Goal: Information Seeking & Learning: Compare options

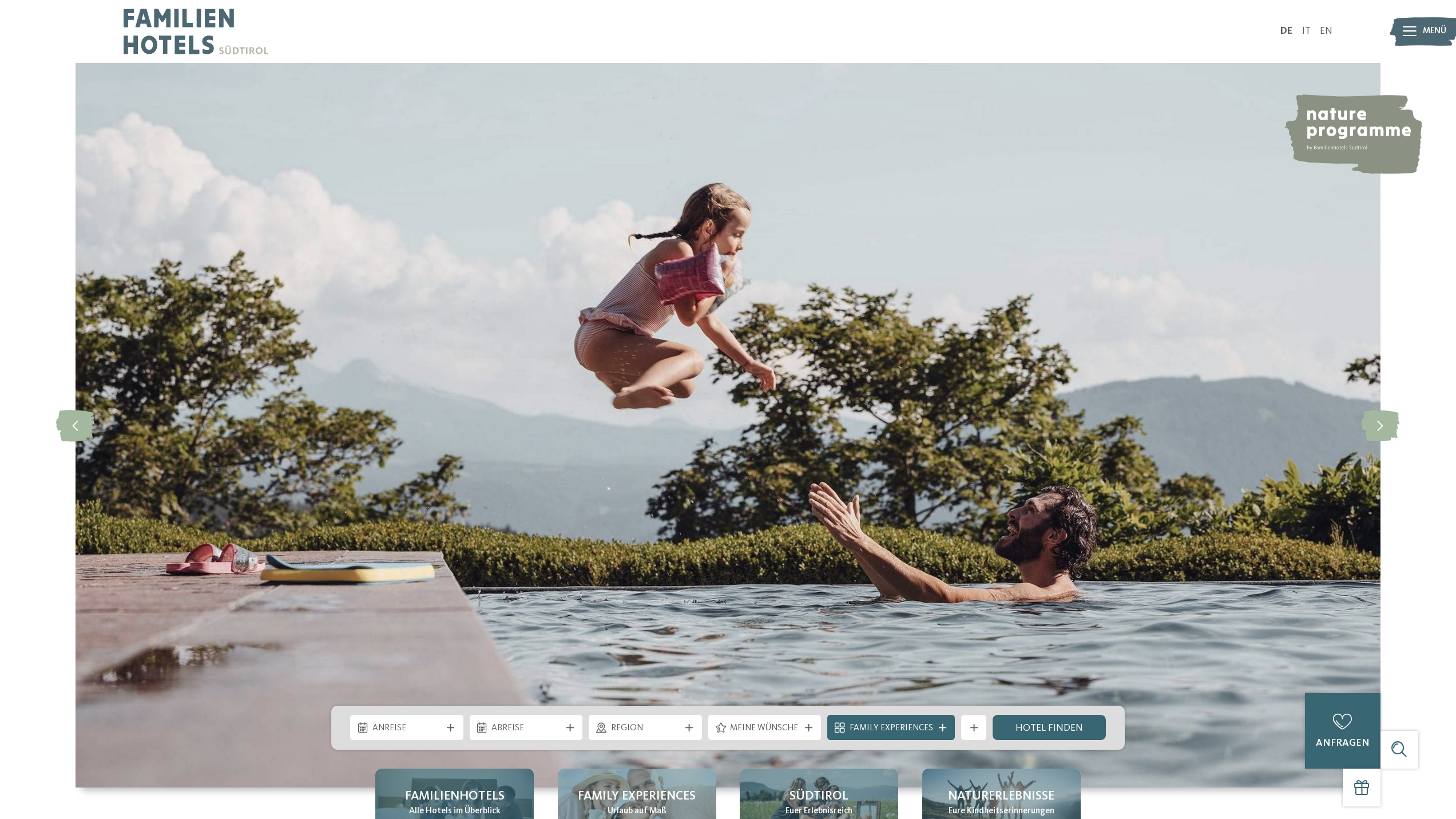
click at [491, 797] on span "Familienhotels" at bounding box center [454, 796] width 100 height 18
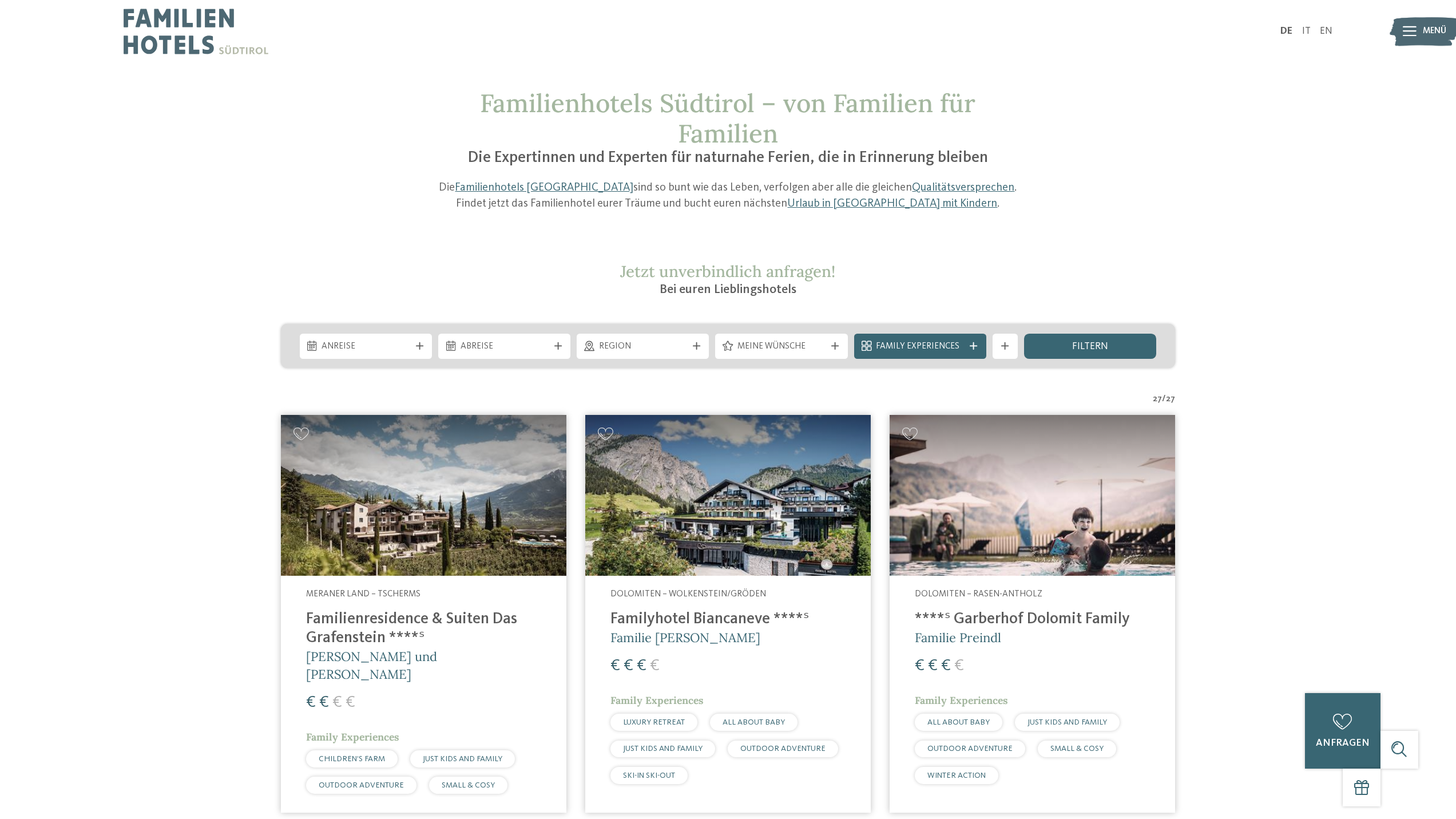
click at [766, 530] on img at bounding box center [728, 495] width 285 height 161
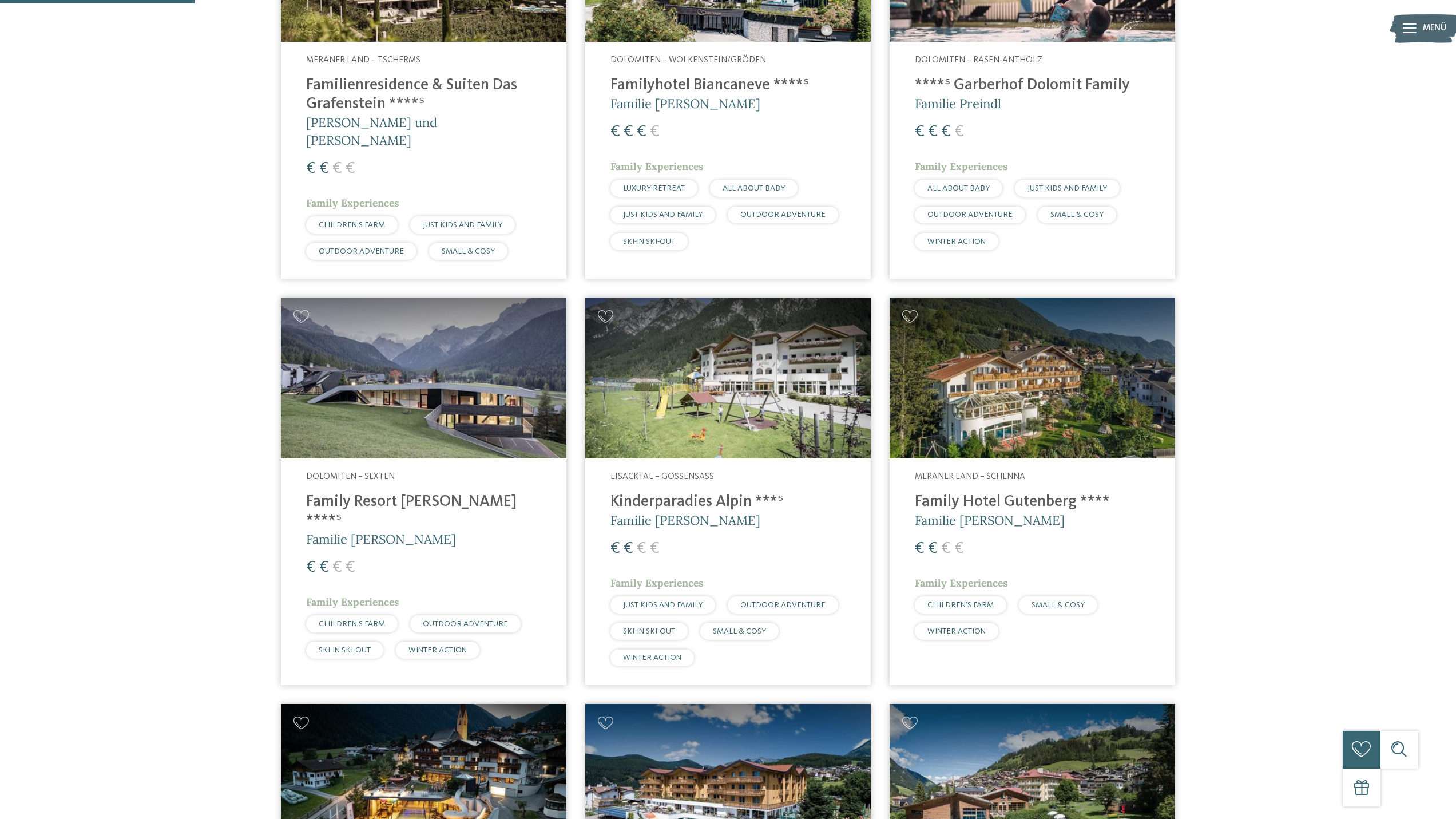
scroll to position [801, 0]
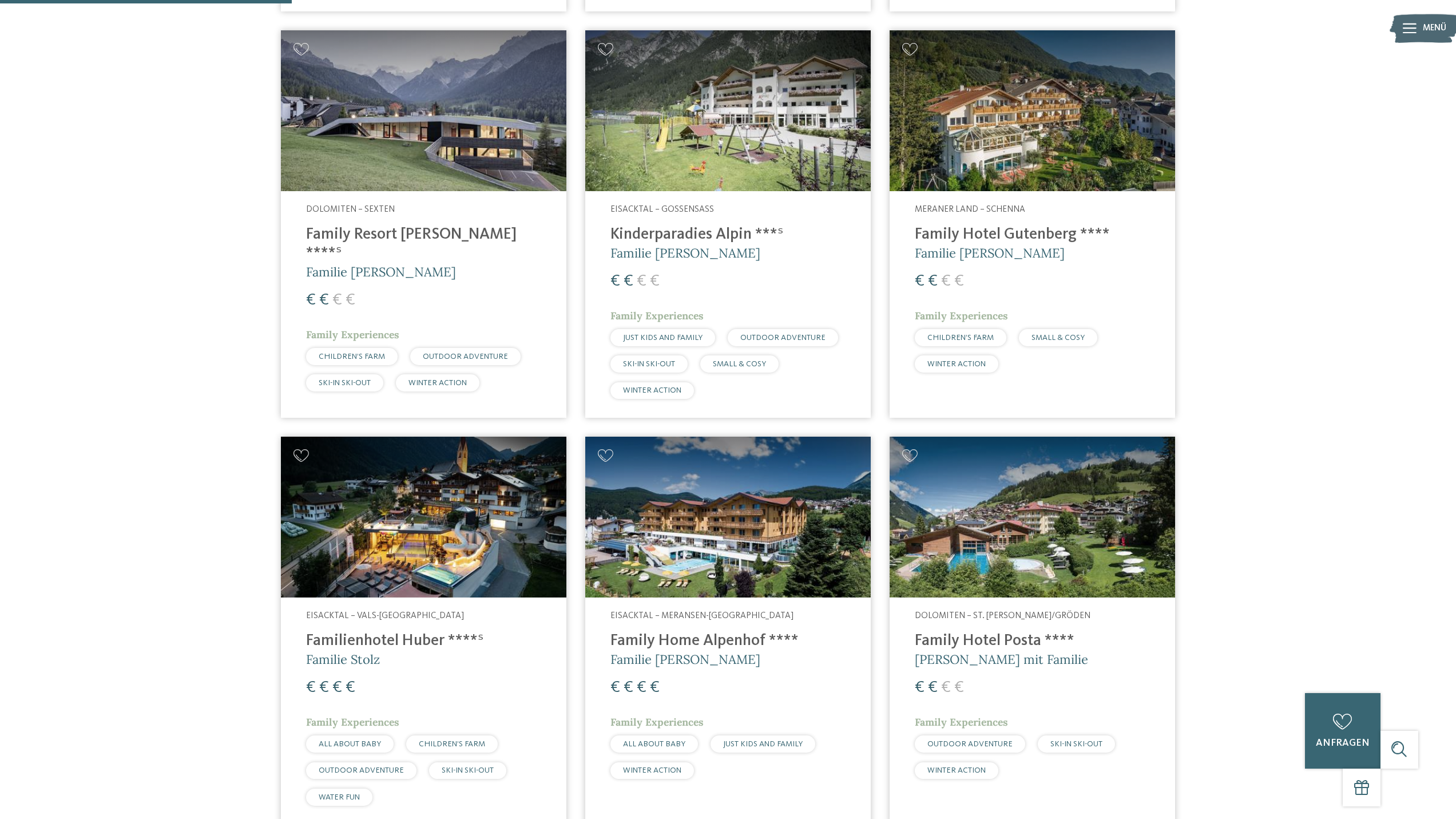
click at [415, 553] on img at bounding box center [423, 517] width 285 height 161
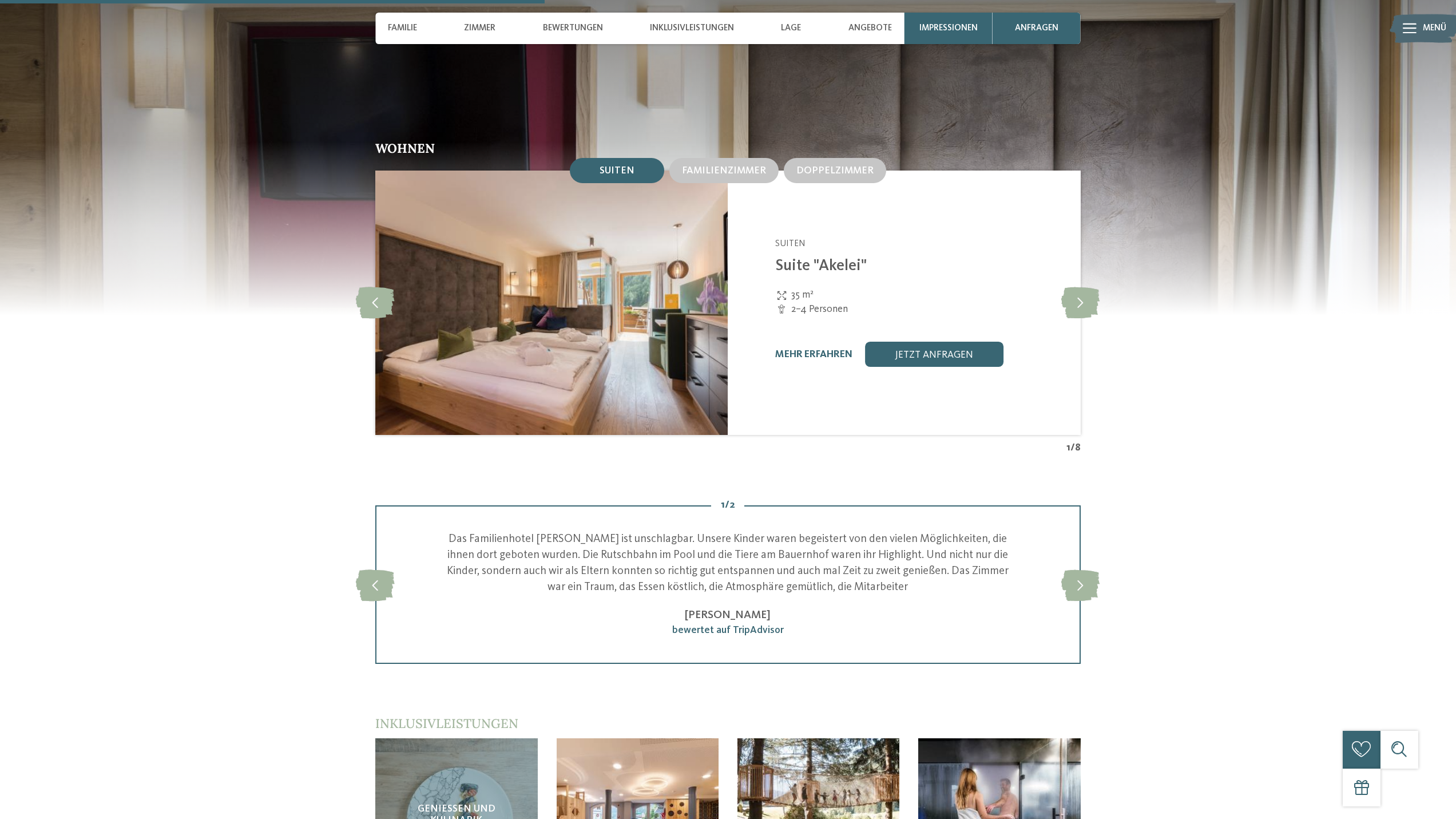
scroll to position [1870, 0]
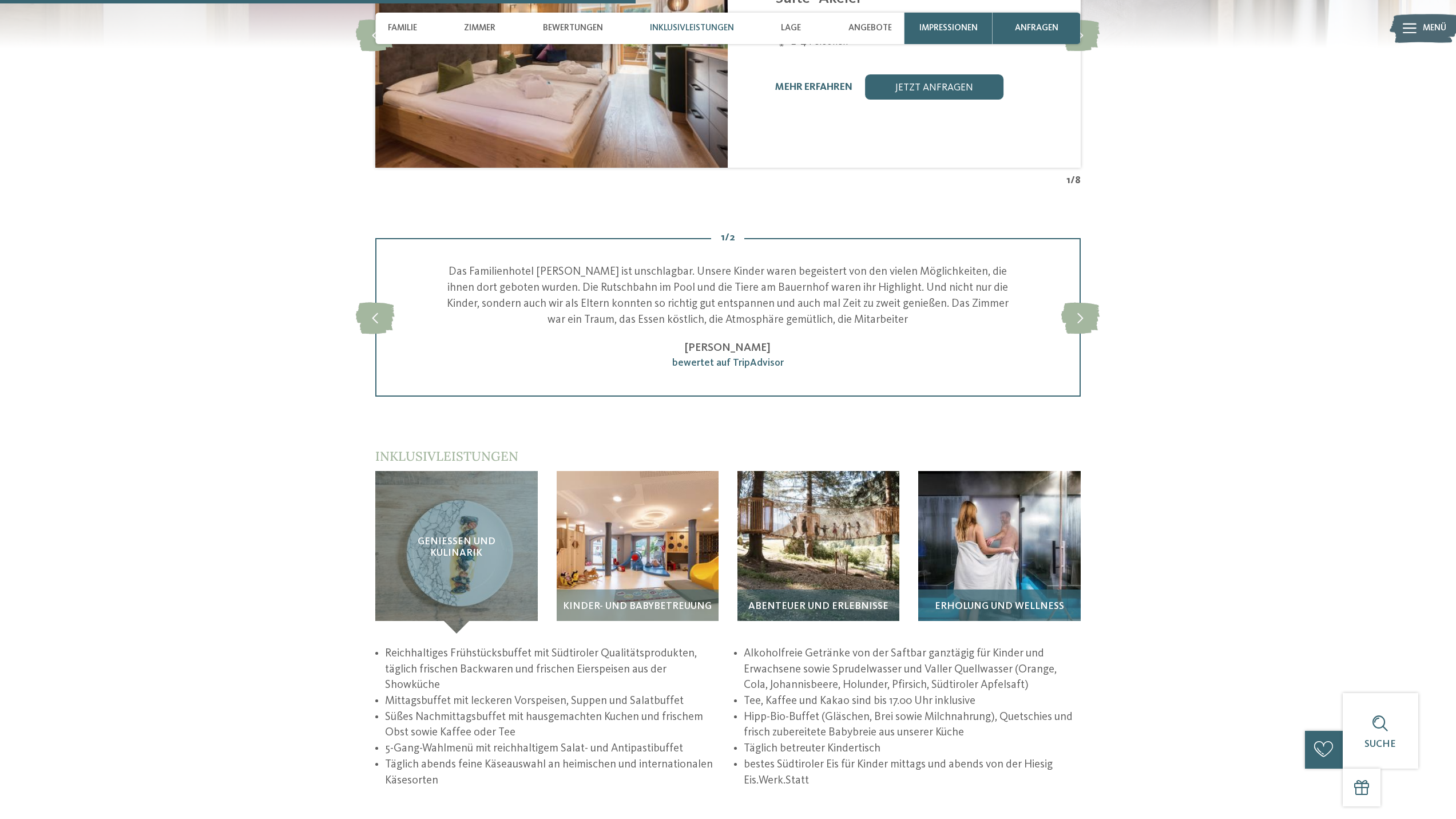
click at [958, 498] on img at bounding box center [999, 551] width 162 height 162
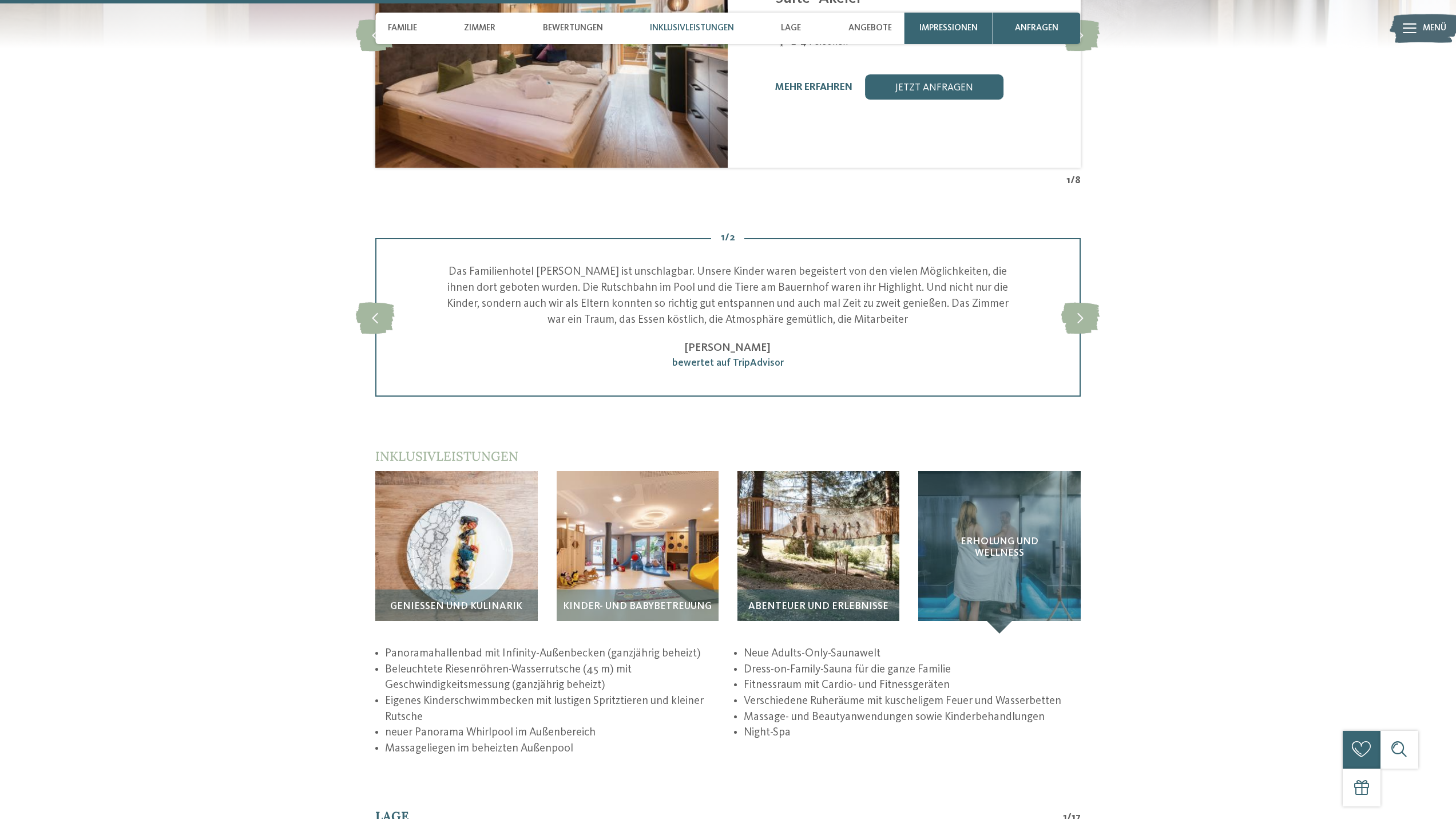
scroll to position [2136, 0]
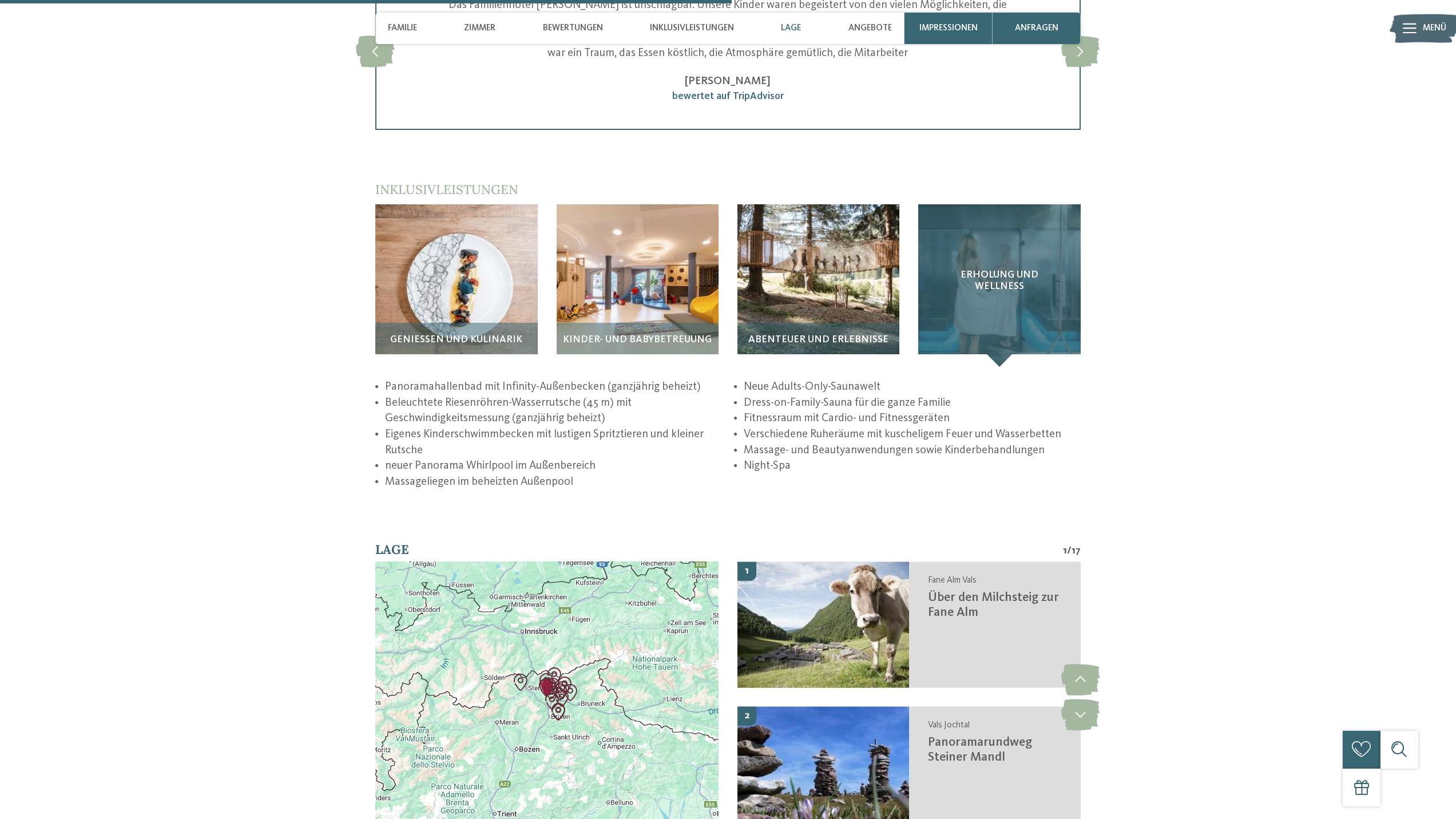
click at [1029, 287] on div "Erholung und Wellness" at bounding box center [999, 285] width 162 height 162
click at [1051, 269] on span "Erholung und Wellness" at bounding box center [1000, 280] width 112 height 22
click at [980, 204] on div "Erholung und Wellness" at bounding box center [999, 285] width 162 height 162
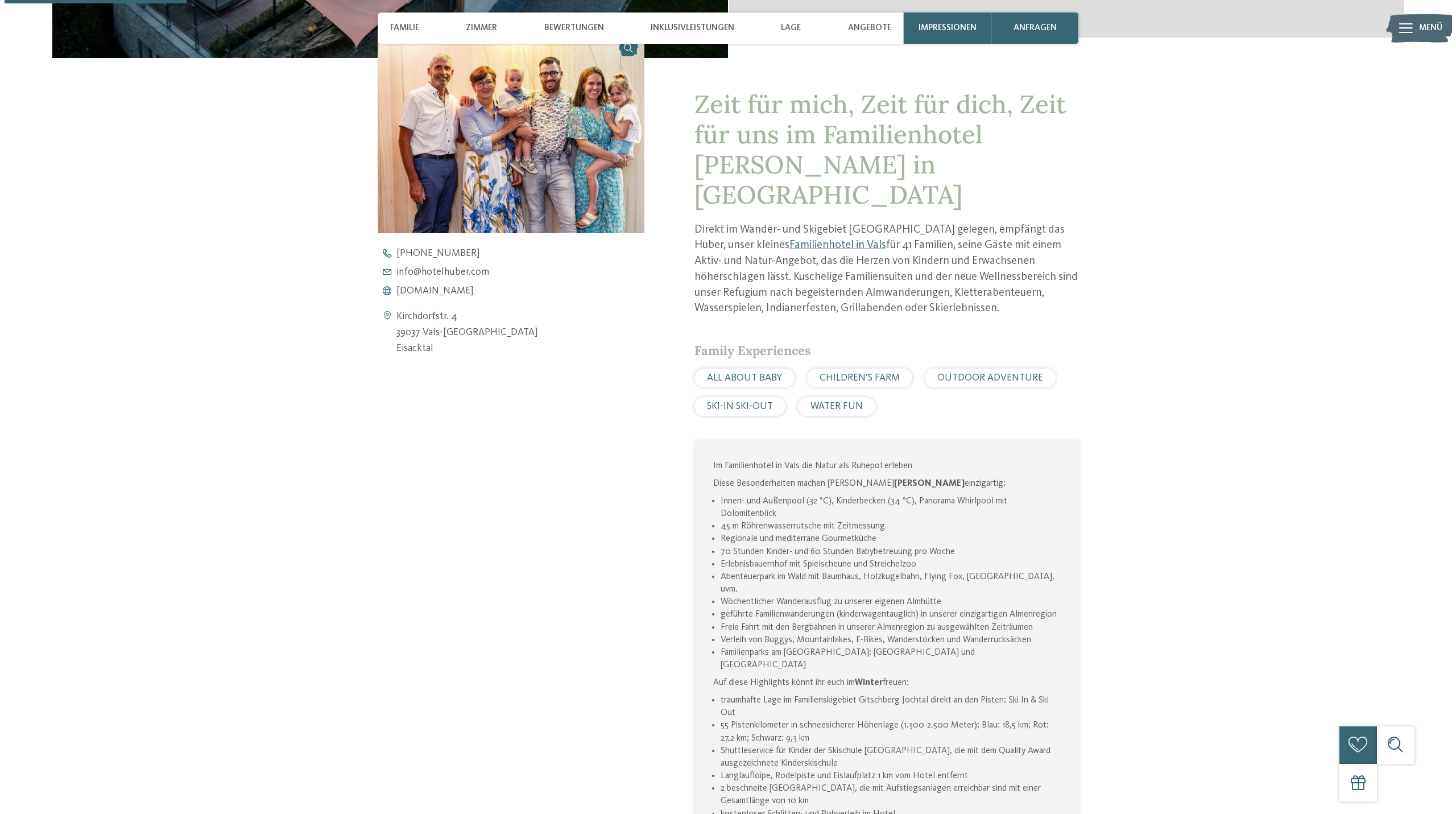
scroll to position [531, 0]
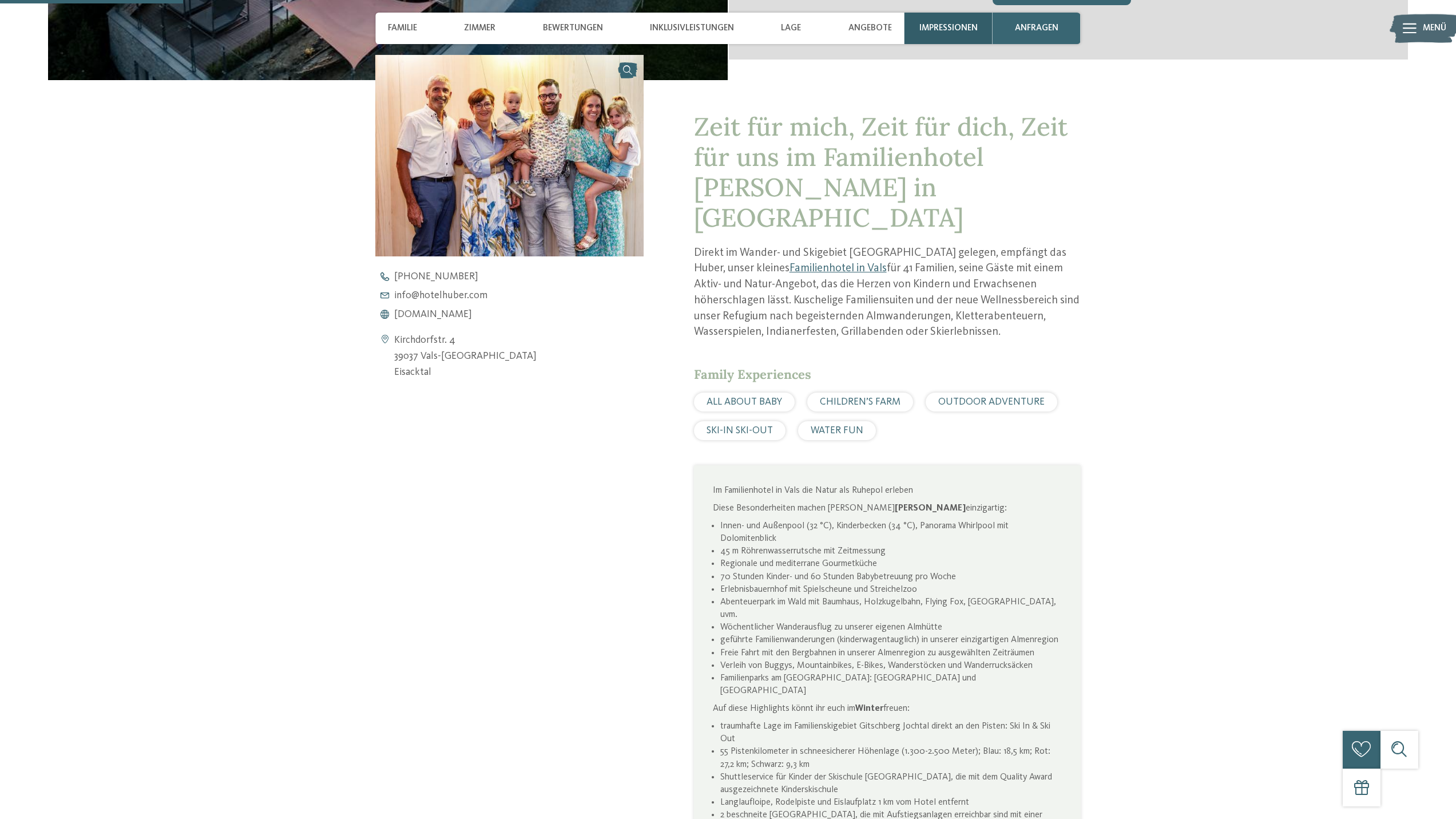
click at [948, 20] on div "Impressionen" at bounding box center [948, 28] width 88 height 32
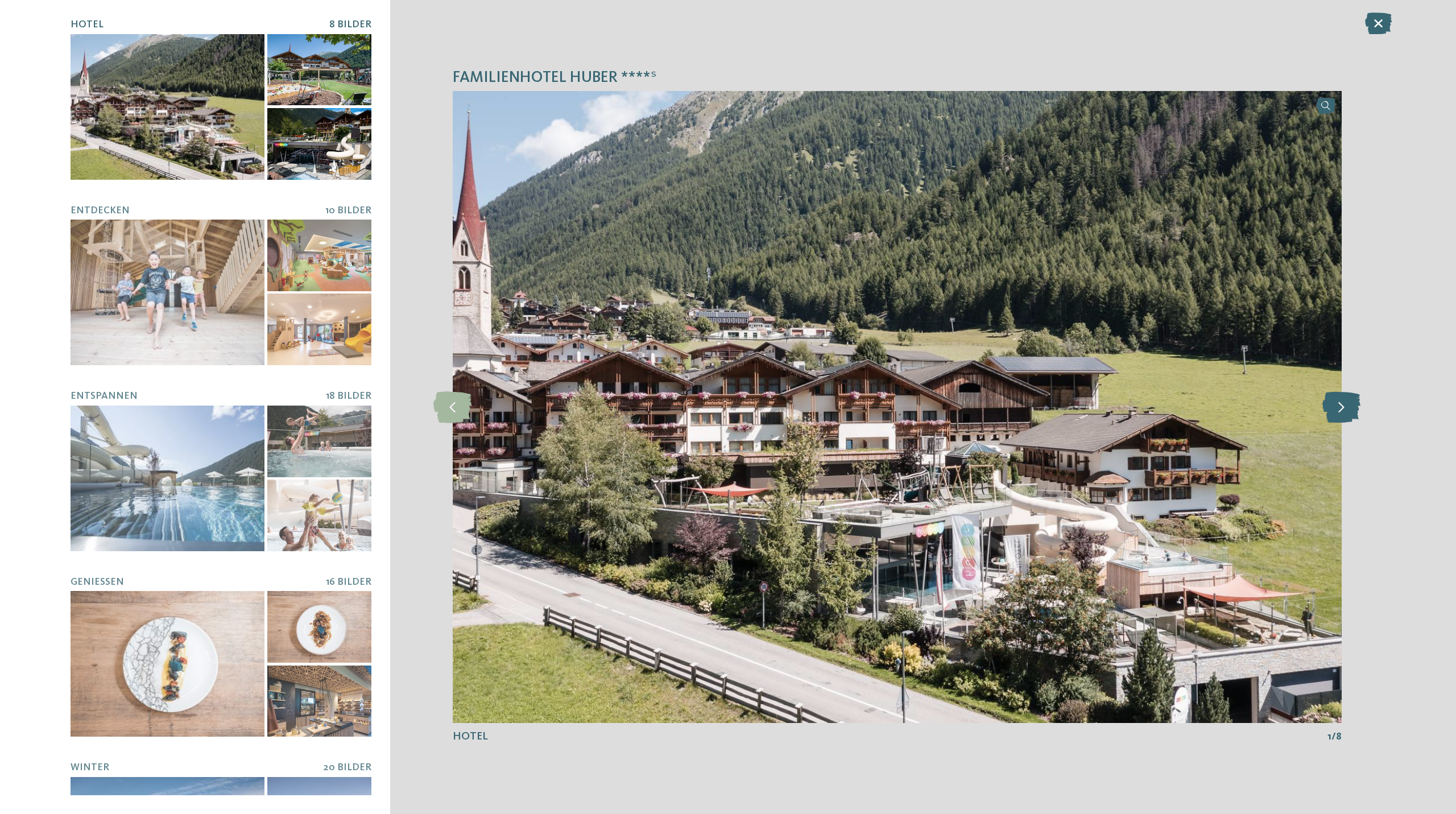
click at [1347, 408] on icon at bounding box center [1341, 407] width 38 height 31
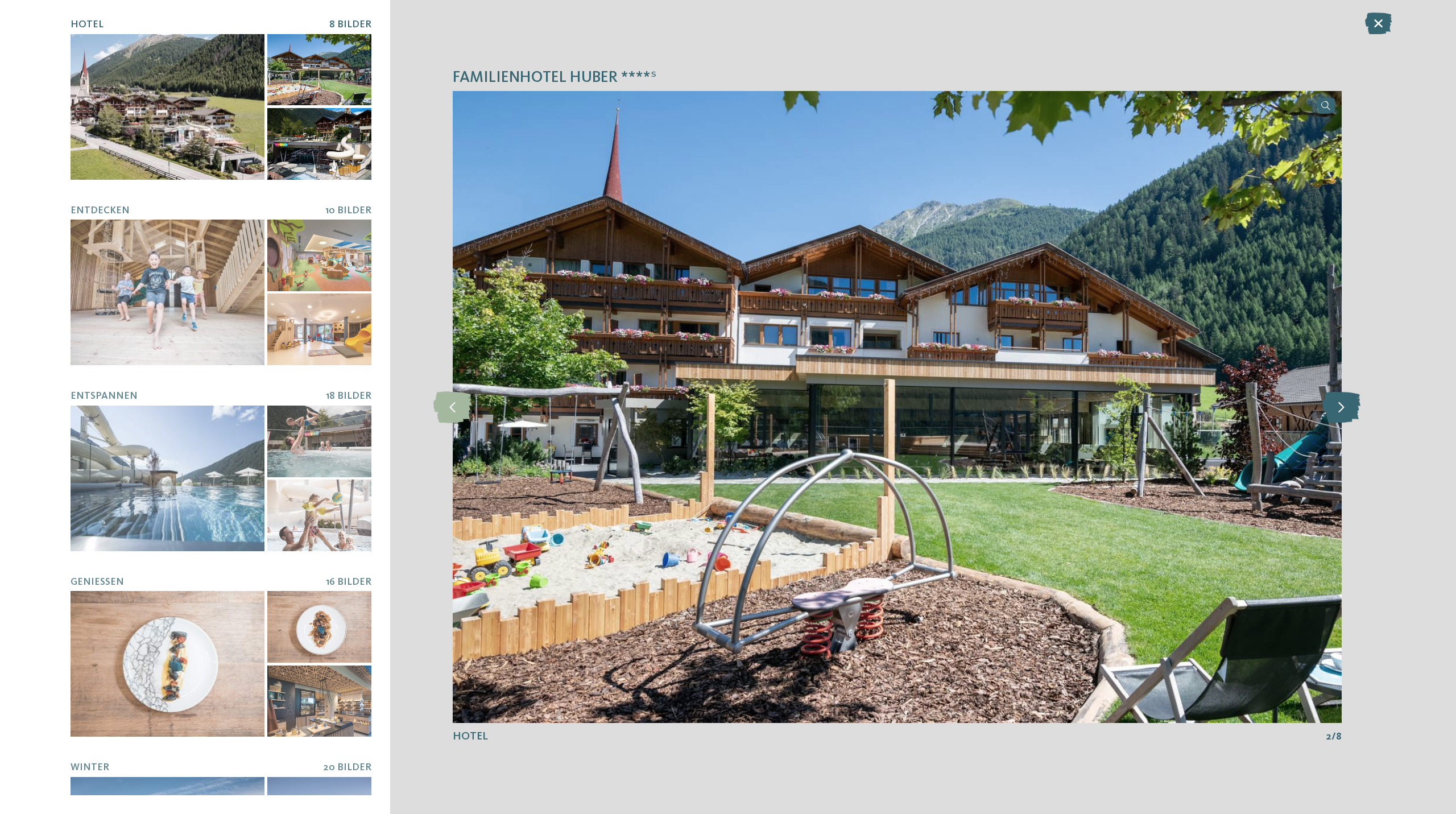
click at [1347, 408] on icon at bounding box center [1341, 407] width 38 height 31
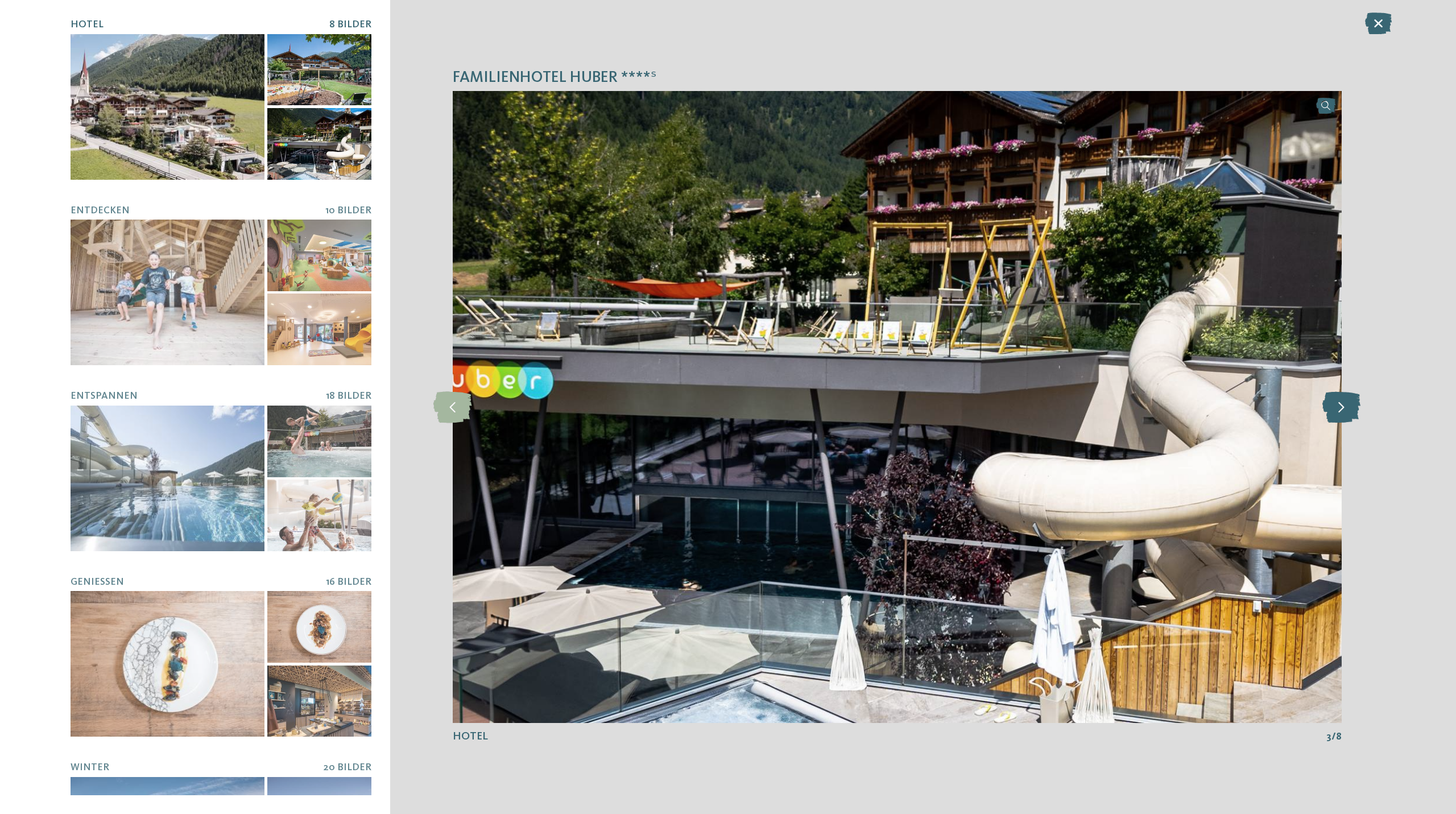
click at [1347, 408] on icon at bounding box center [1341, 407] width 38 height 31
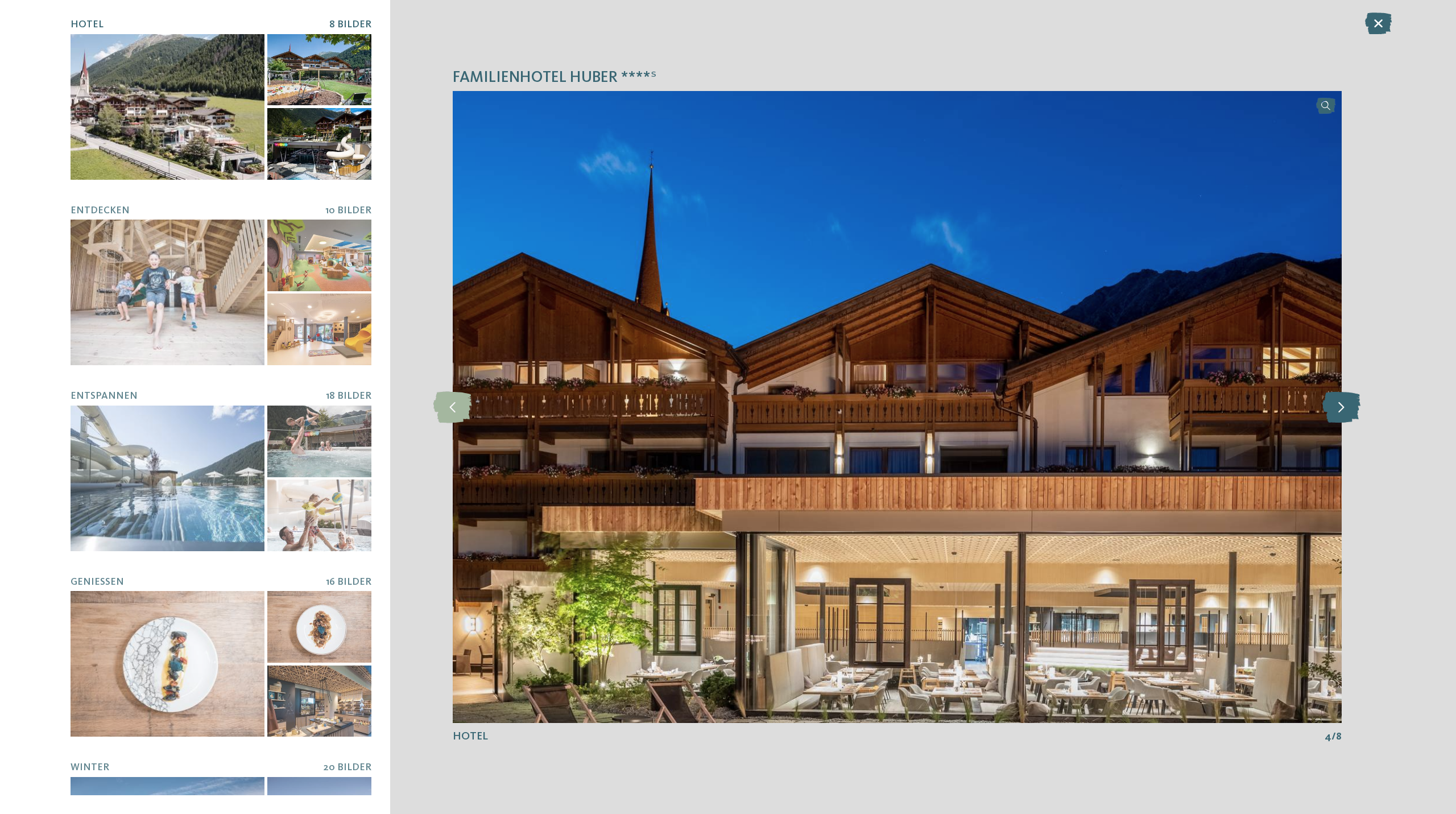
click at [1347, 408] on icon at bounding box center [1341, 407] width 38 height 31
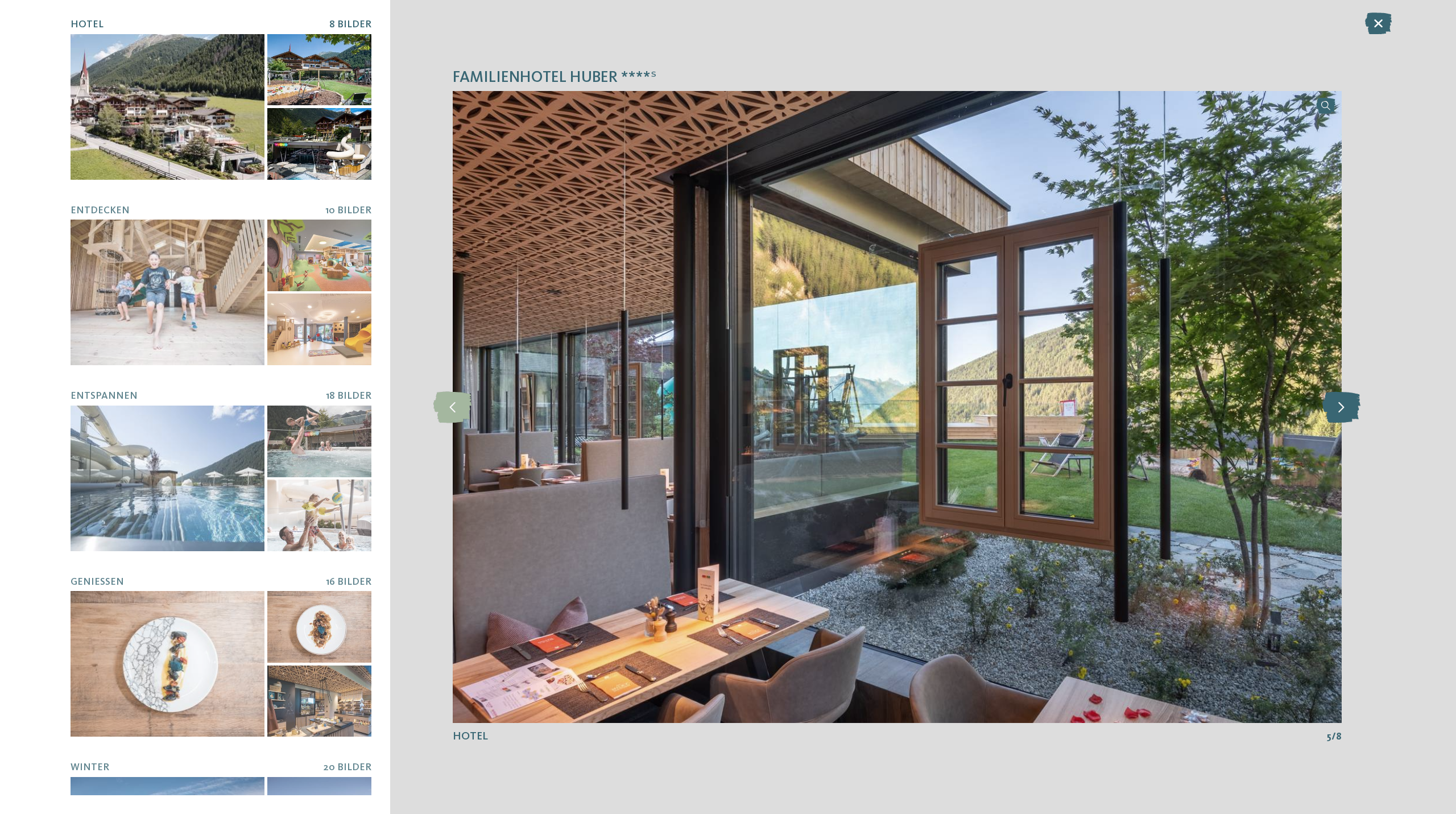
click at [1347, 408] on icon at bounding box center [1341, 407] width 38 height 31
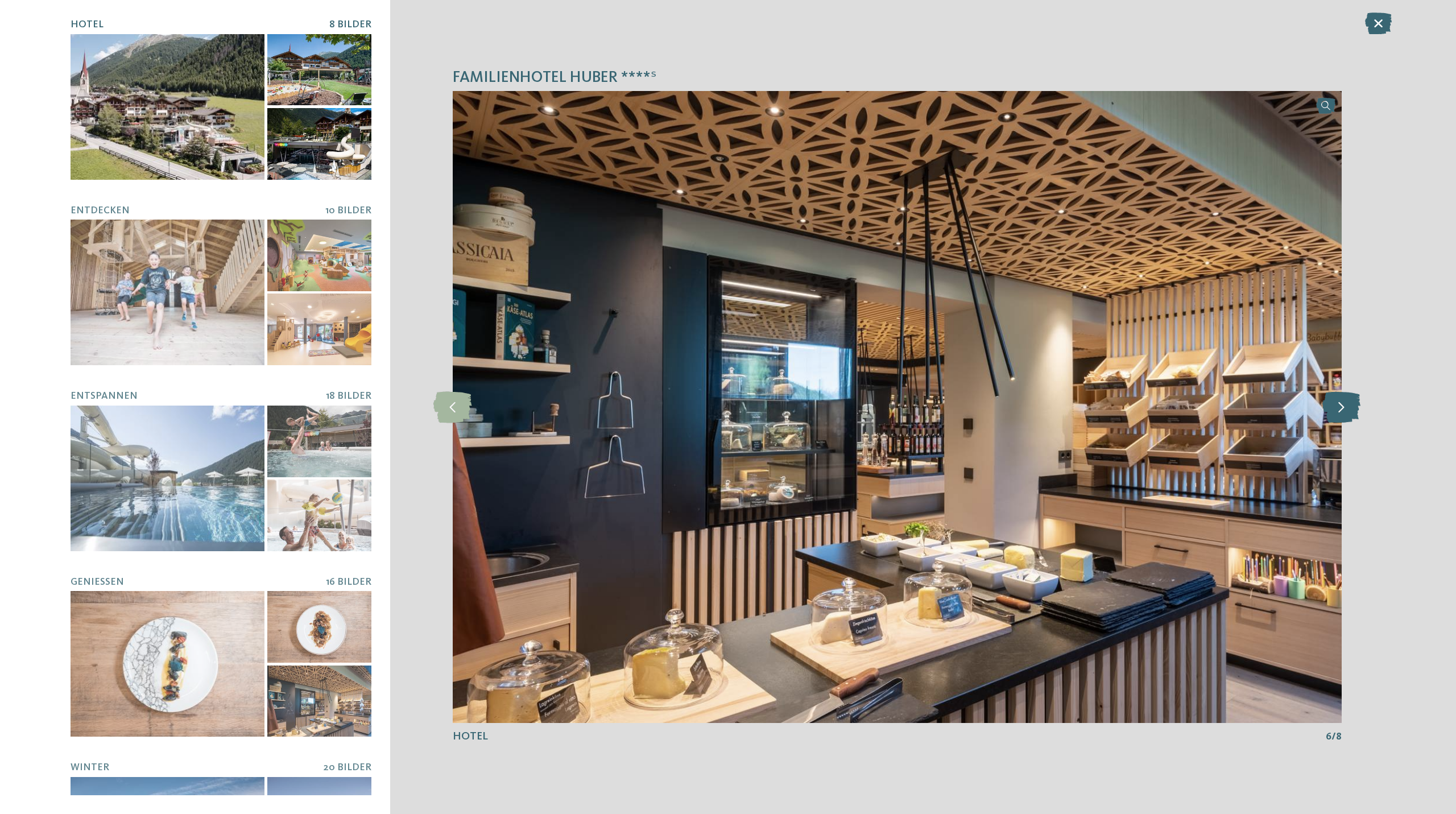
click at [1347, 408] on icon at bounding box center [1341, 407] width 38 height 31
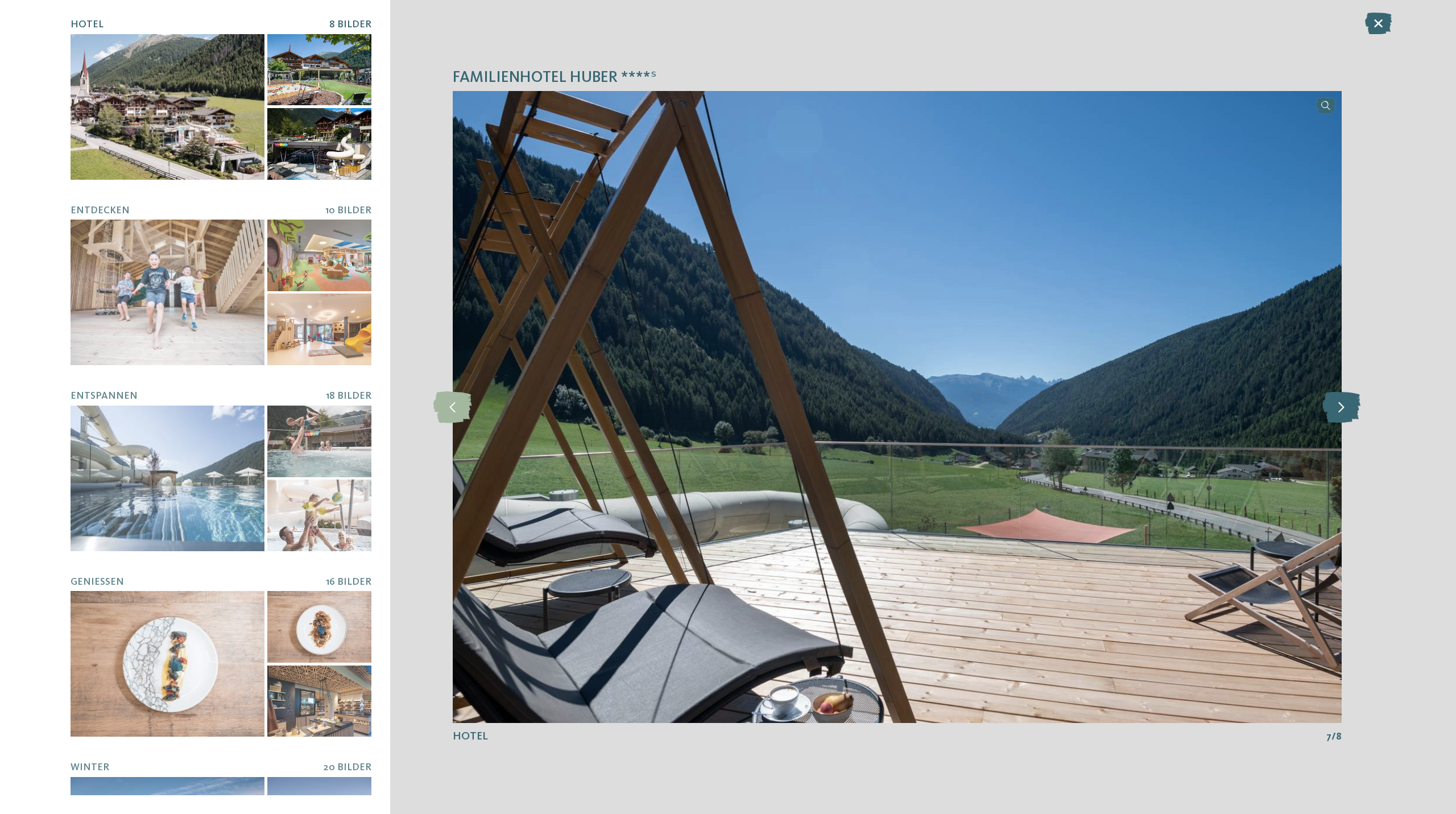
click at [1347, 408] on icon at bounding box center [1341, 407] width 38 height 31
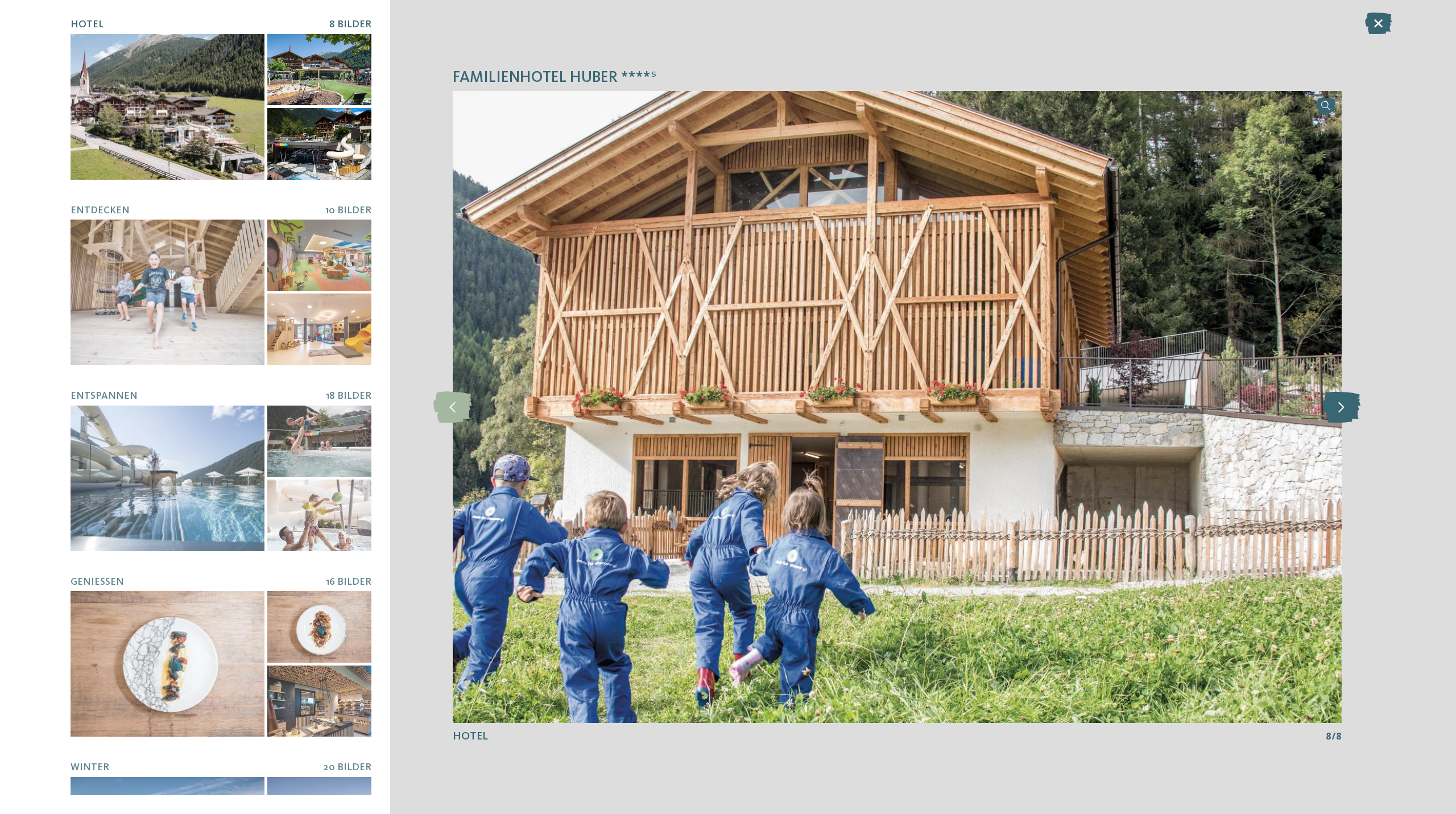
click at [1347, 408] on icon at bounding box center [1341, 407] width 38 height 31
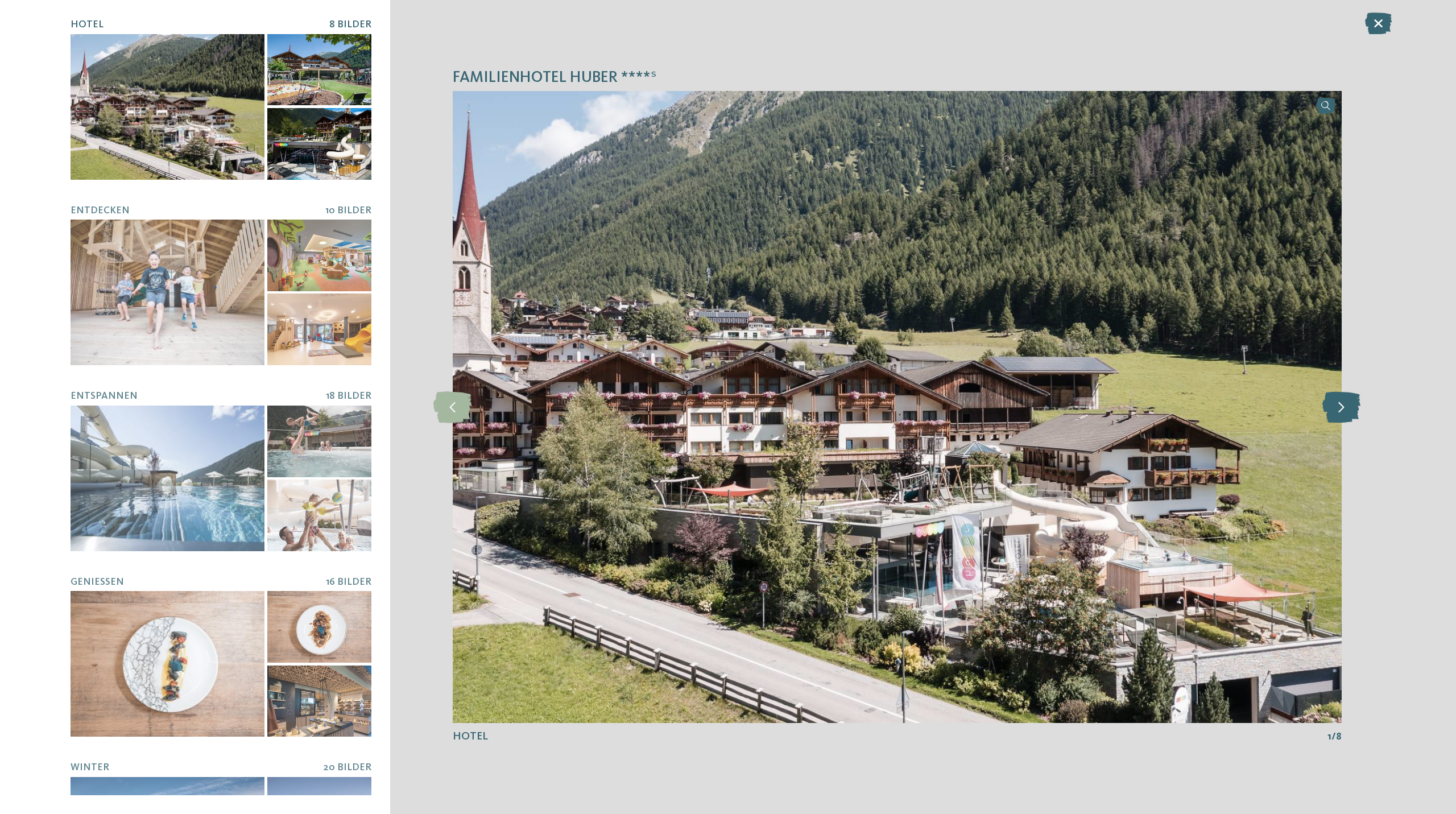
click at [1347, 408] on icon at bounding box center [1341, 407] width 38 height 31
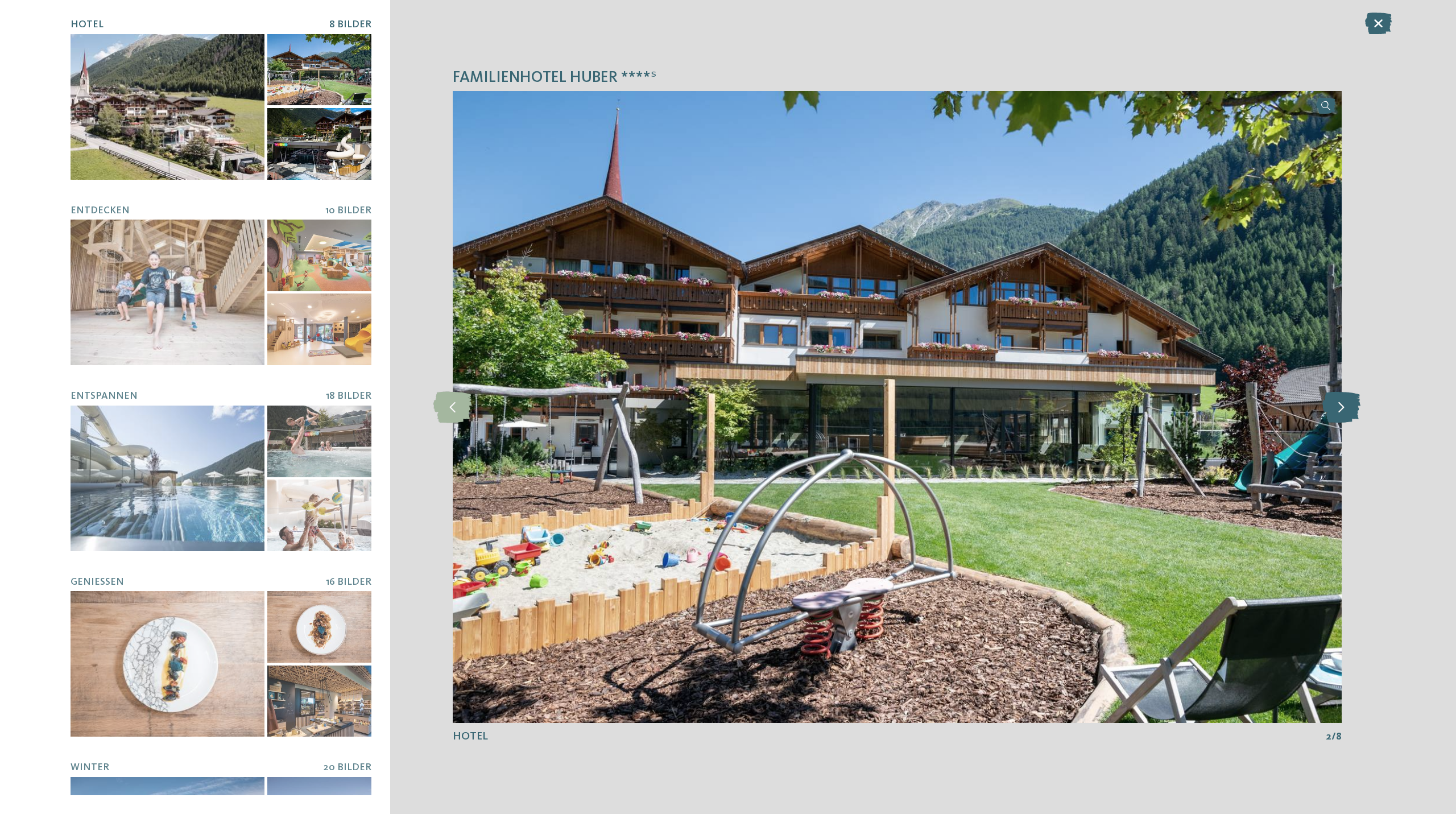
click at [1347, 408] on icon at bounding box center [1341, 407] width 38 height 31
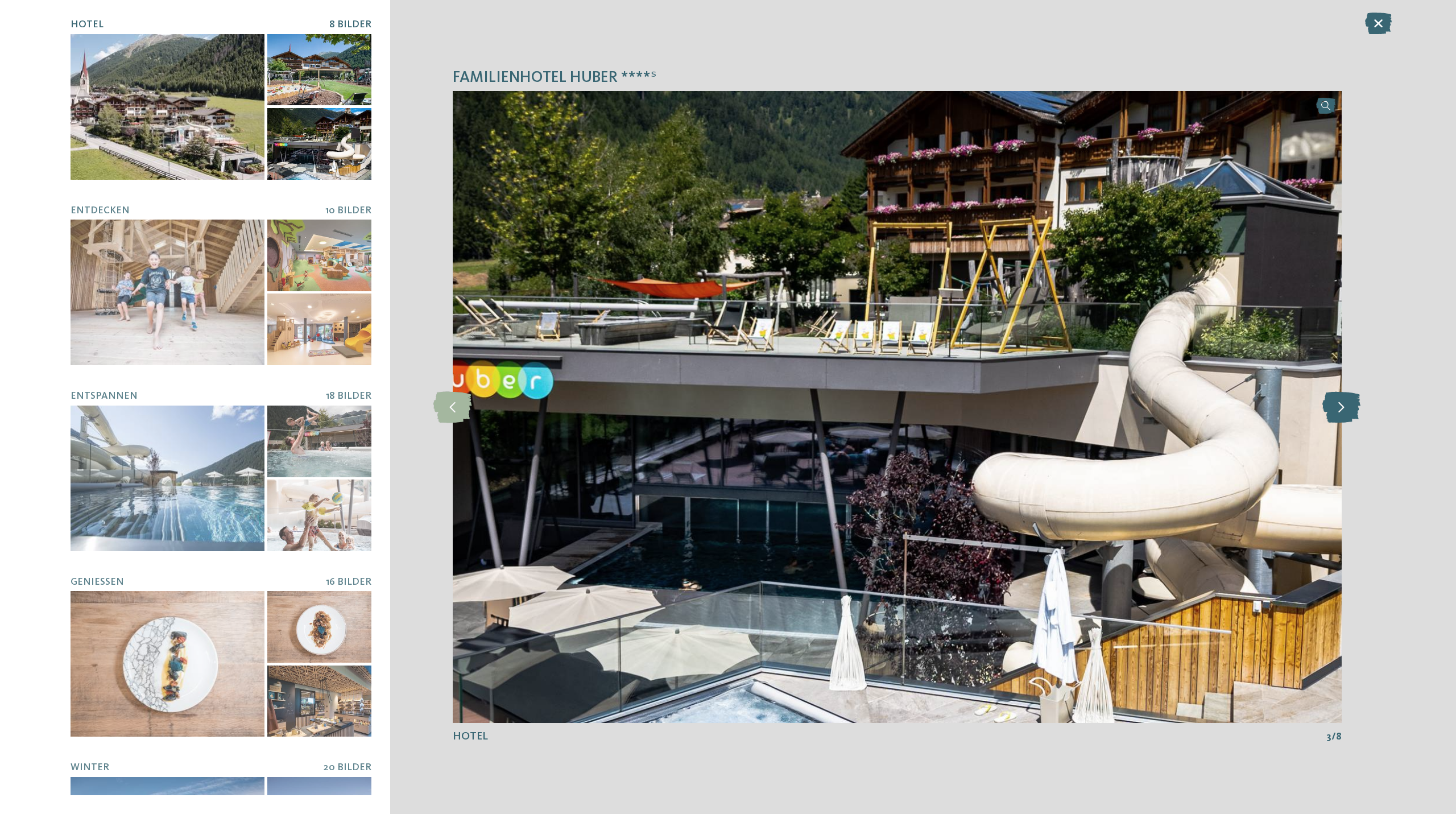
click at [1347, 408] on icon at bounding box center [1341, 407] width 38 height 31
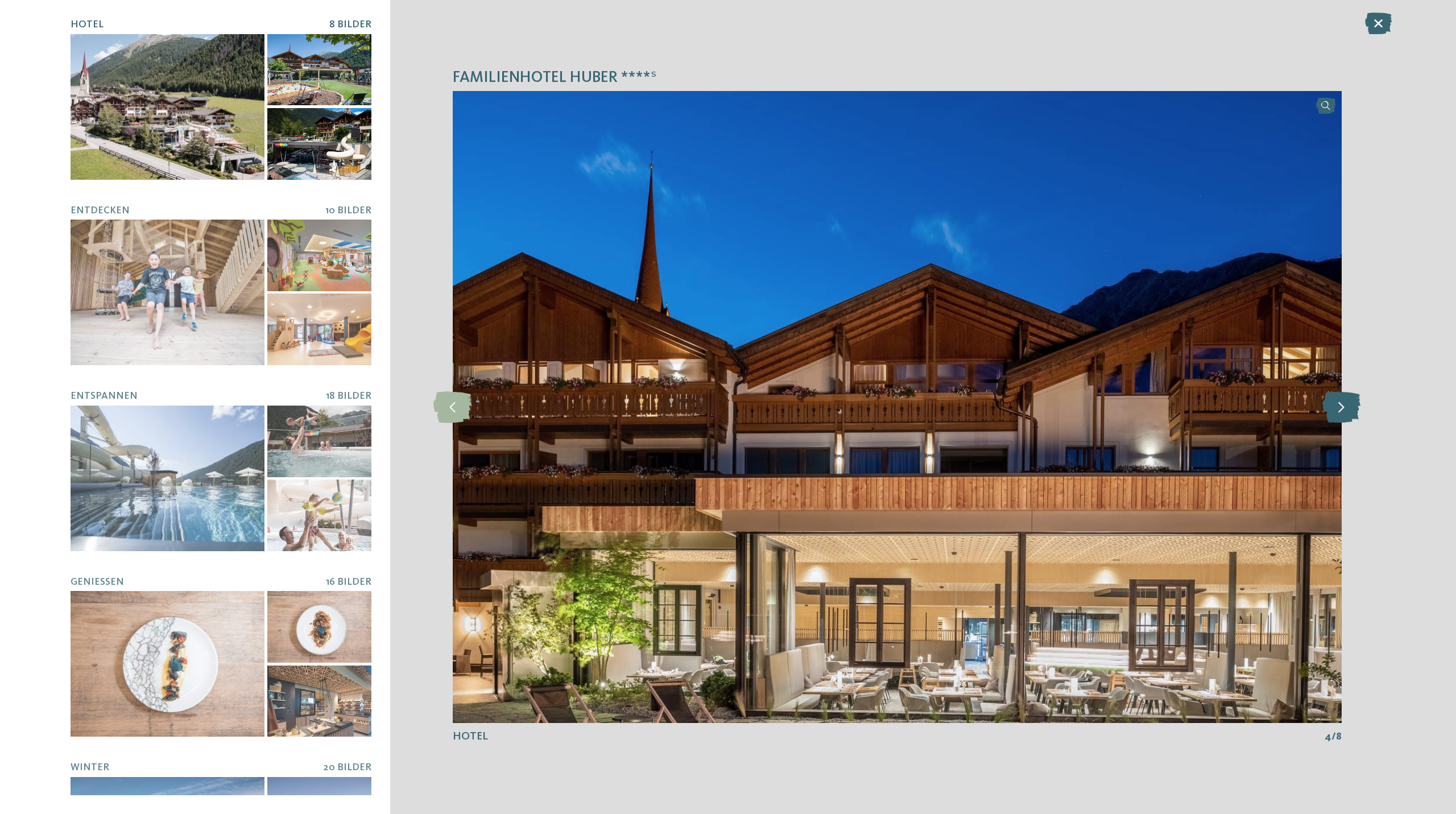
click at [1347, 408] on icon at bounding box center [1341, 407] width 38 height 31
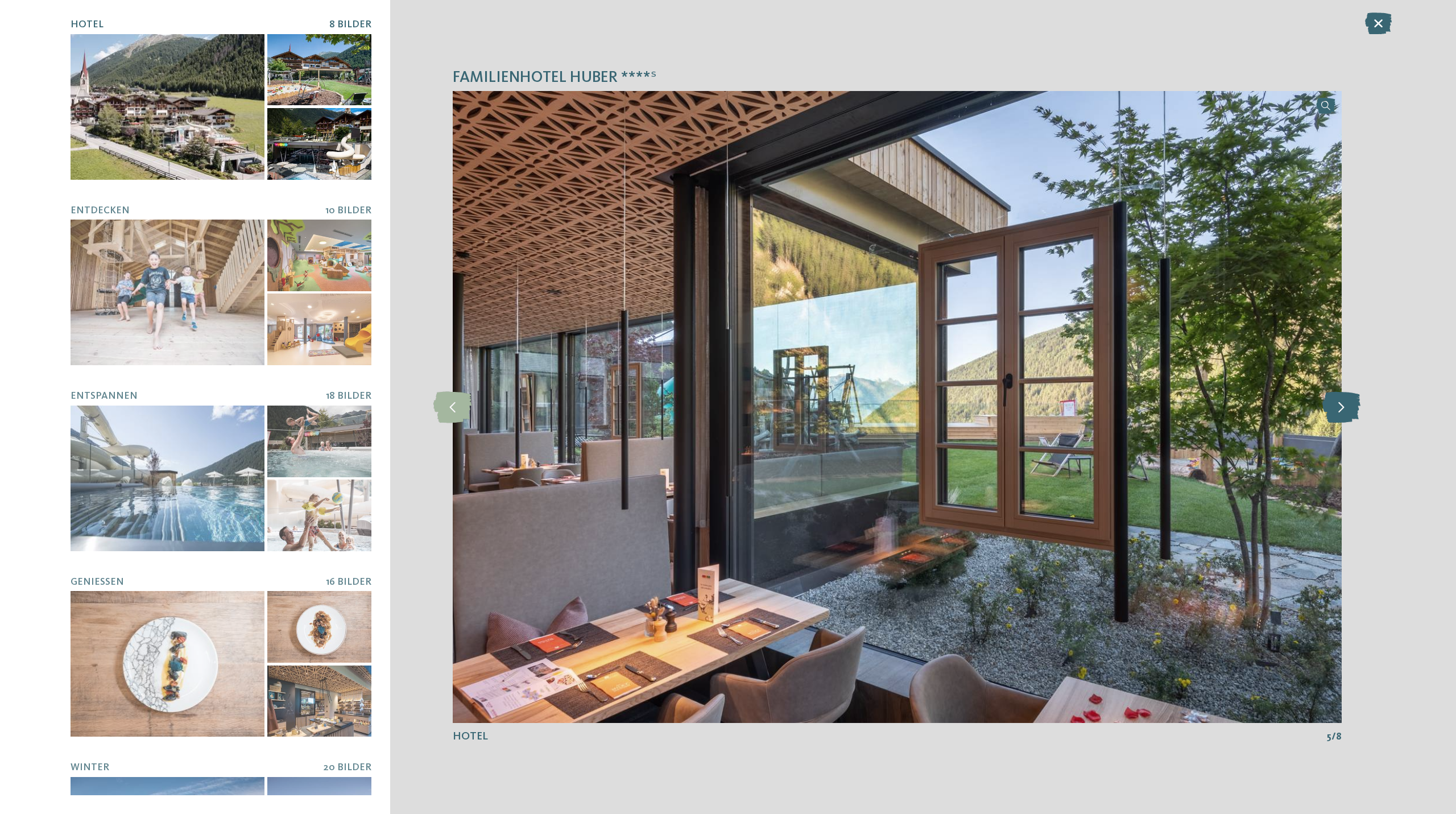
click at [1347, 408] on icon at bounding box center [1341, 407] width 38 height 31
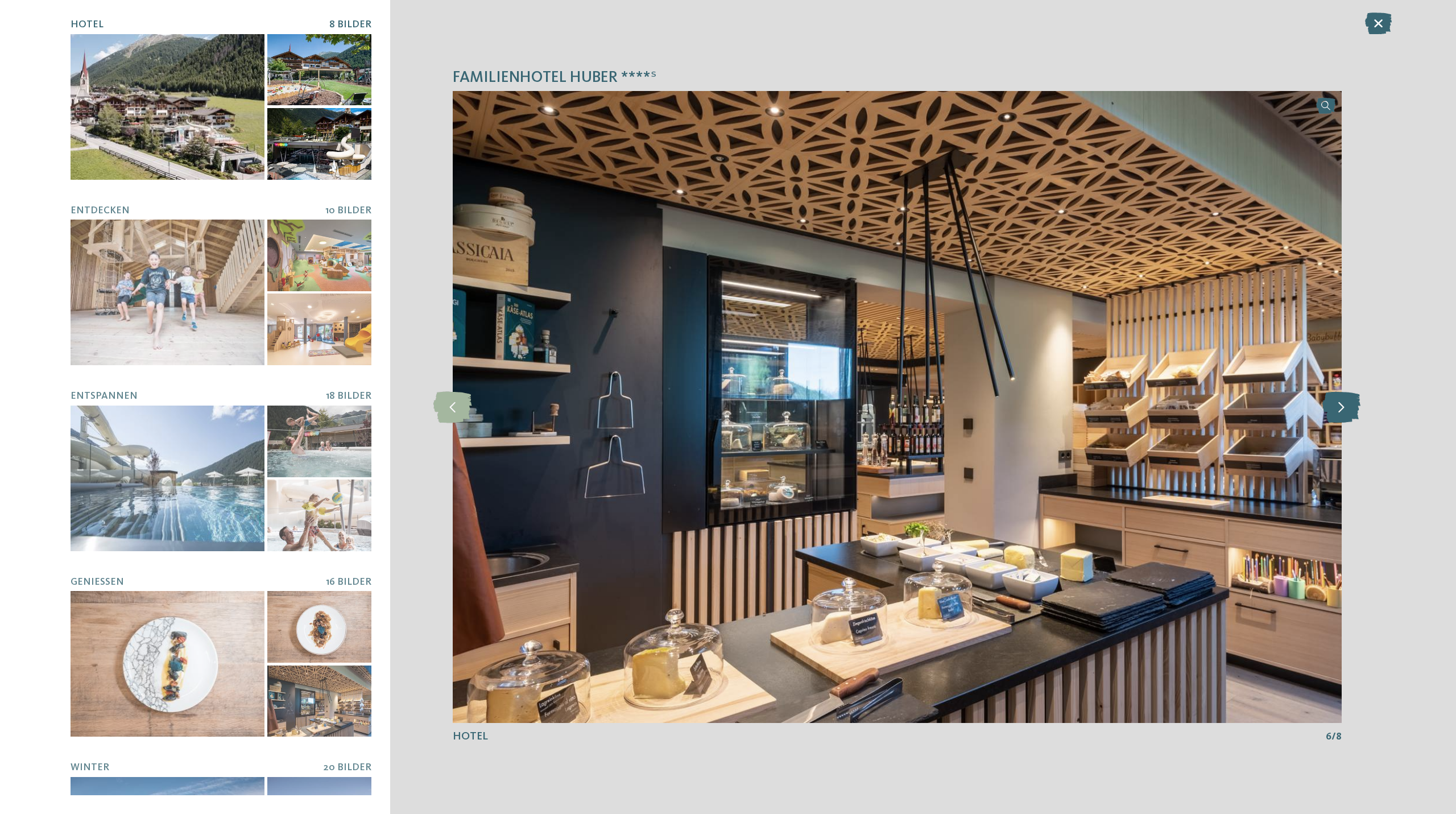
click at [1347, 408] on icon at bounding box center [1341, 407] width 38 height 31
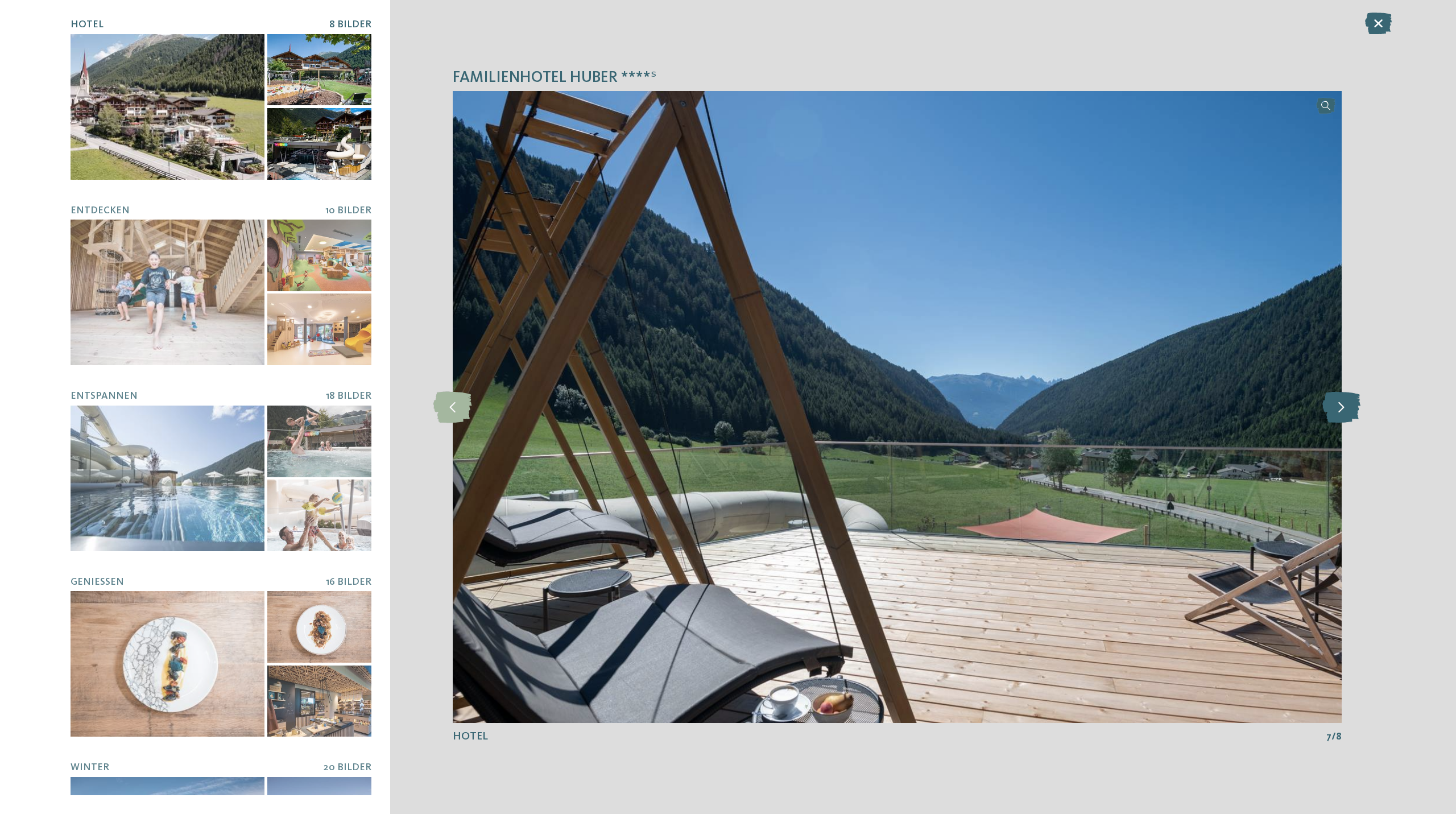
click at [1347, 408] on icon at bounding box center [1341, 407] width 38 height 31
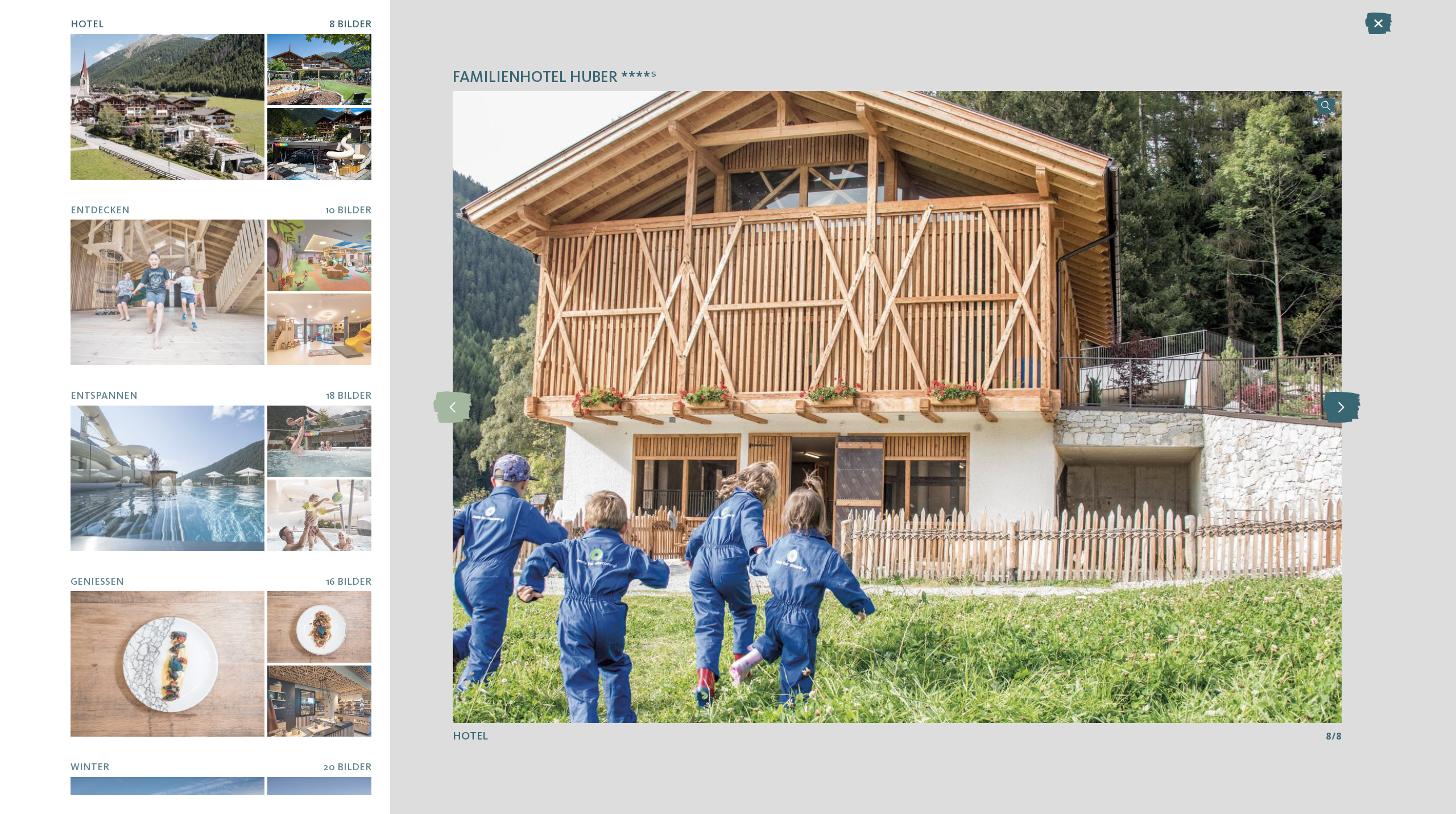
click at [1347, 407] on icon at bounding box center [1341, 407] width 38 height 31
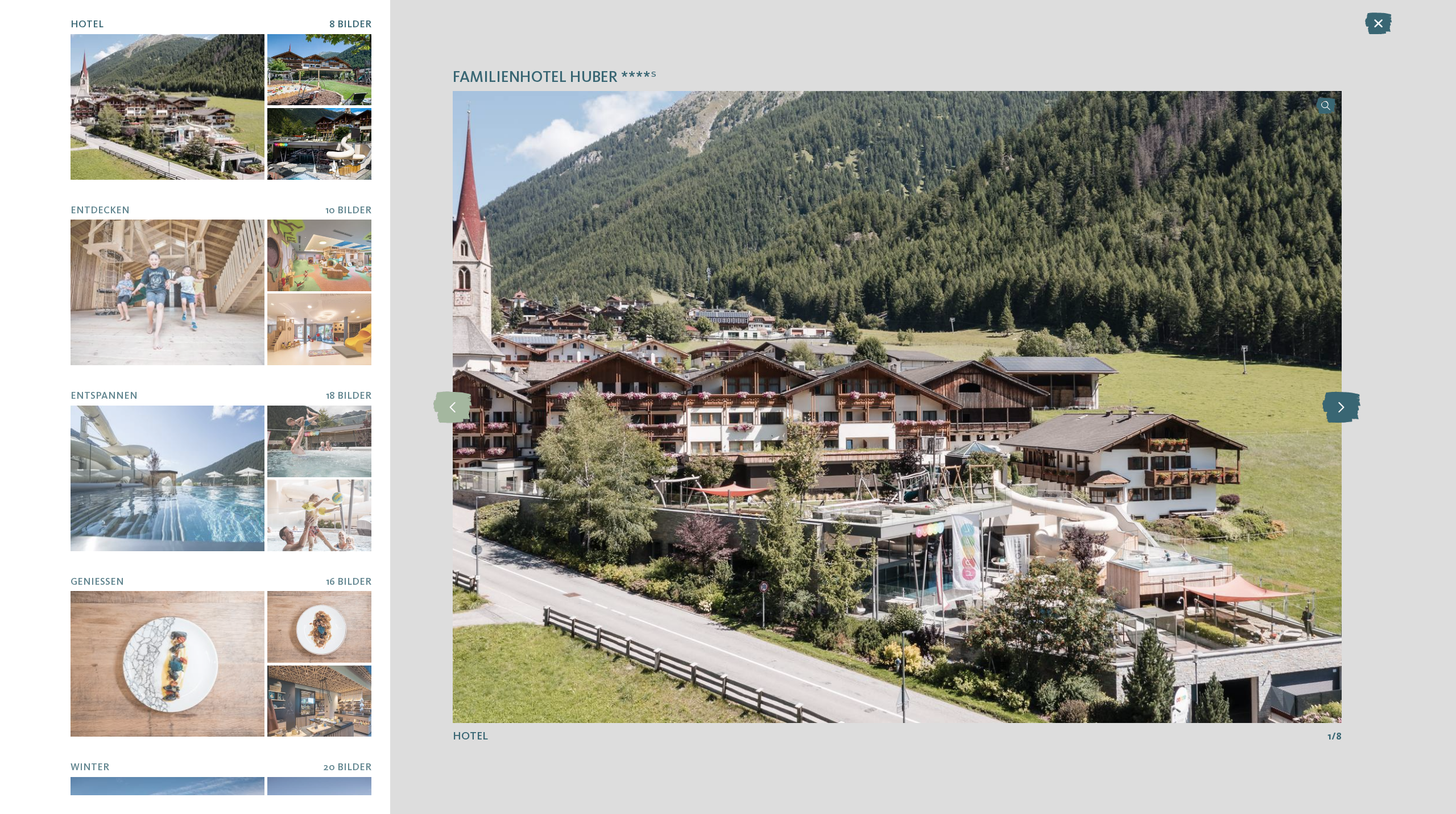
click at [1347, 407] on icon at bounding box center [1341, 407] width 38 height 31
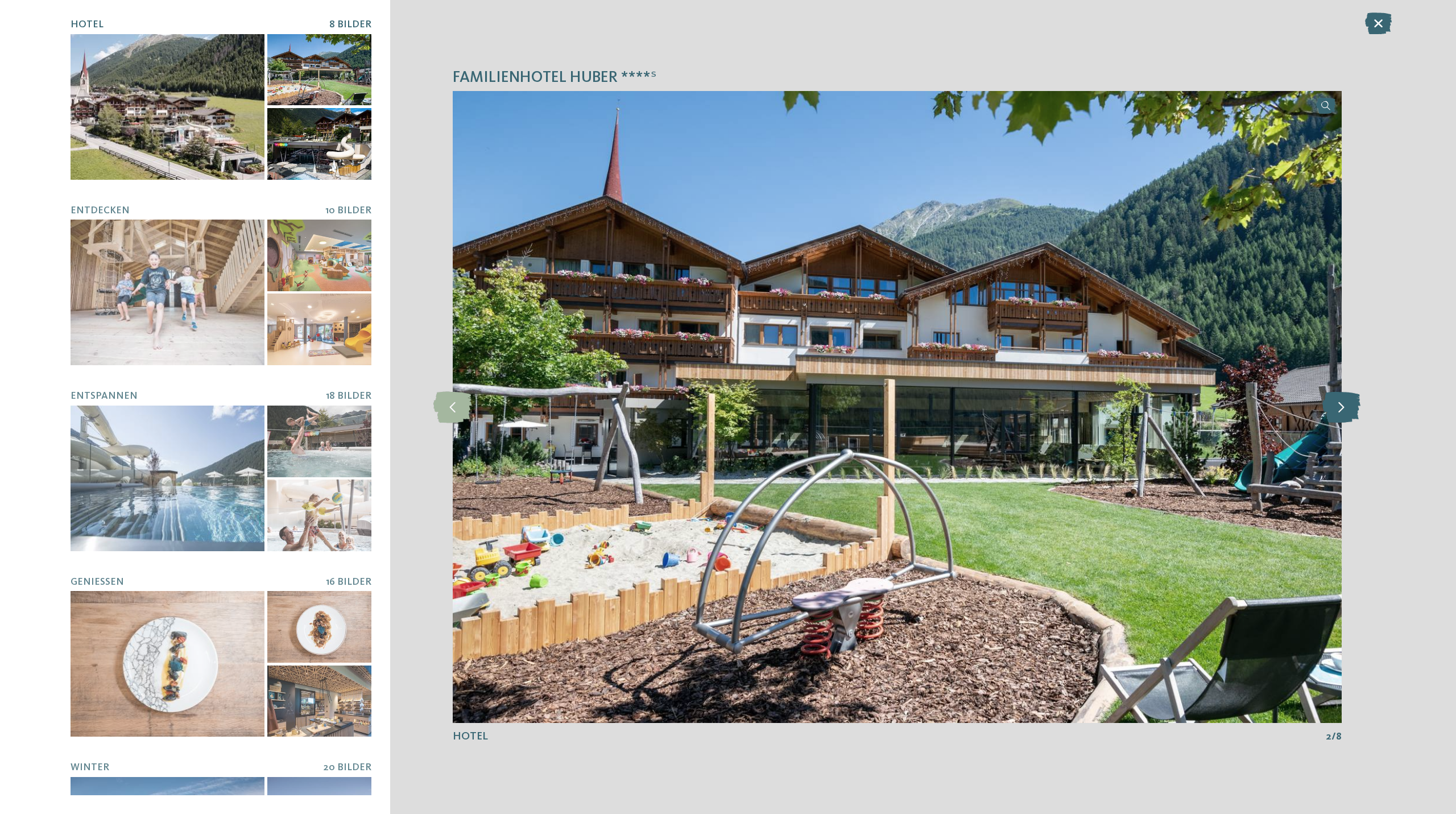
click at [1347, 407] on icon at bounding box center [1341, 407] width 38 height 31
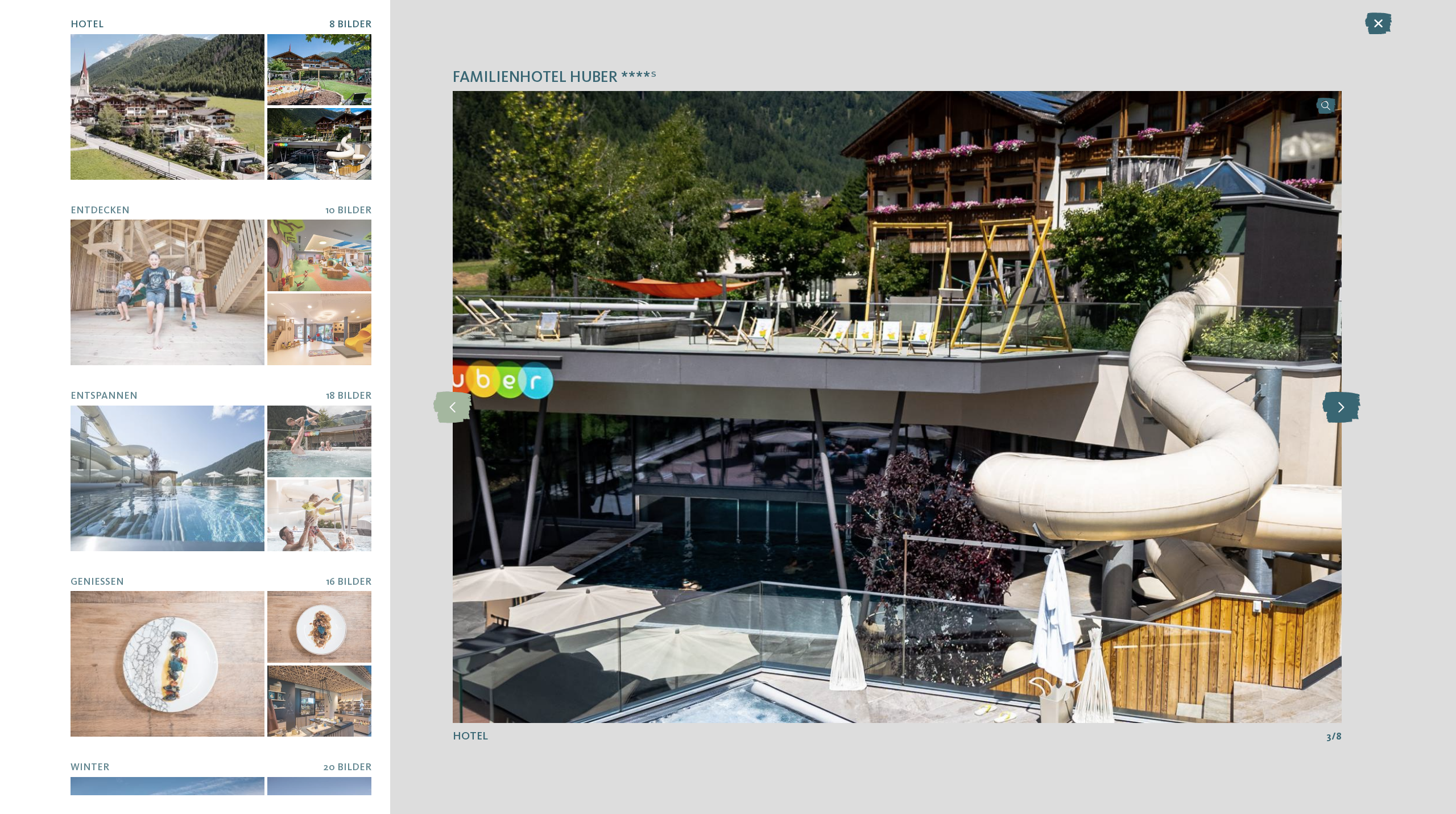
click at [1347, 407] on icon at bounding box center [1341, 407] width 38 height 31
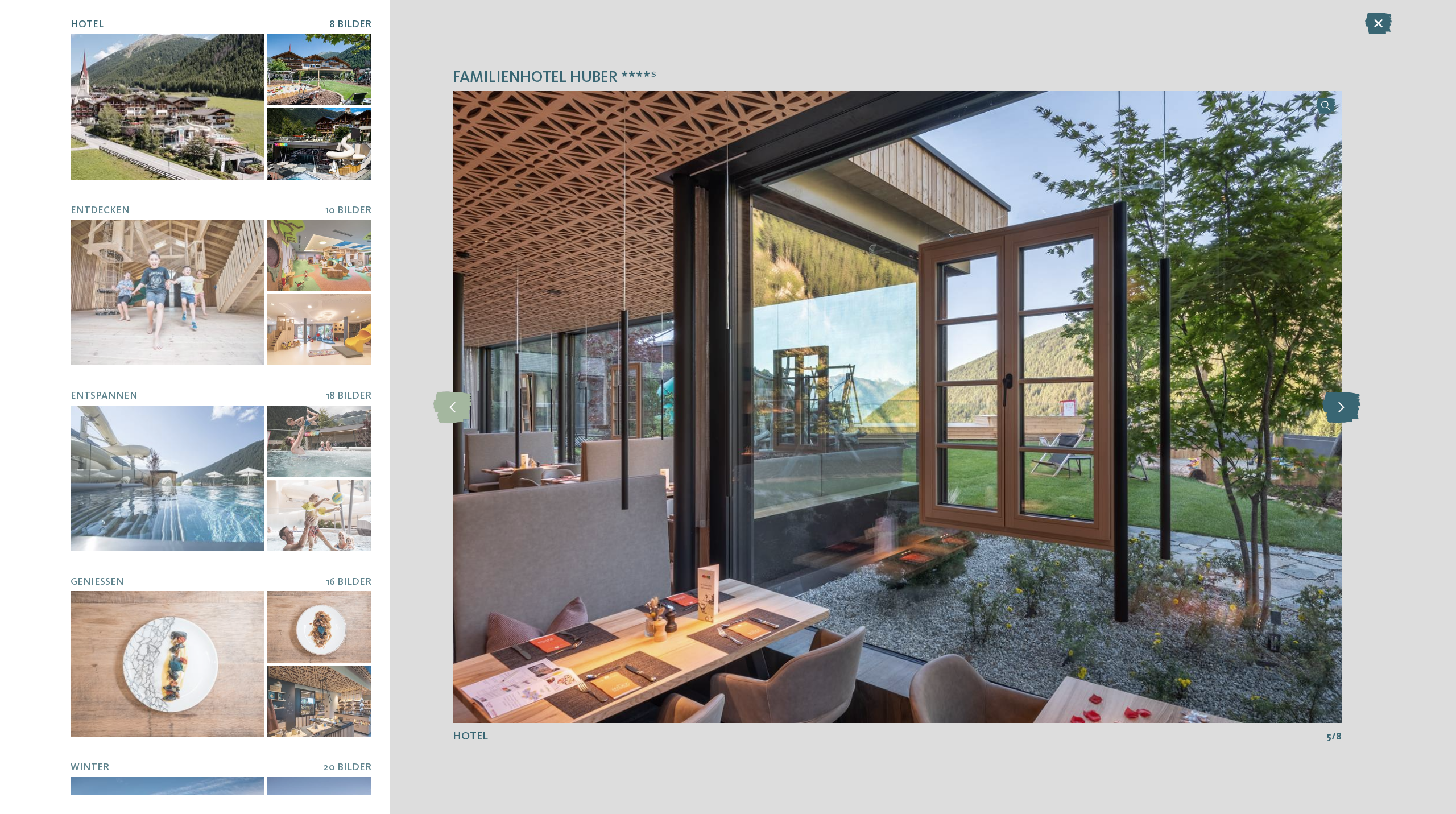
click at [1347, 407] on icon at bounding box center [1341, 407] width 38 height 31
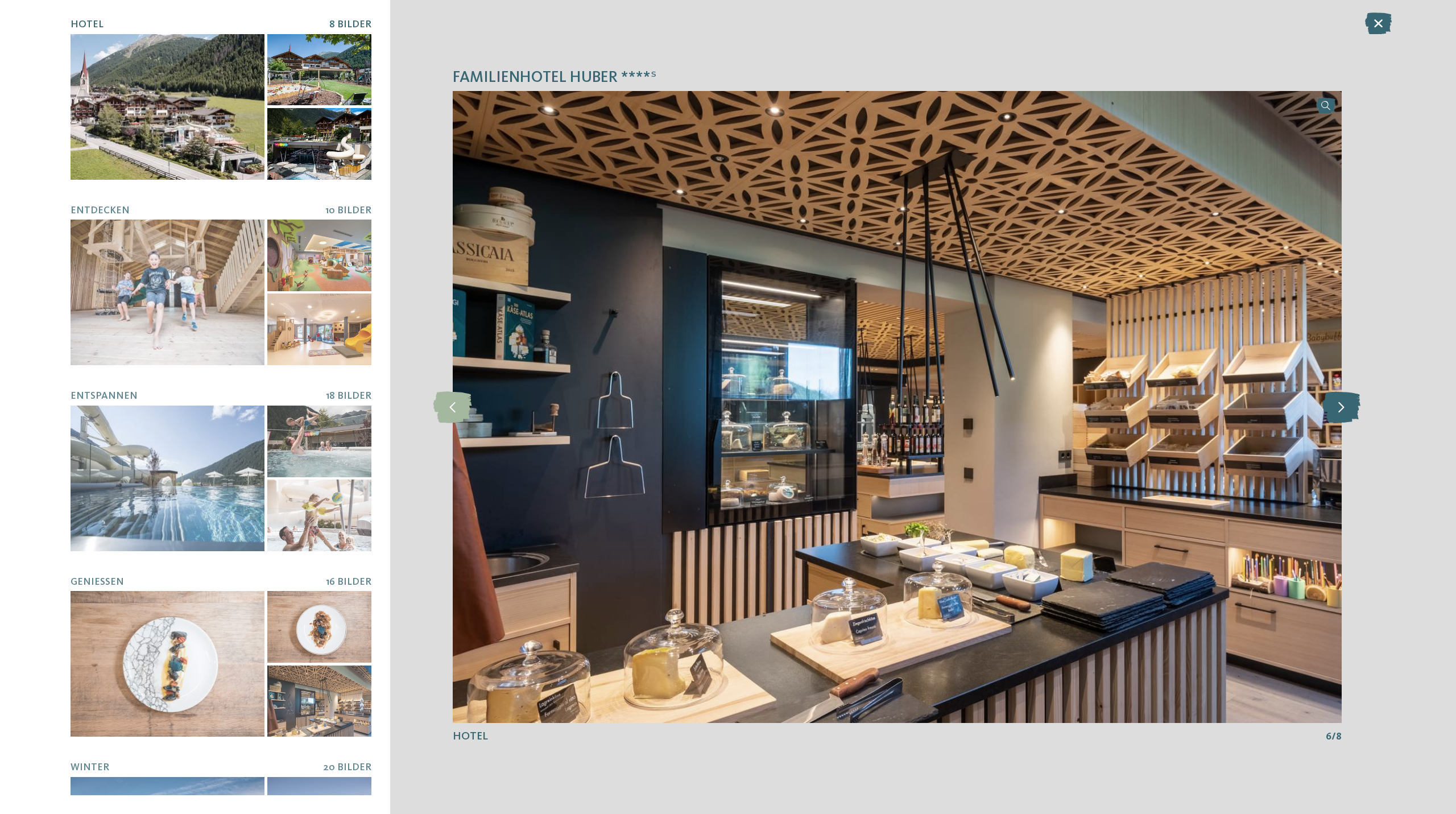
click at [1346, 407] on icon at bounding box center [1341, 407] width 38 height 31
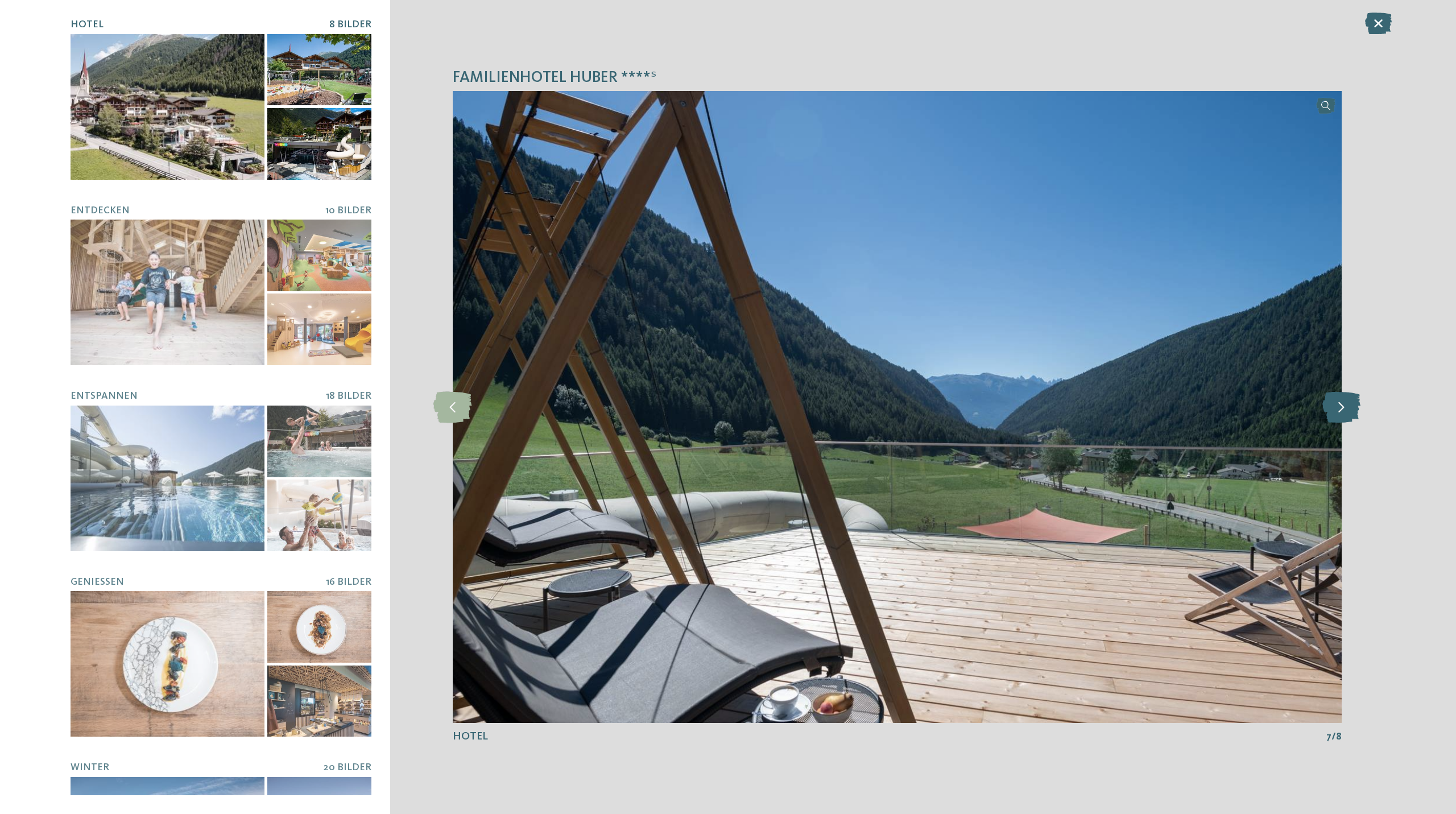
click at [1346, 407] on icon at bounding box center [1341, 407] width 38 height 31
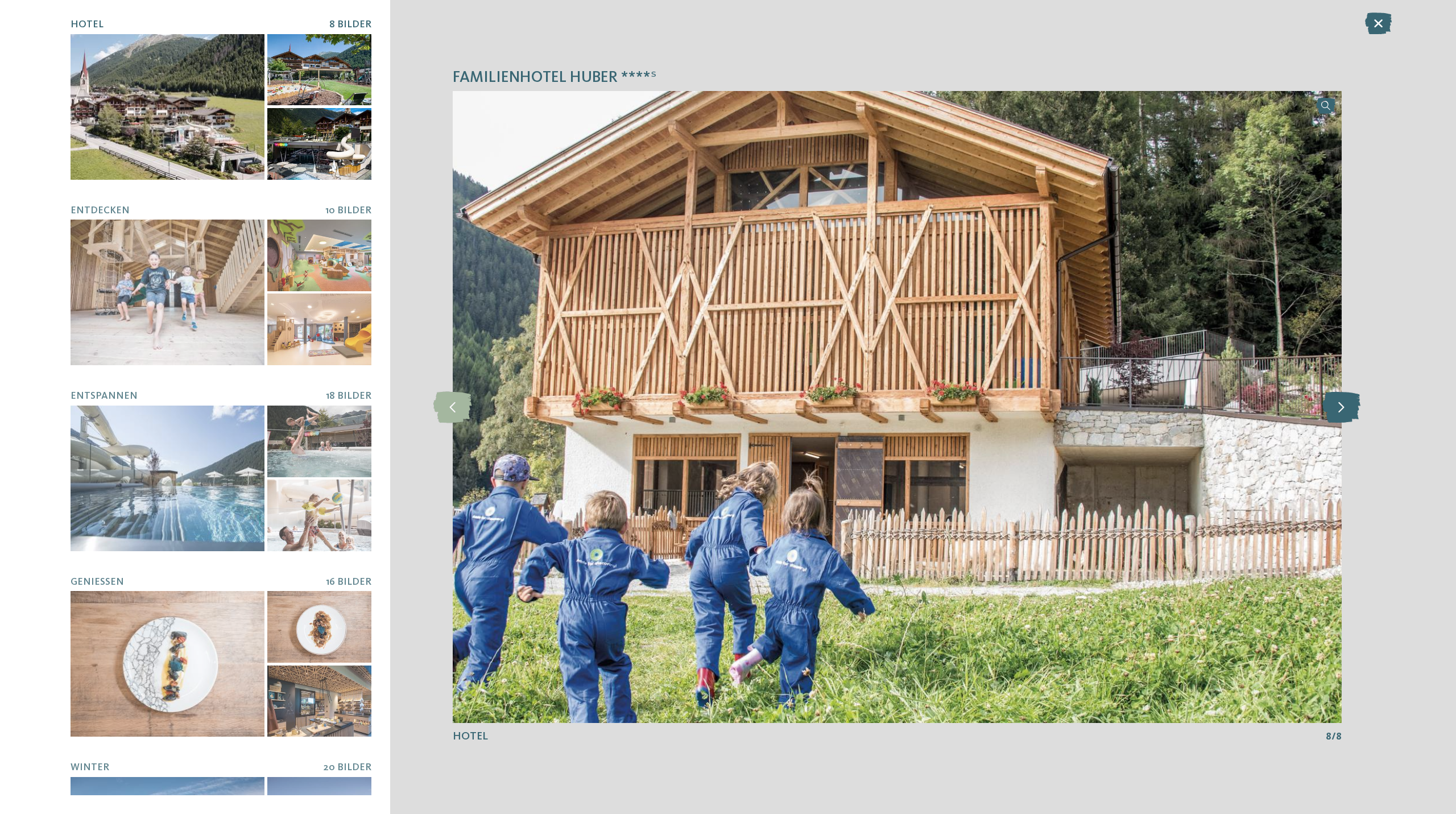
click at [1346, 407] on icon at bounding box center [1341, 407] width 38 height 31
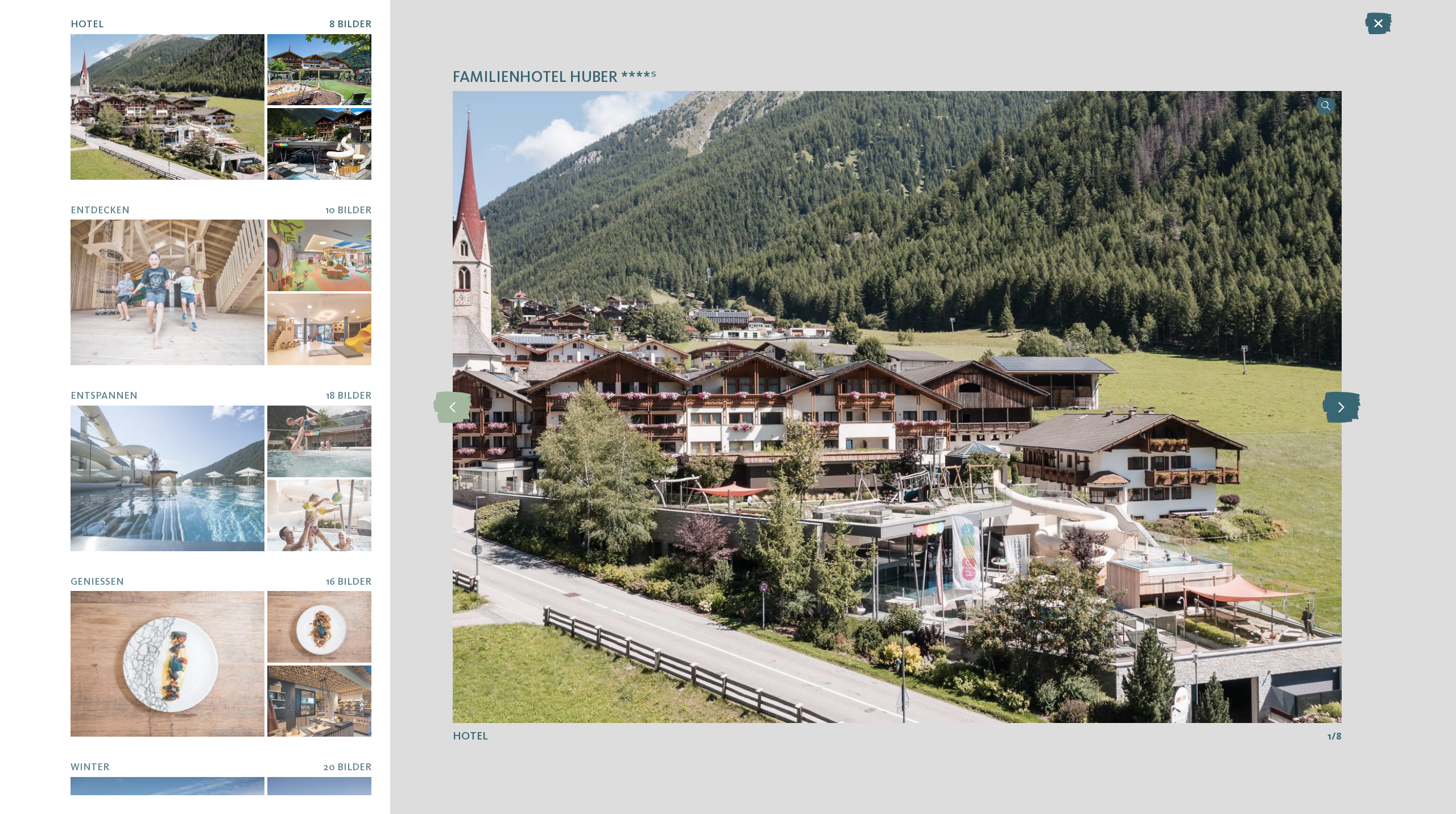
click at [1346, 407] on icon at bounding box center [1341, 407] width 38 height 31
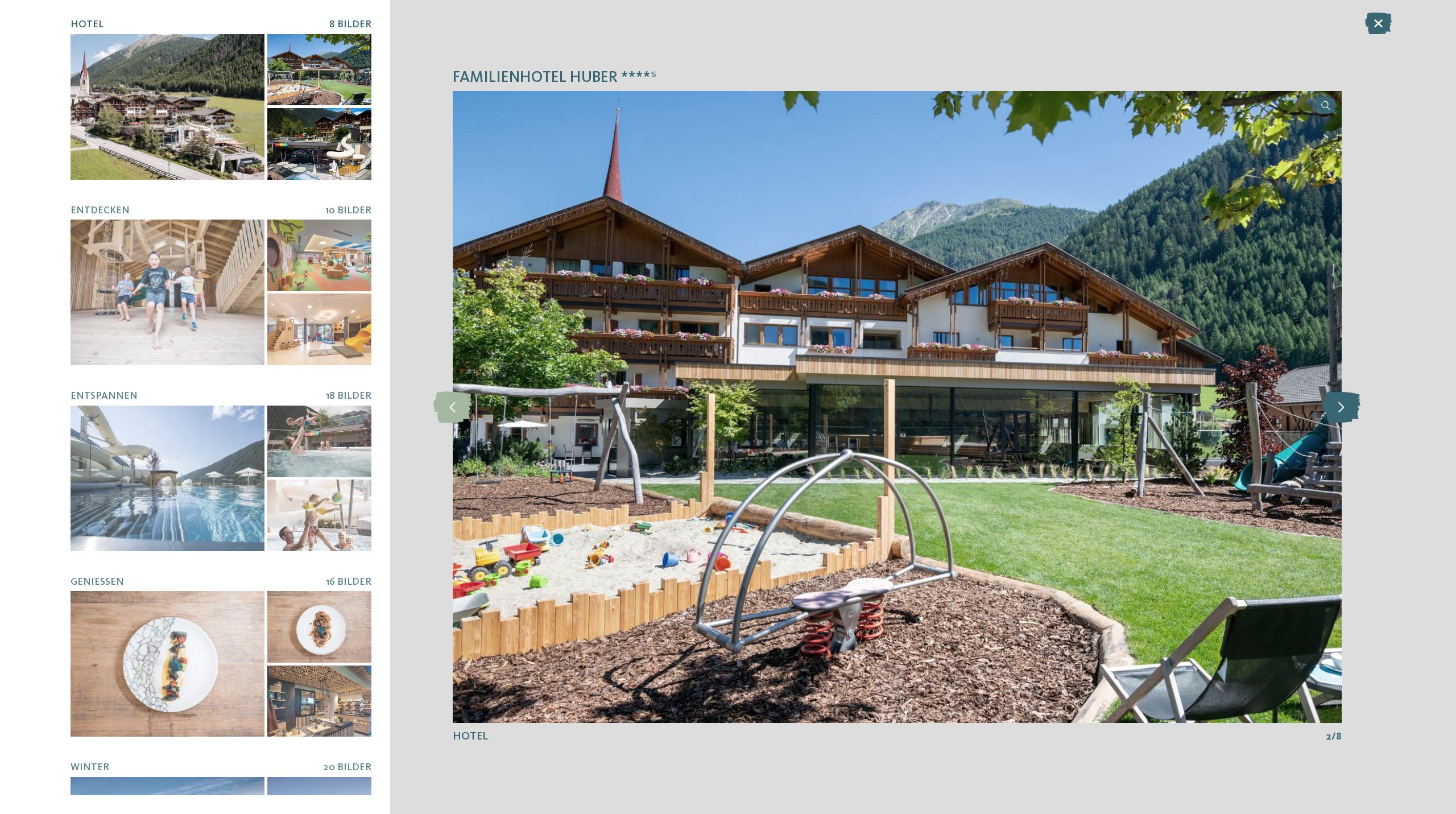
click at [1346, 407] on icon at bounding box center [1341, 407] width 38 height 31
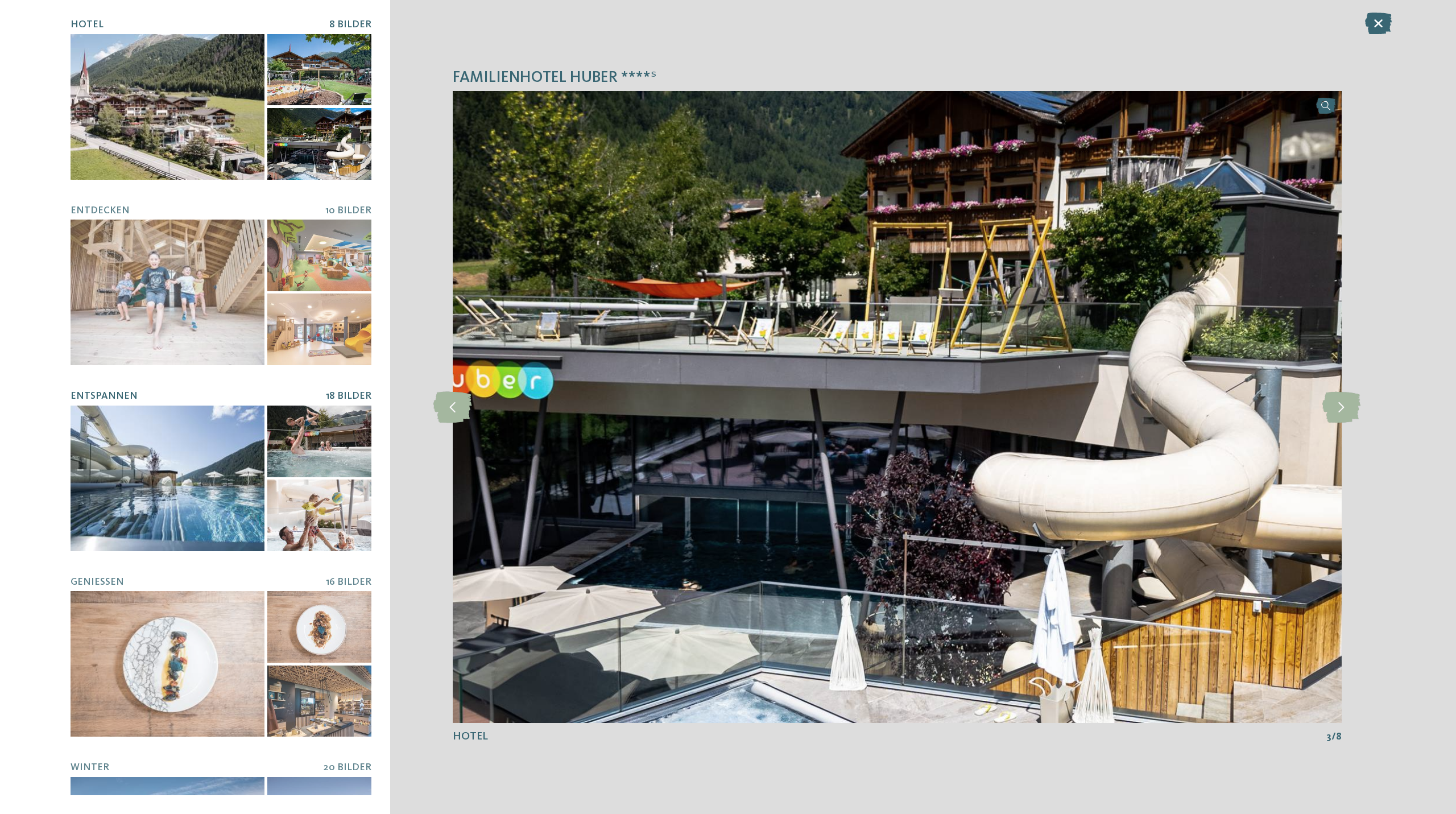
click at [238, 417] on div at bounding box center [167, 478] width 194 height 146
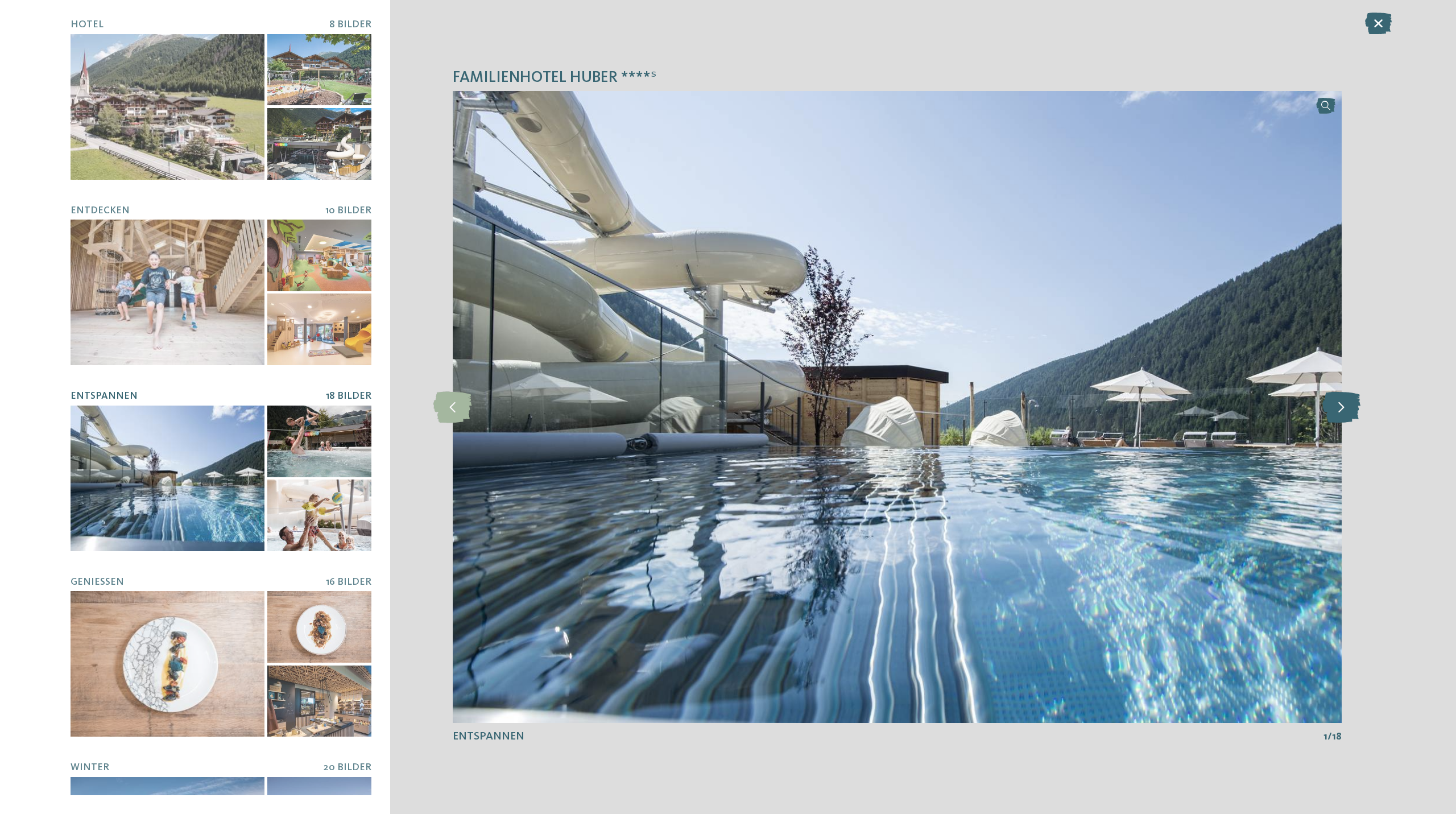
click at [1336, 407] on icon at bounding box center [1341, 407] width 38 height 31
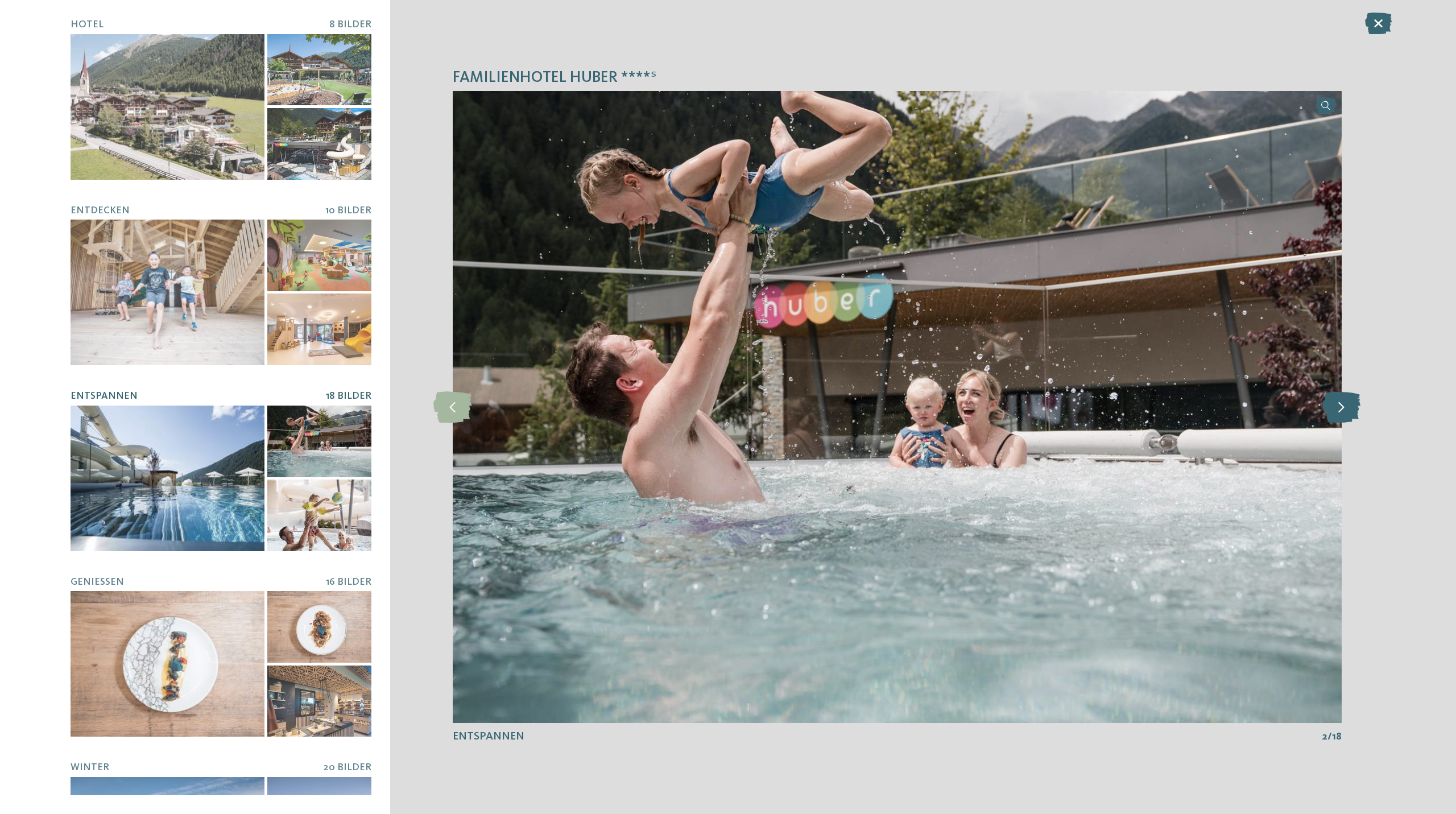
click at [1336, 407] on icon at bounding box center [1341, 407] width 38 height 31
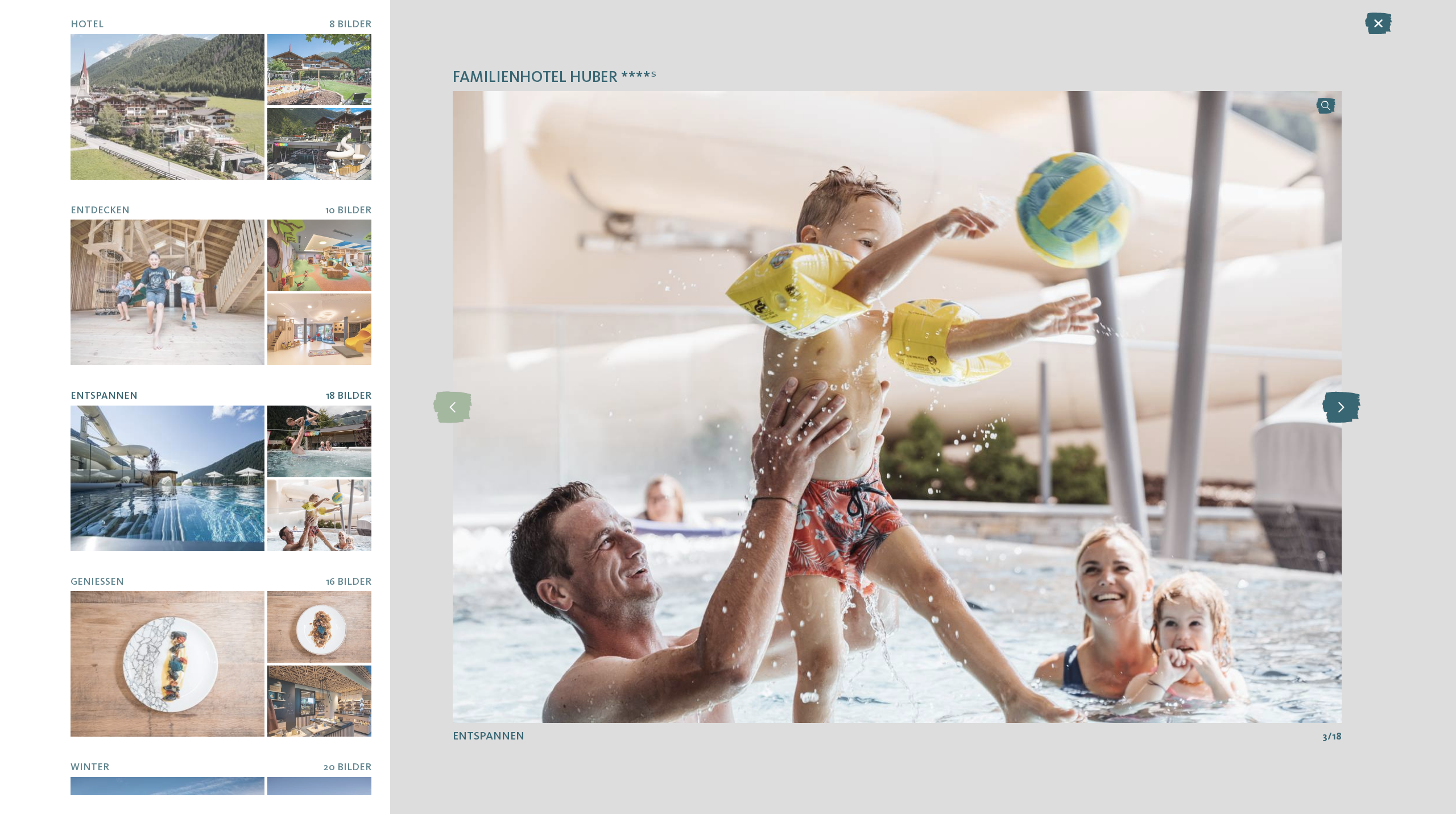
click at [1336, 407] on icon at bounding box center [1341, 407] width 38 height 31
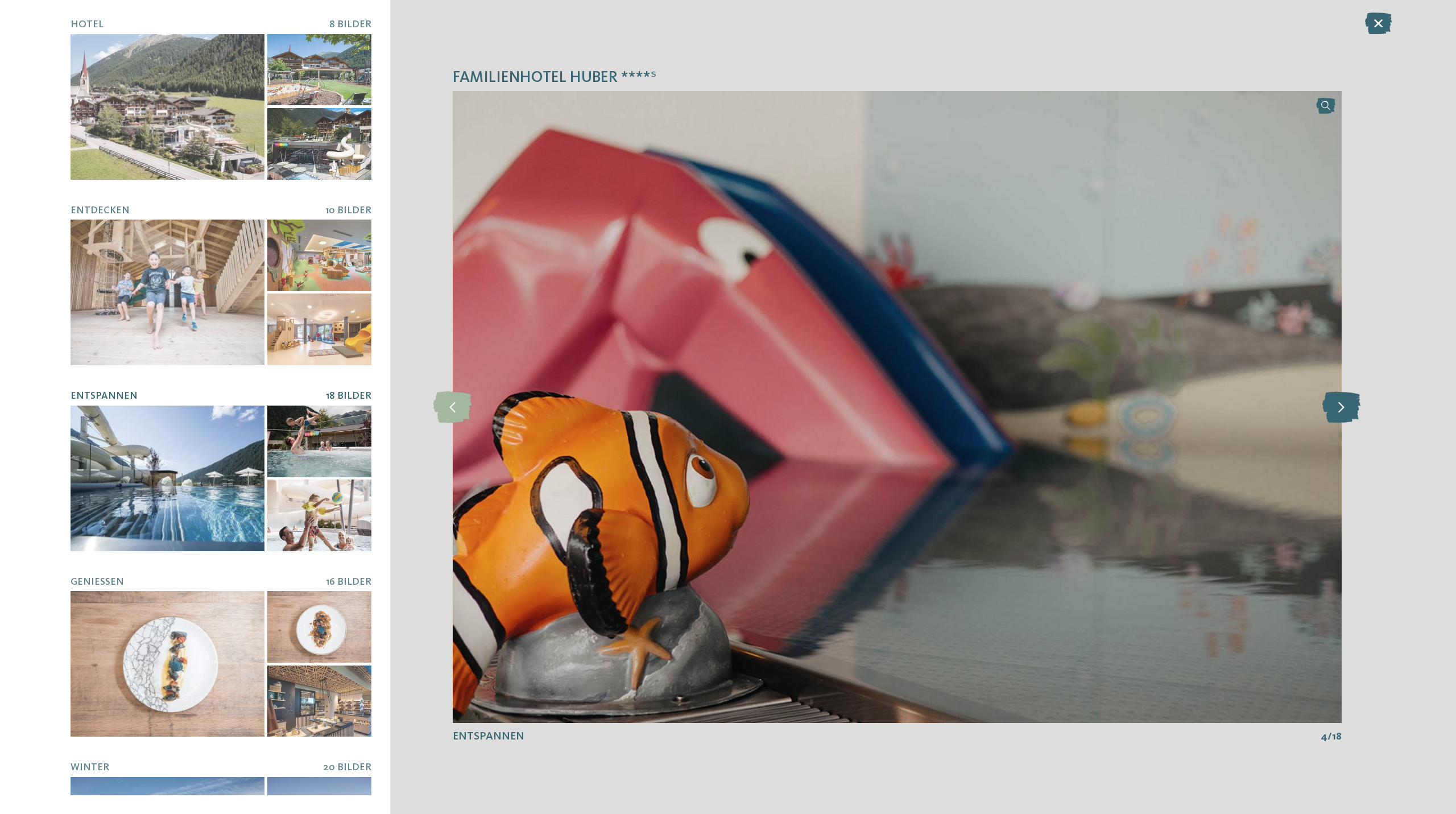
click at [1336, 407] on icon at bounding box center [1341, 407] width 38 height 31
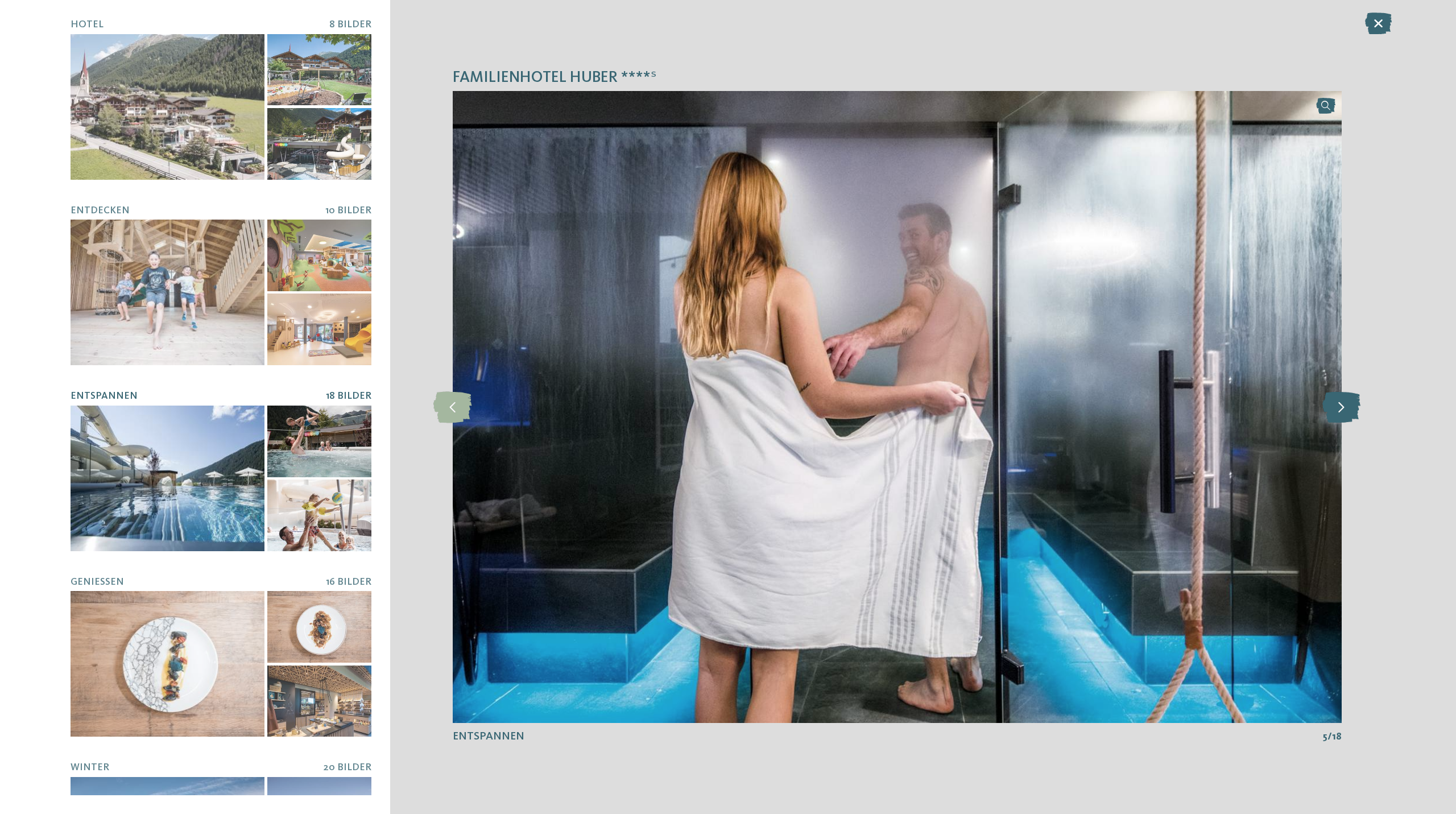
click at [1336, 407] on icon at bounding box center [1341, 407] width 38 height 31
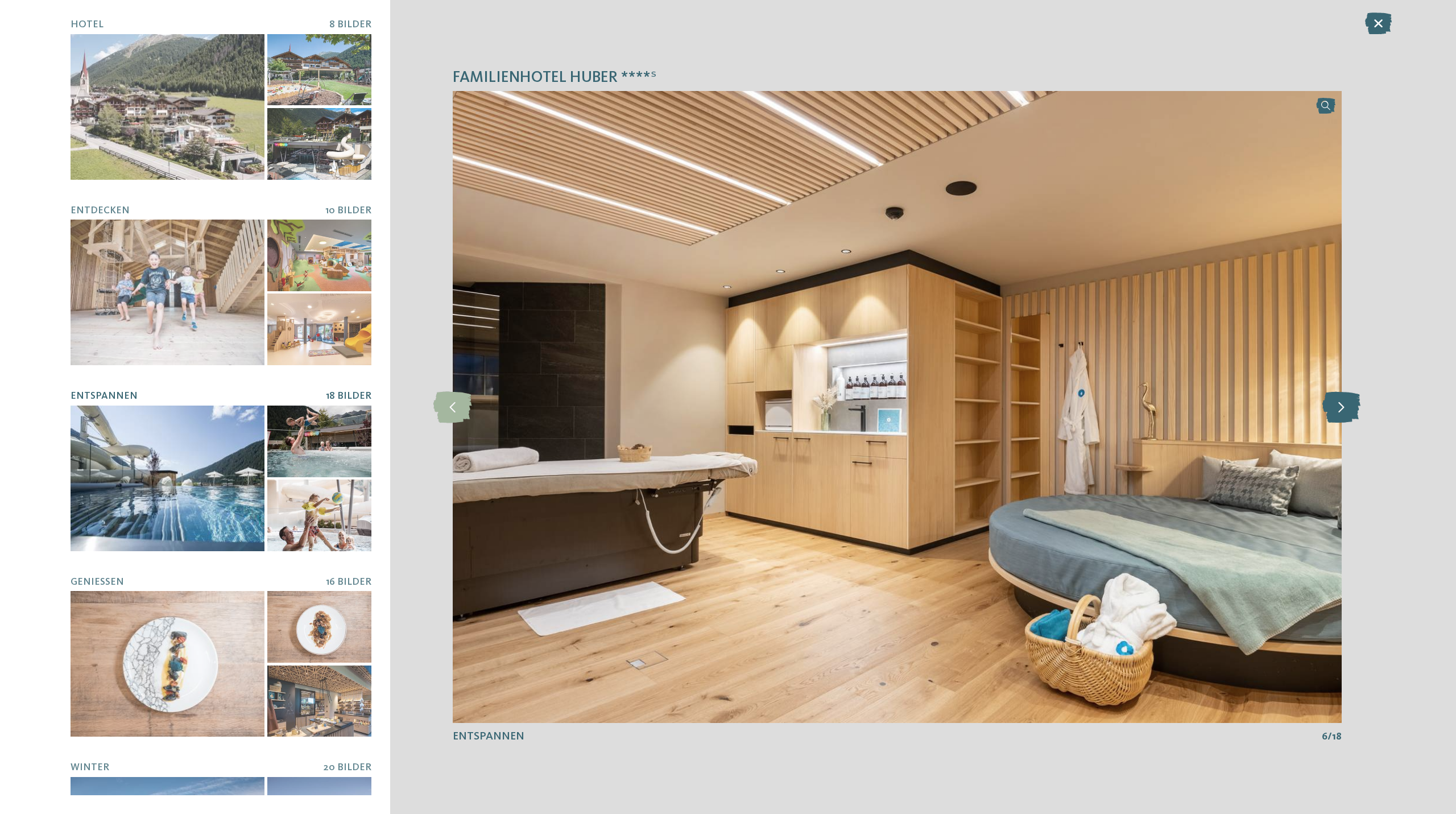
click at [1336, 407] on icon at bounding box center [1341, 407] width 38 height 31
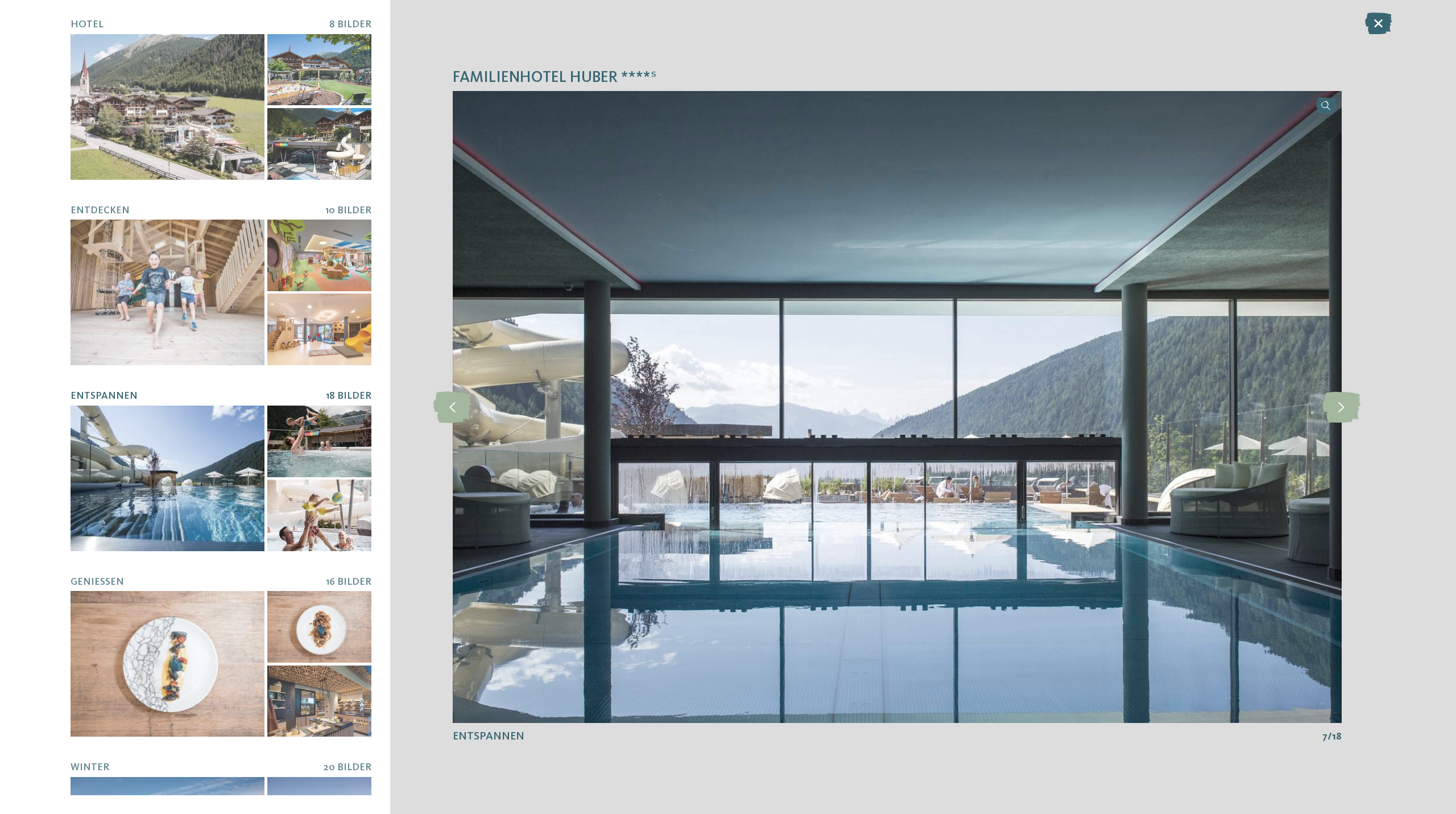
click at [329, 440] on div at bounding box center [319, 441] width 104 height 72
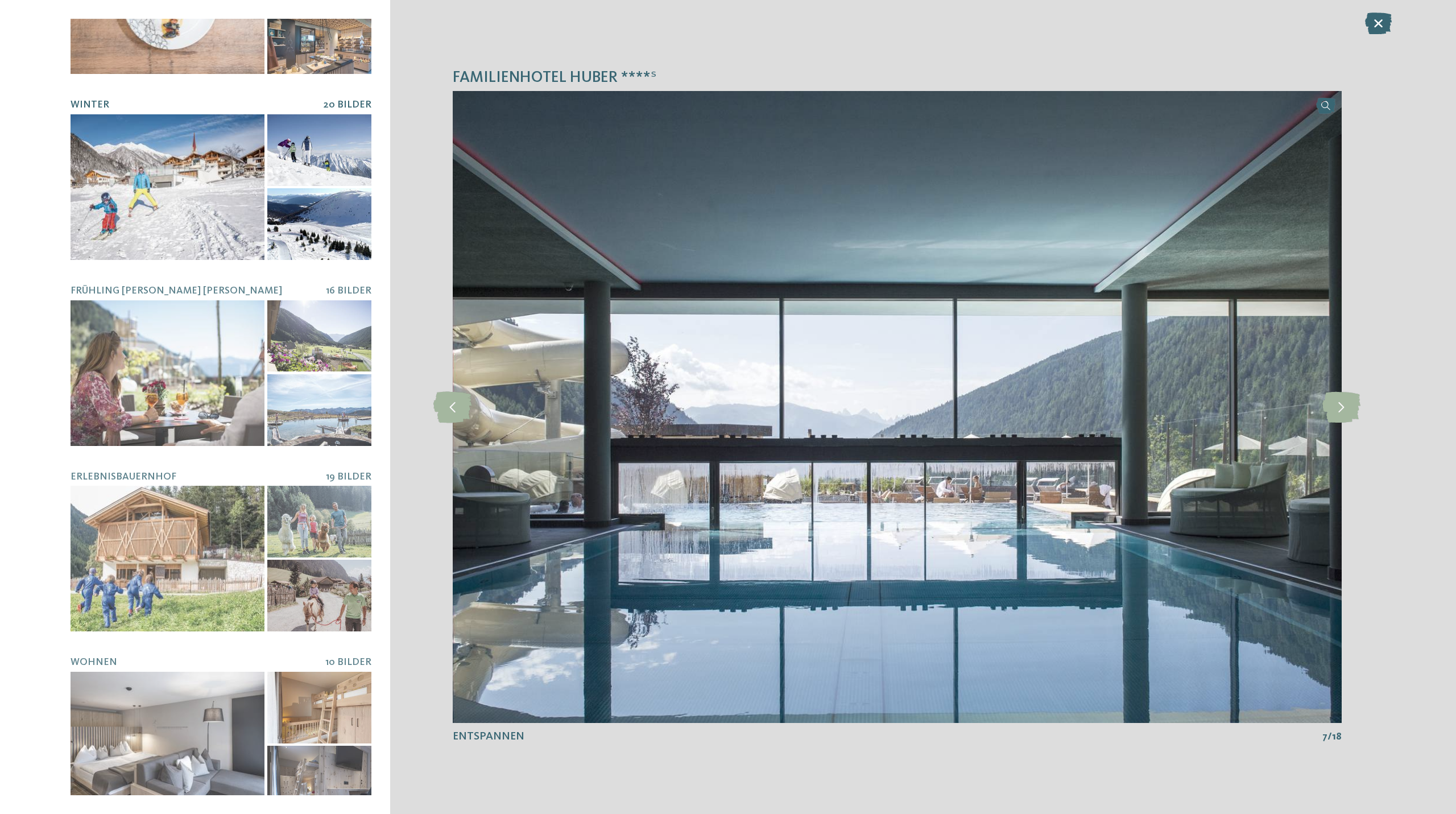
scroll to position [0, 0]
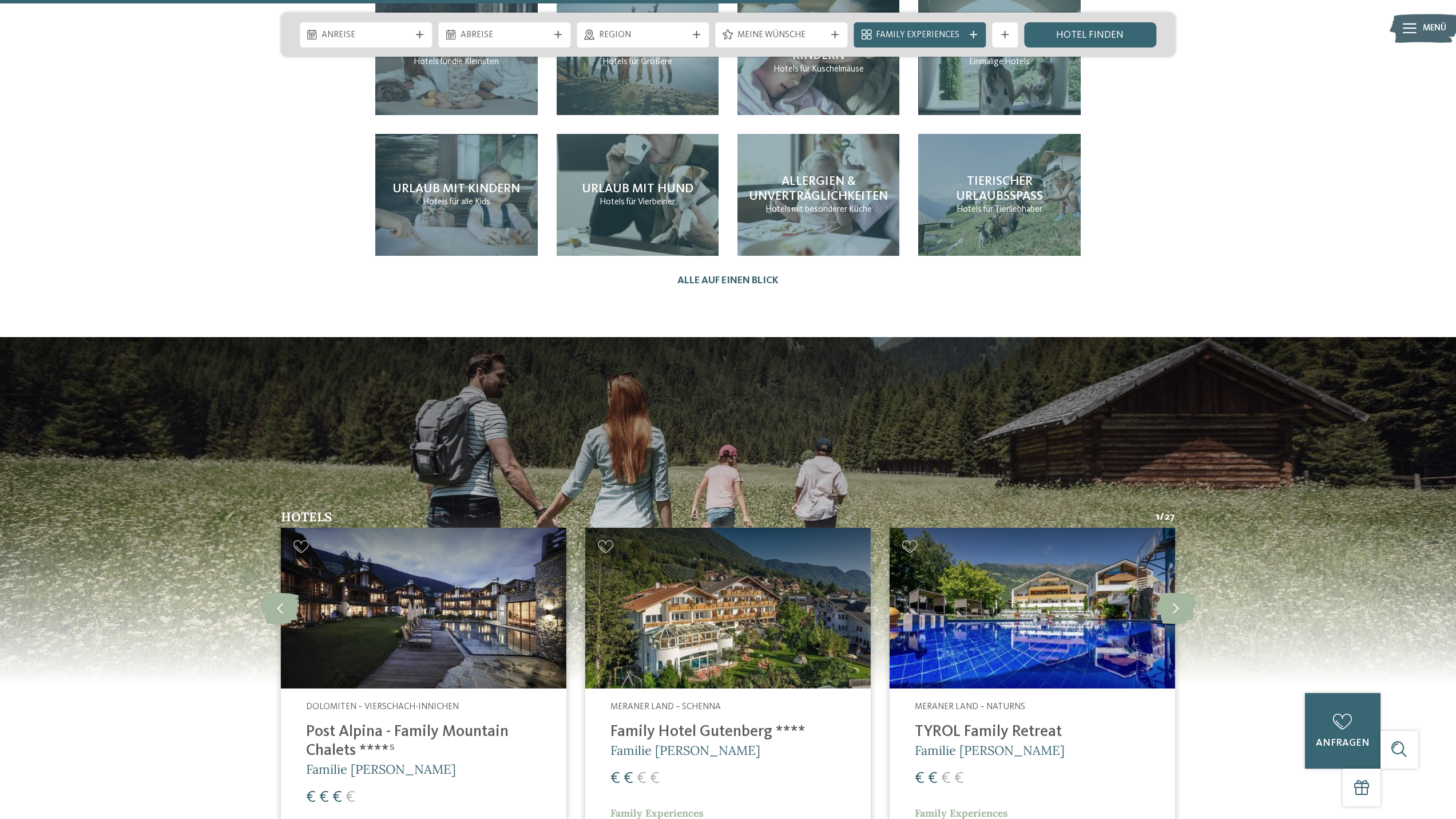
scroll to position [3511, 0]
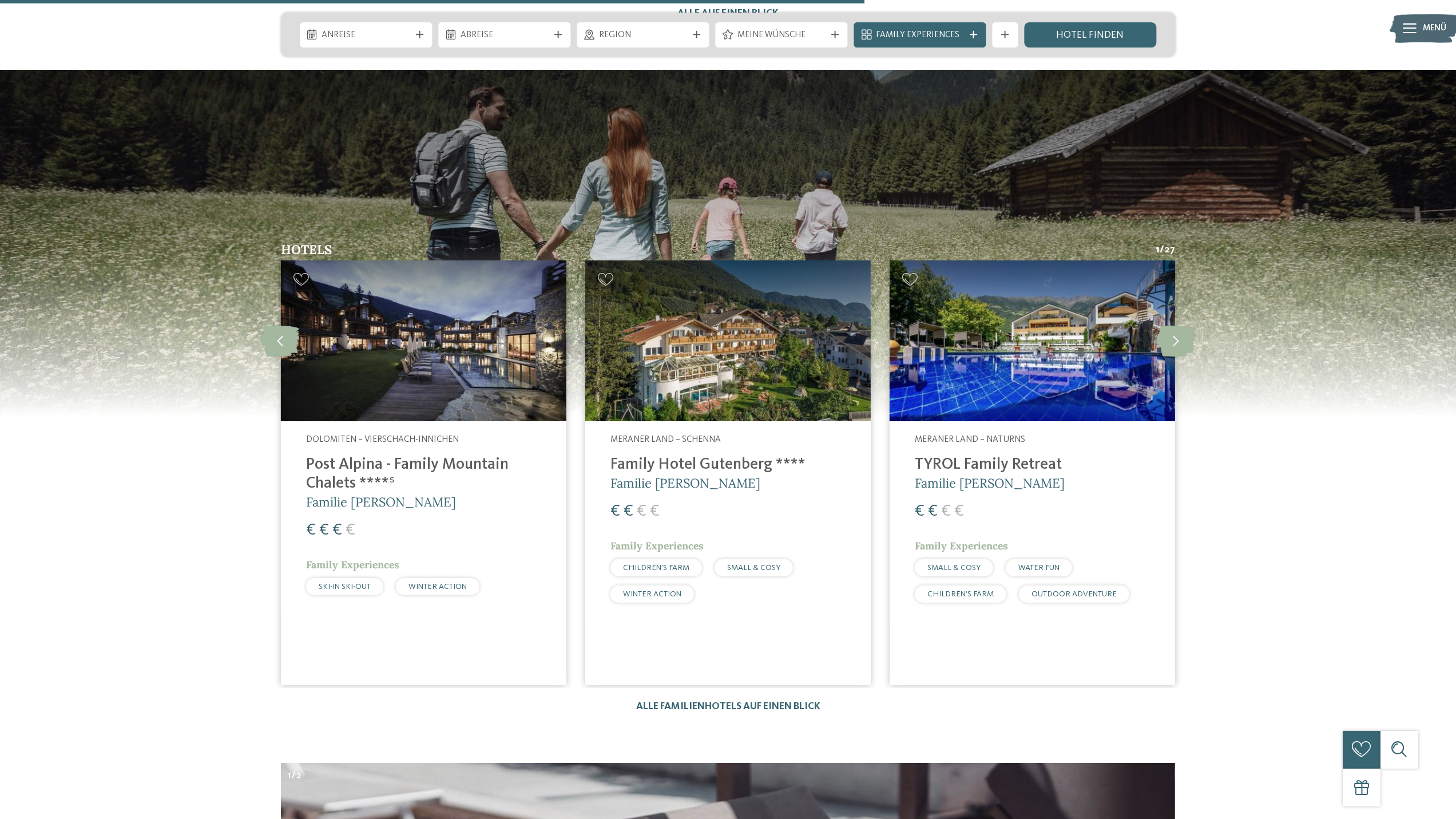
click at [517, 305] on img at bounding box center [423, 340] width 285 height 161
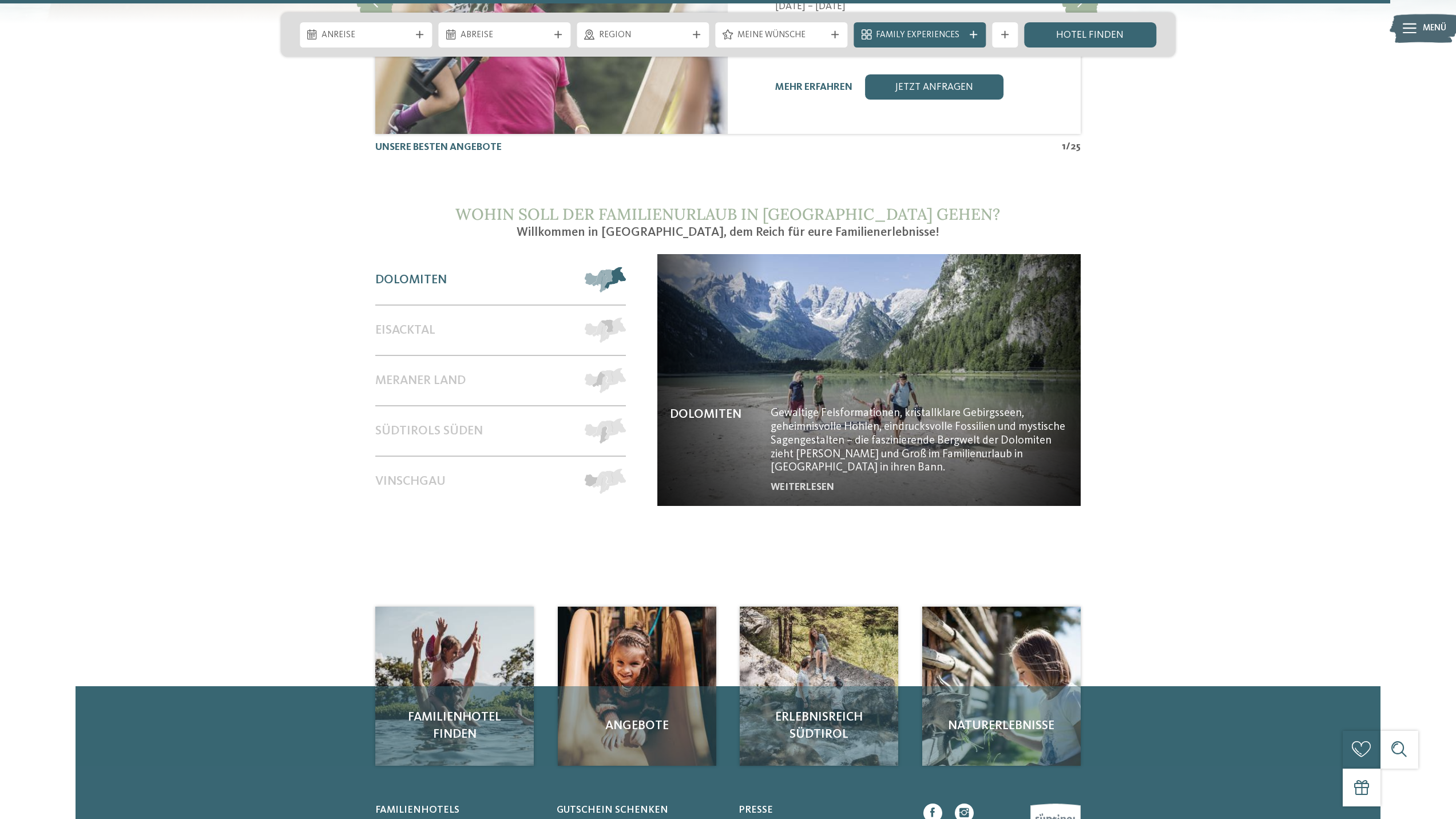
scroll to position [5915, 0]
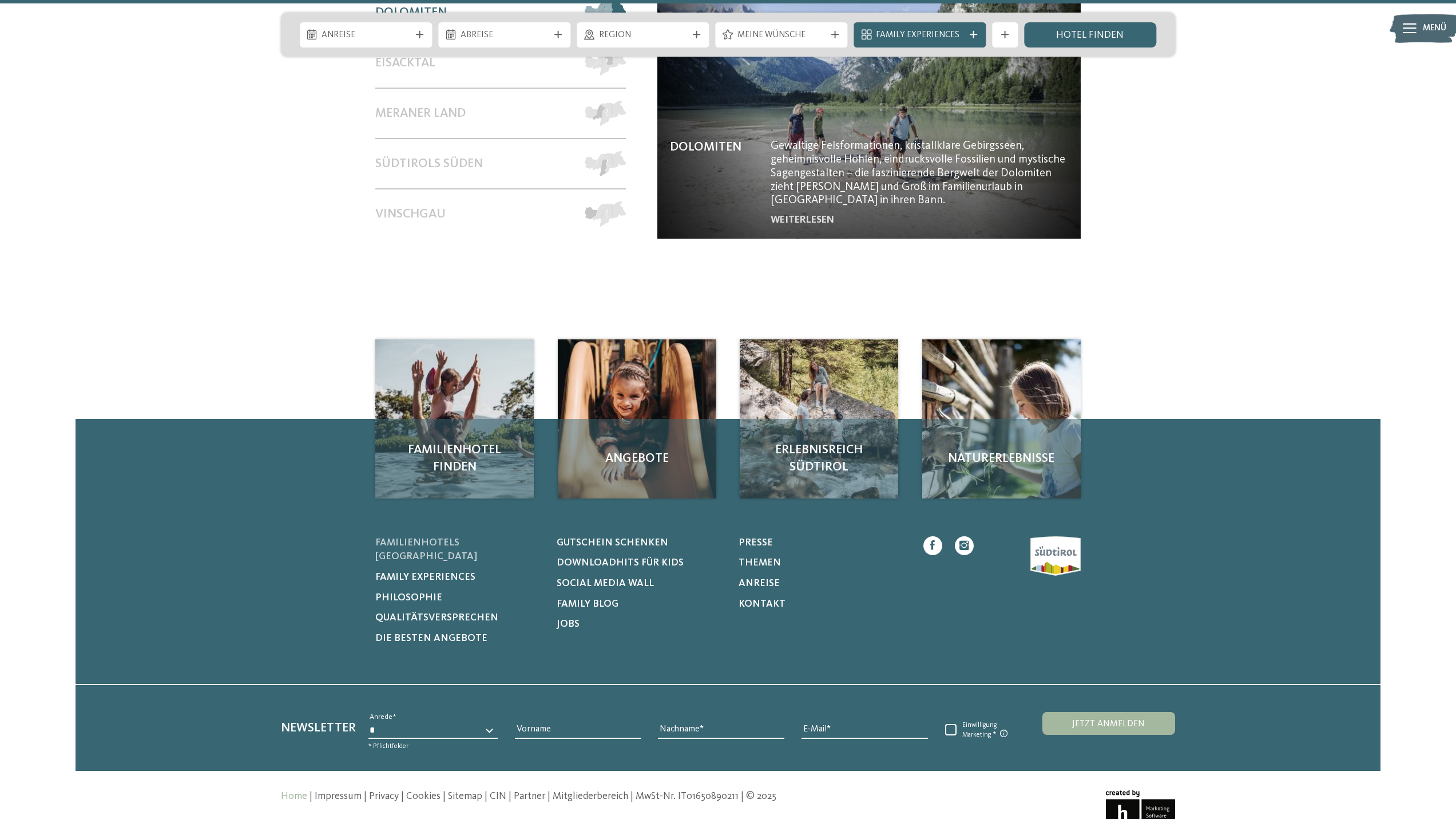
click at [467, 538] on span "Familienhotels [GEOGRAPHIC_DATA]" at bounding box center [426, 550] width 102 height 24
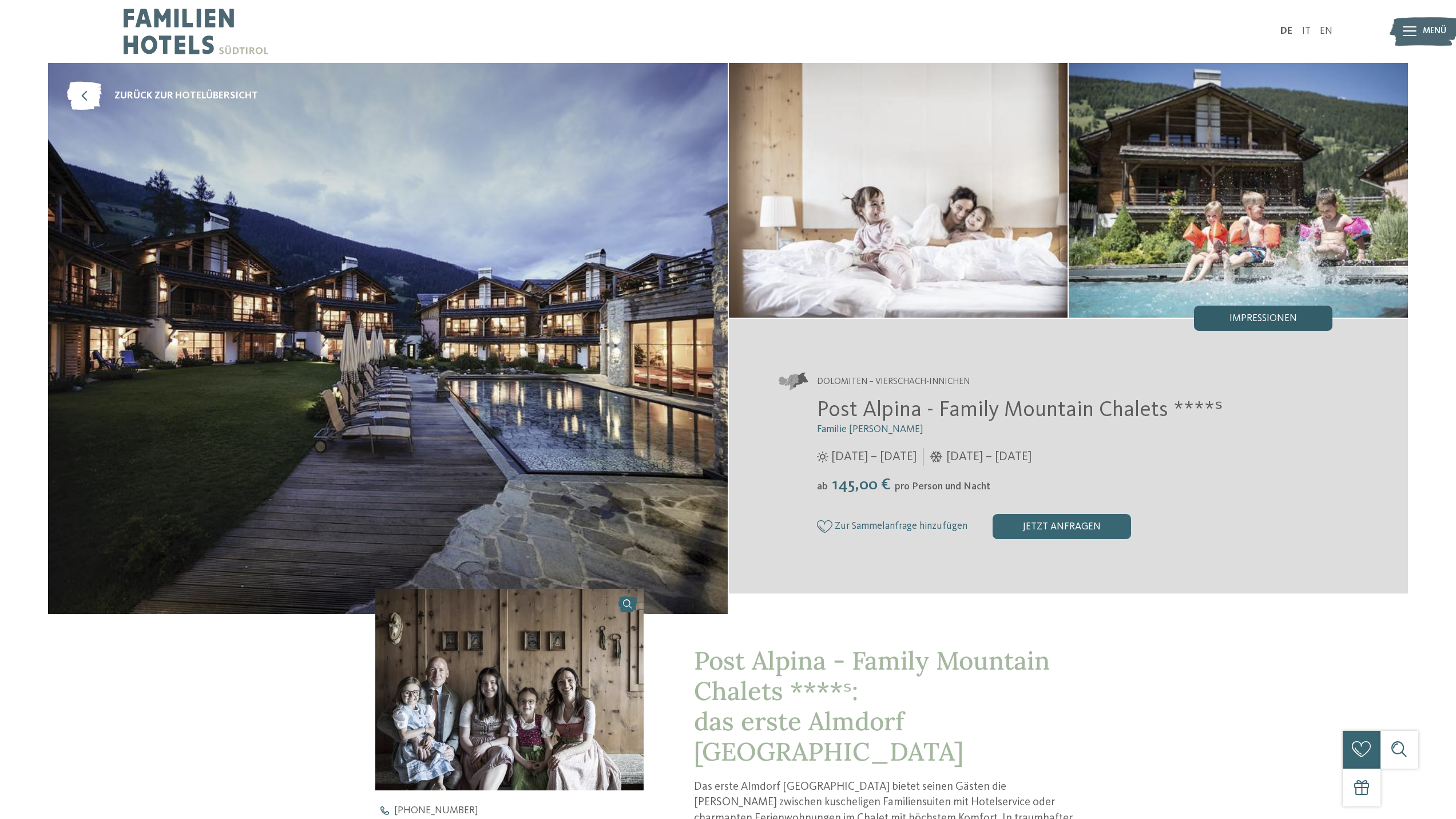
click at [1237, 317] on span "Impressionen" at bounding box center [1263, 319] width 67 height 10
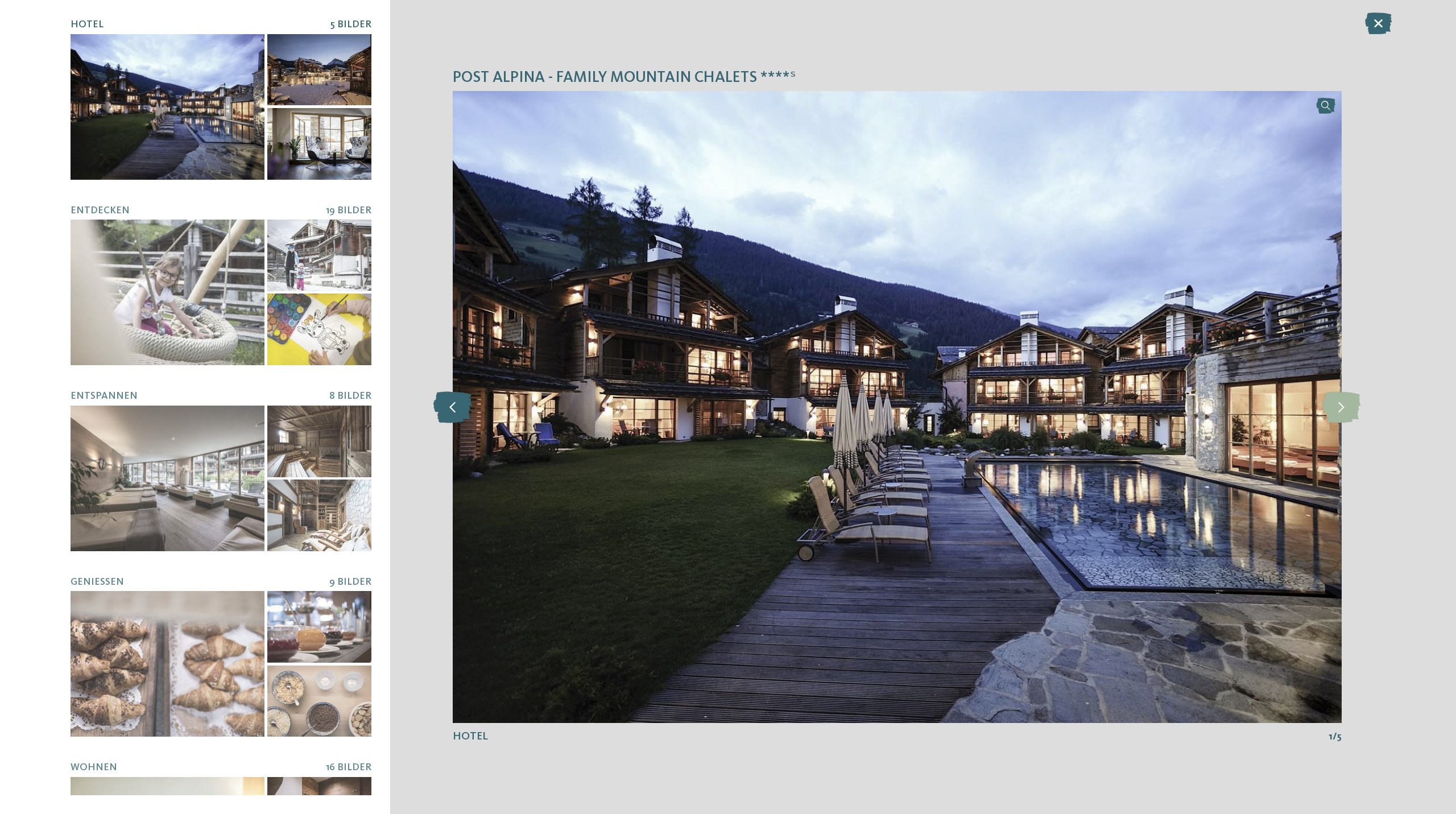
click at [457, 410] on icon at bounding box center [453, 407] width 39 height 31
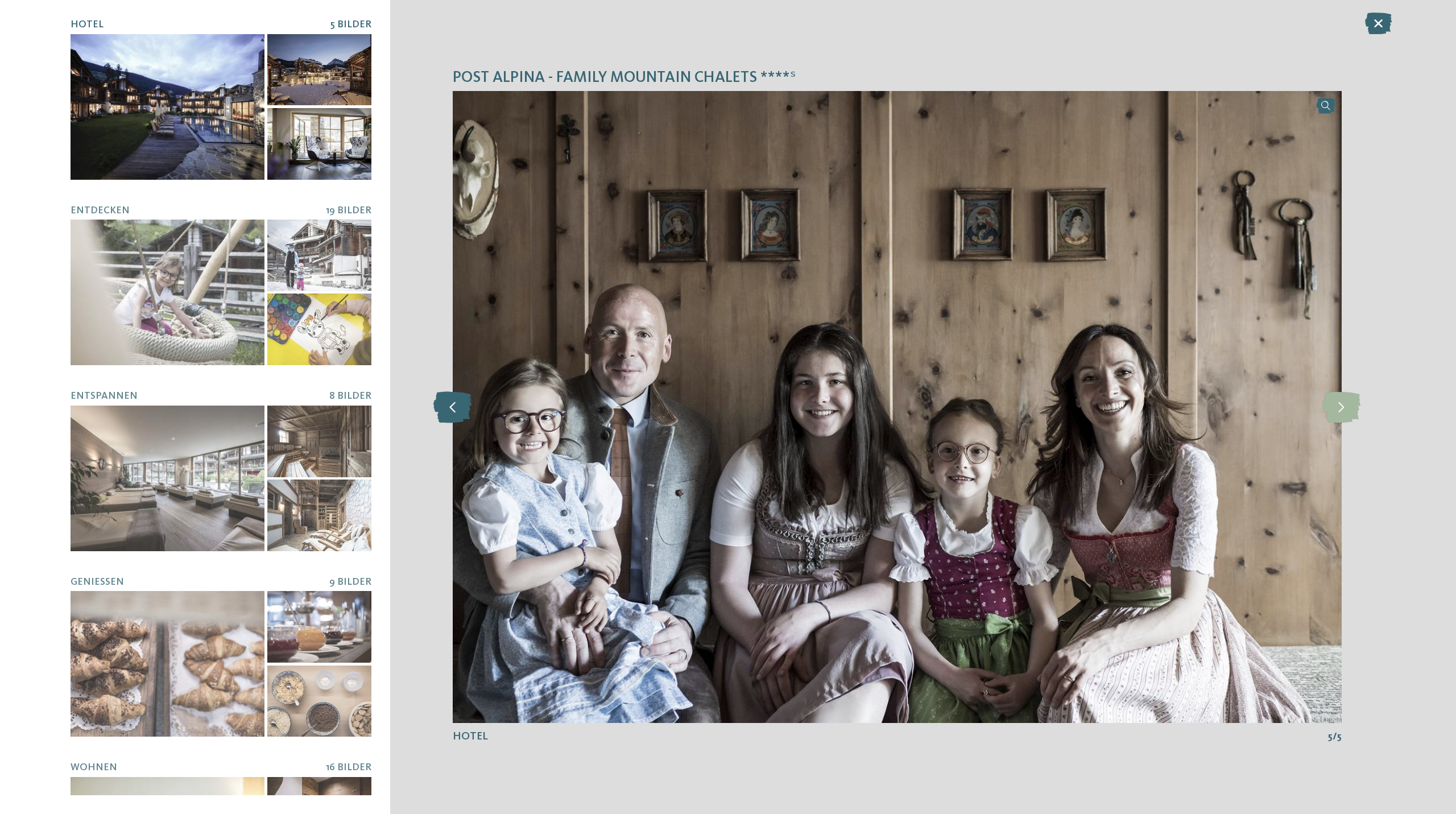
click at [457, 410] on icon at bounding box center [453, 407] width 39 height 31
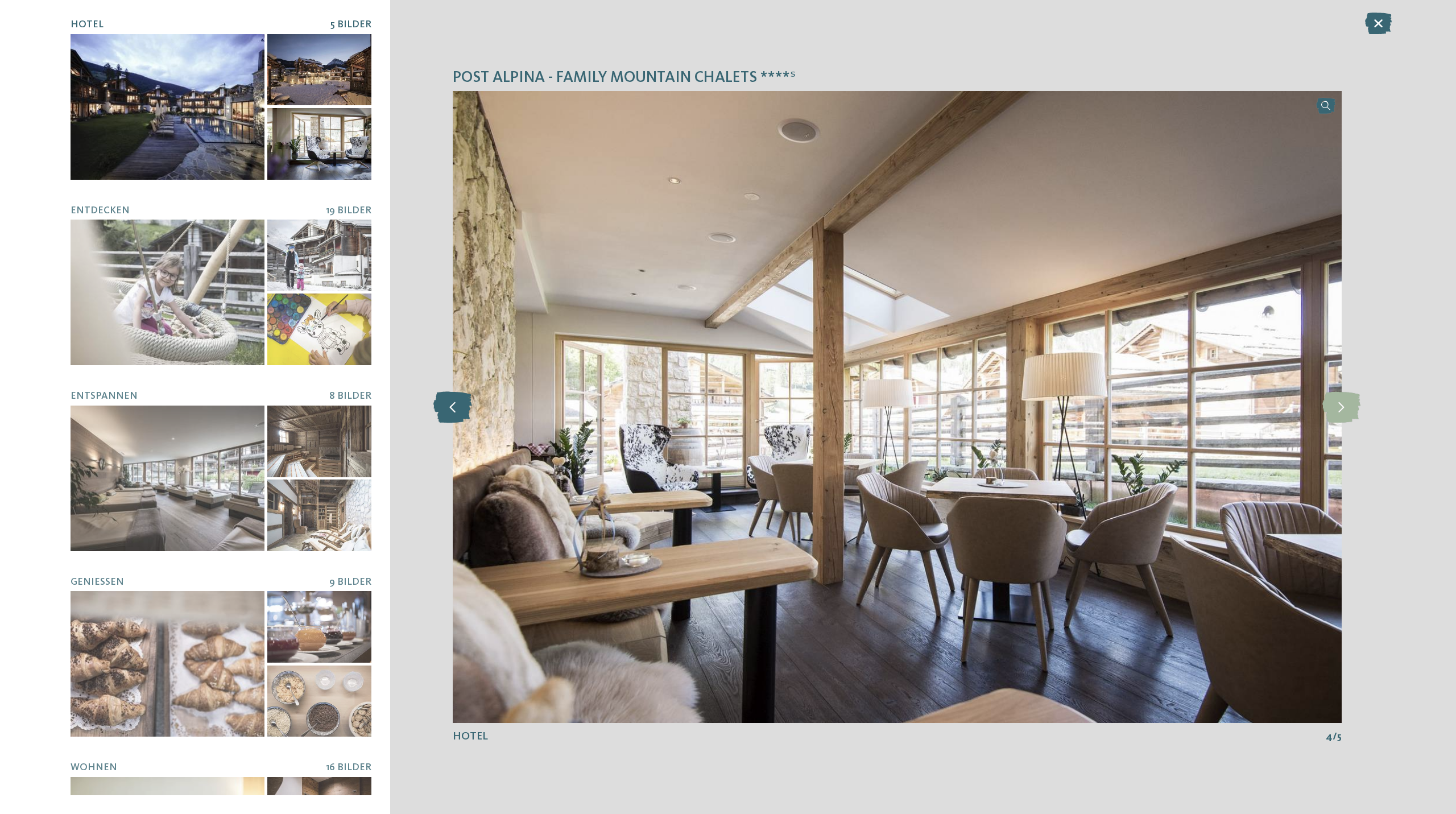
click at [457, 410] on icon at bounding box center [453, 407] width 39 height 31
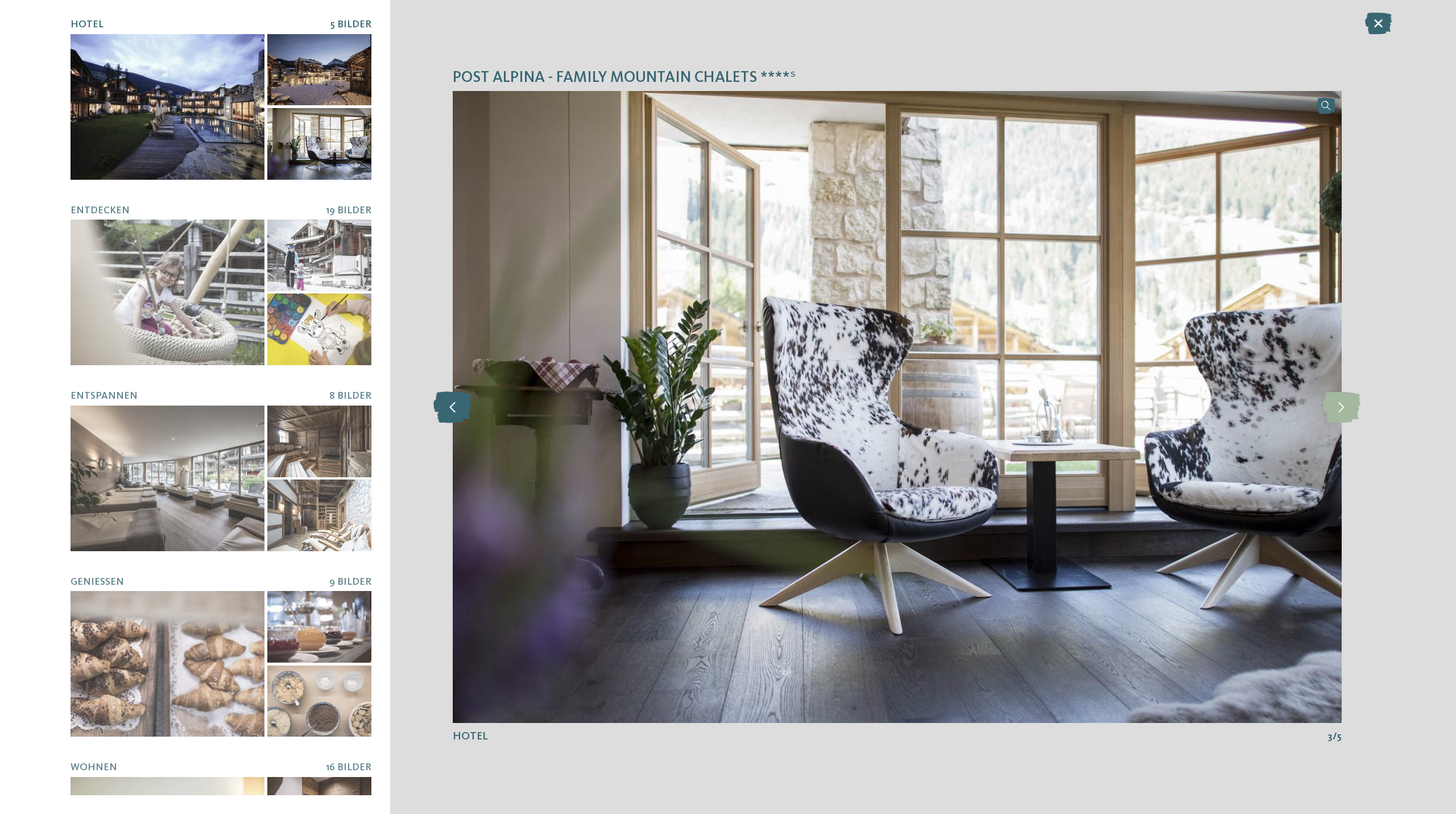
click at [457, 410] on icon at bounding box center [453, 407] width 39 height 31
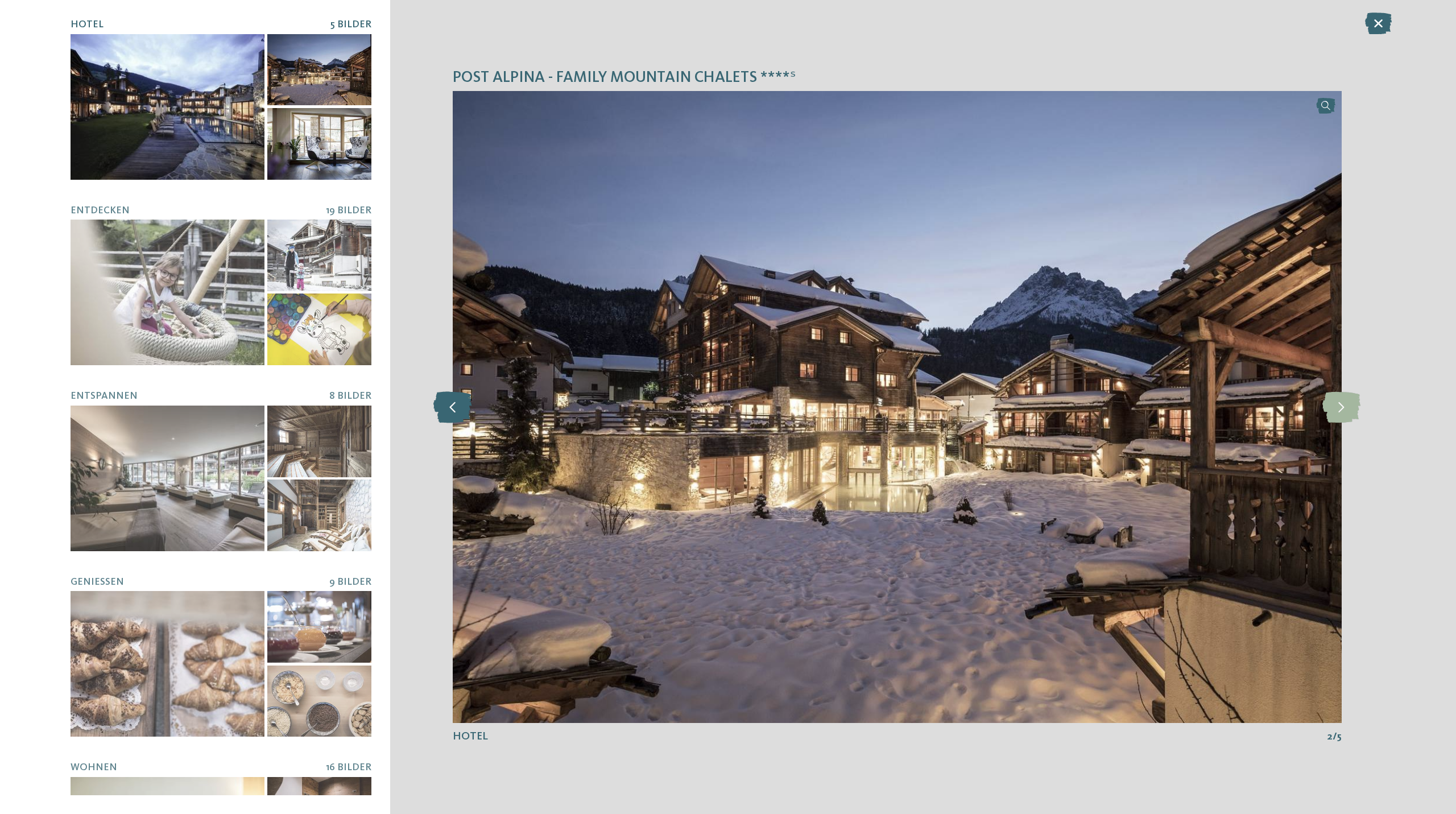
click at [457, 410] on icon at bounding box center [453, 407] width 39 height 31
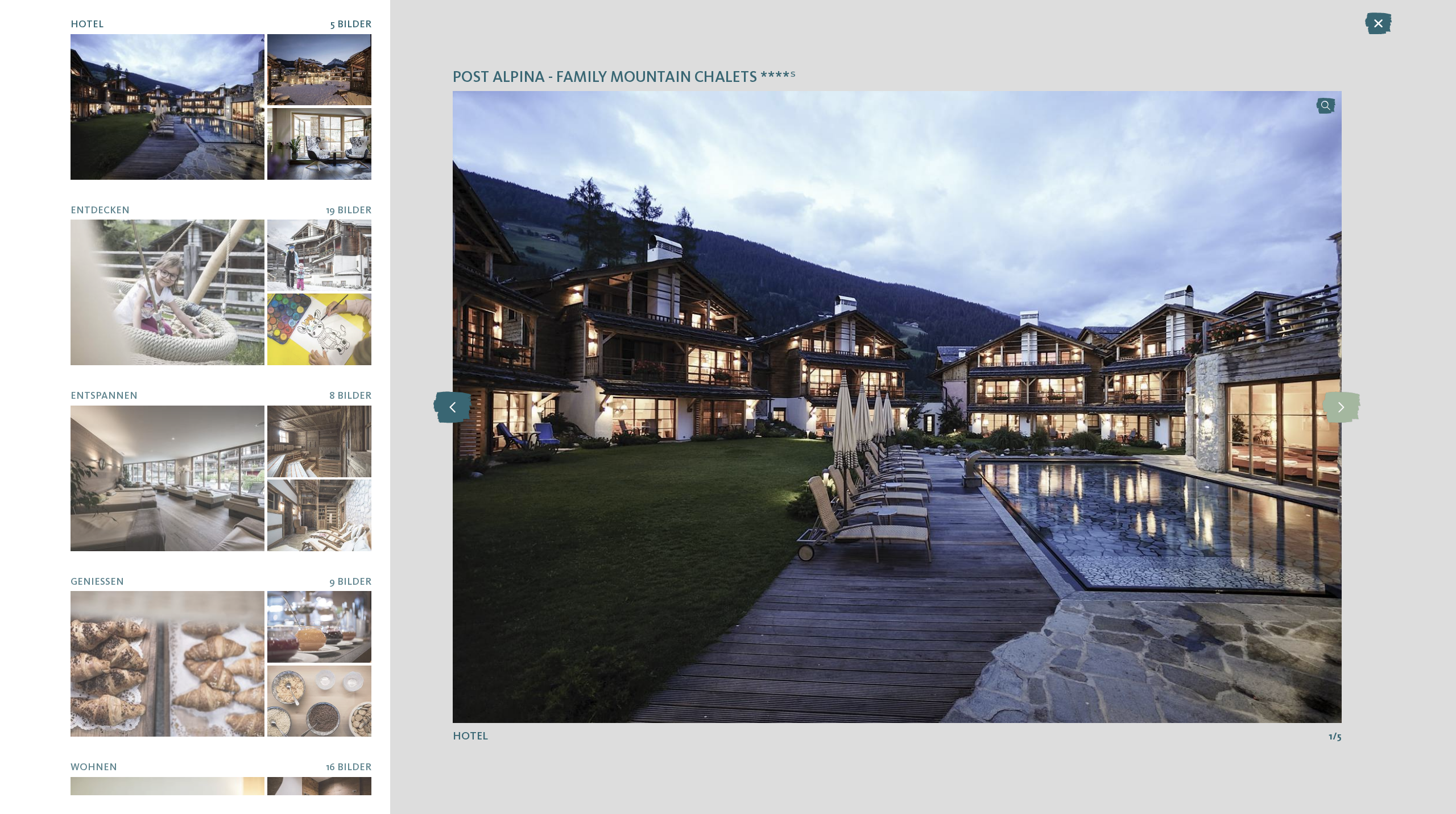
click at [457, 410] on icon at bounding box center [453, 407] width 39 height 31
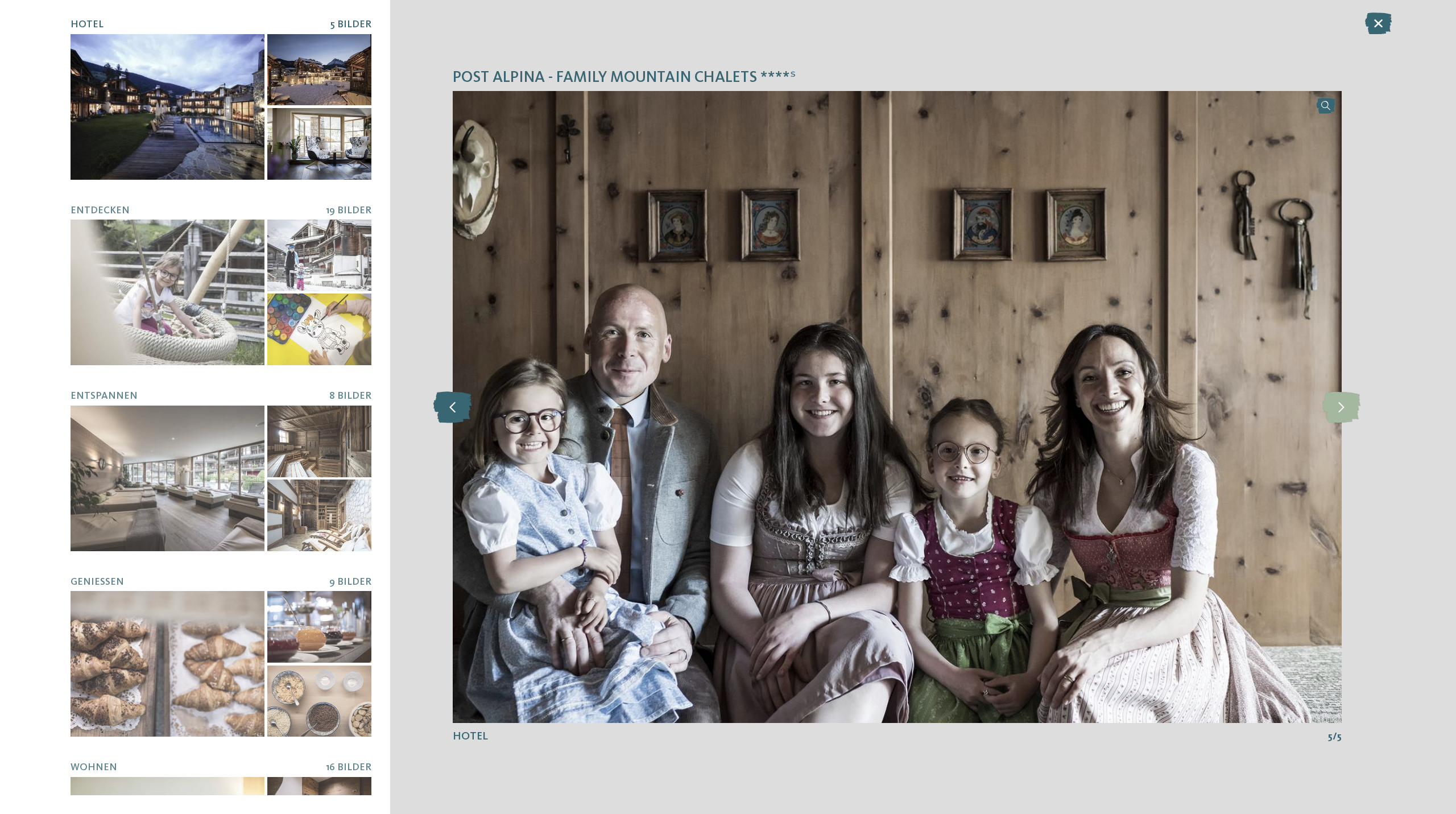
click at [457, 410] on icon at bounding box center [453, 407] width 39 height 31
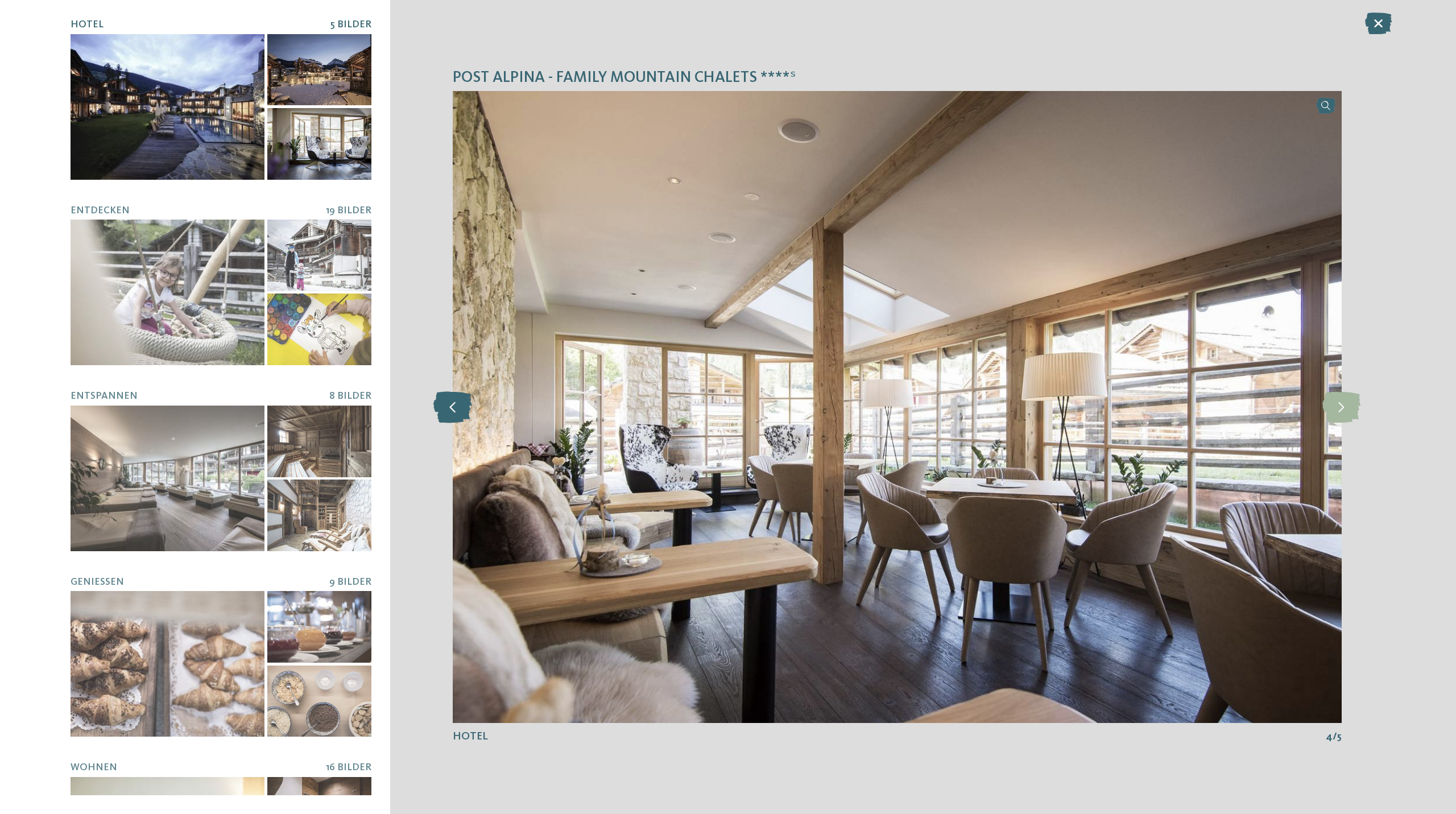
click at [457, 410] on icon at bounding box center [453, 407] width 39 height 31
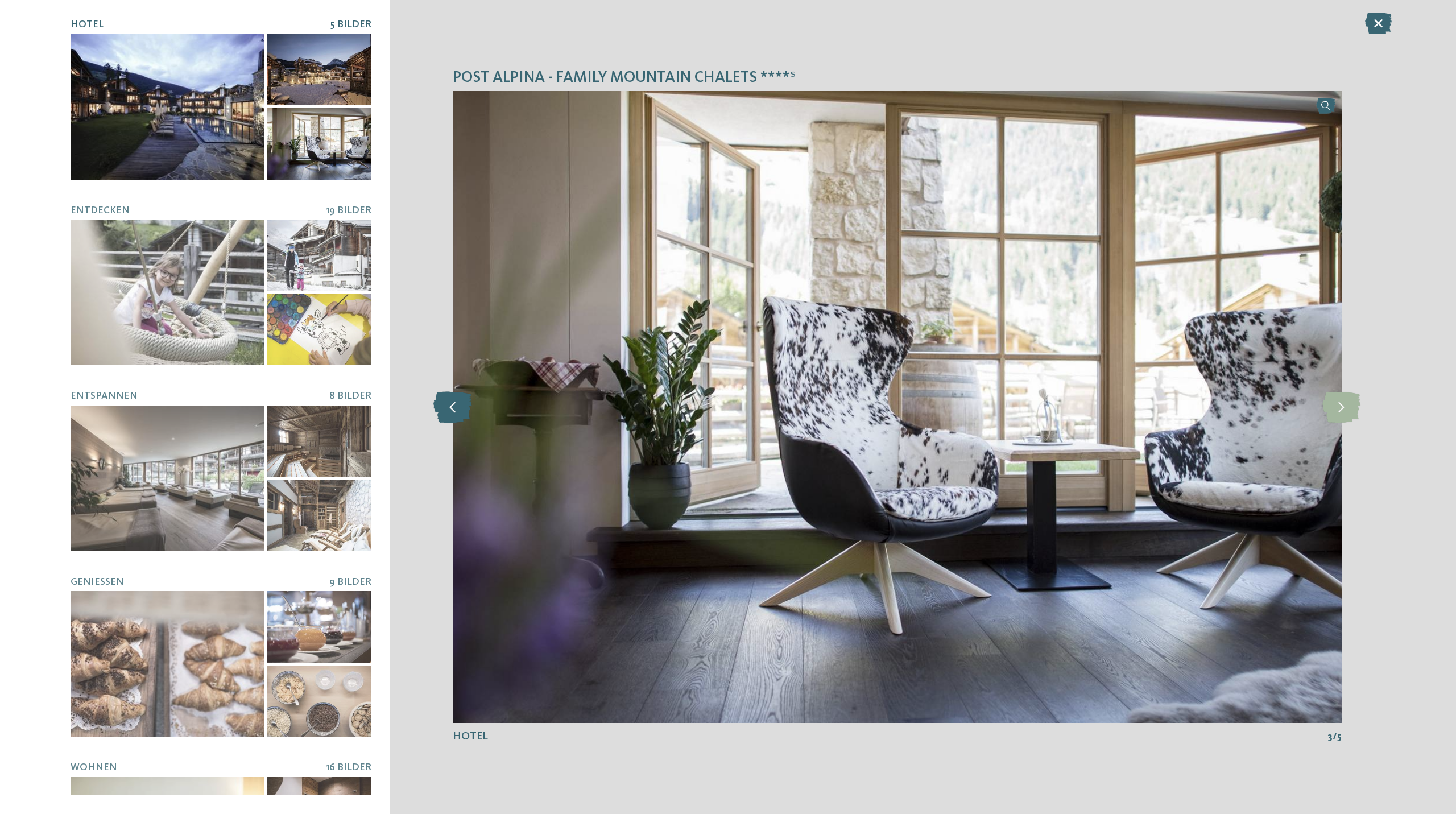
click at [457, 410] on icon at bounding box center [453, 407] width 39 height 31
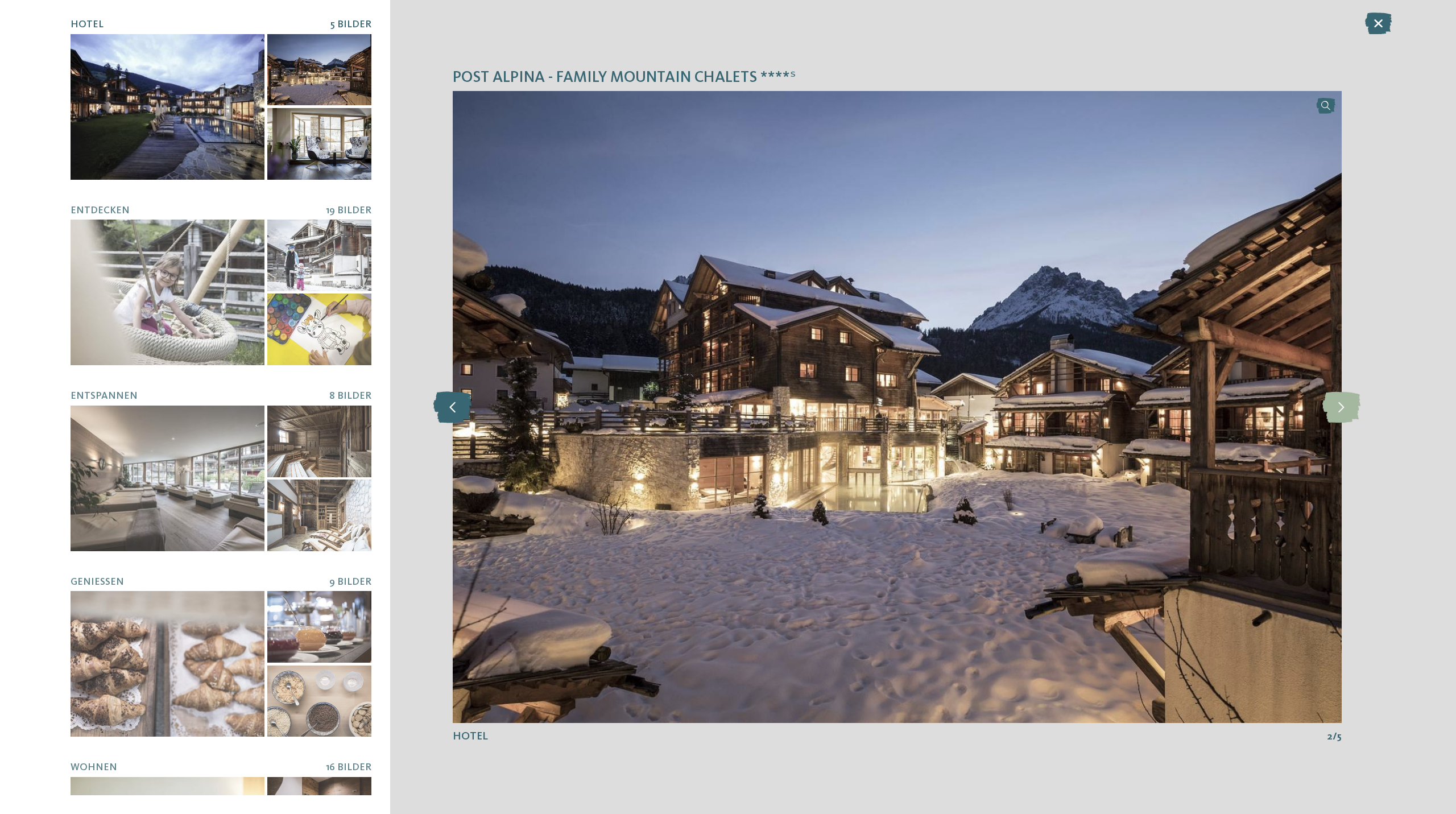
click at [455, 408] on icon at bounding box center [453, 407] width 39 height 31
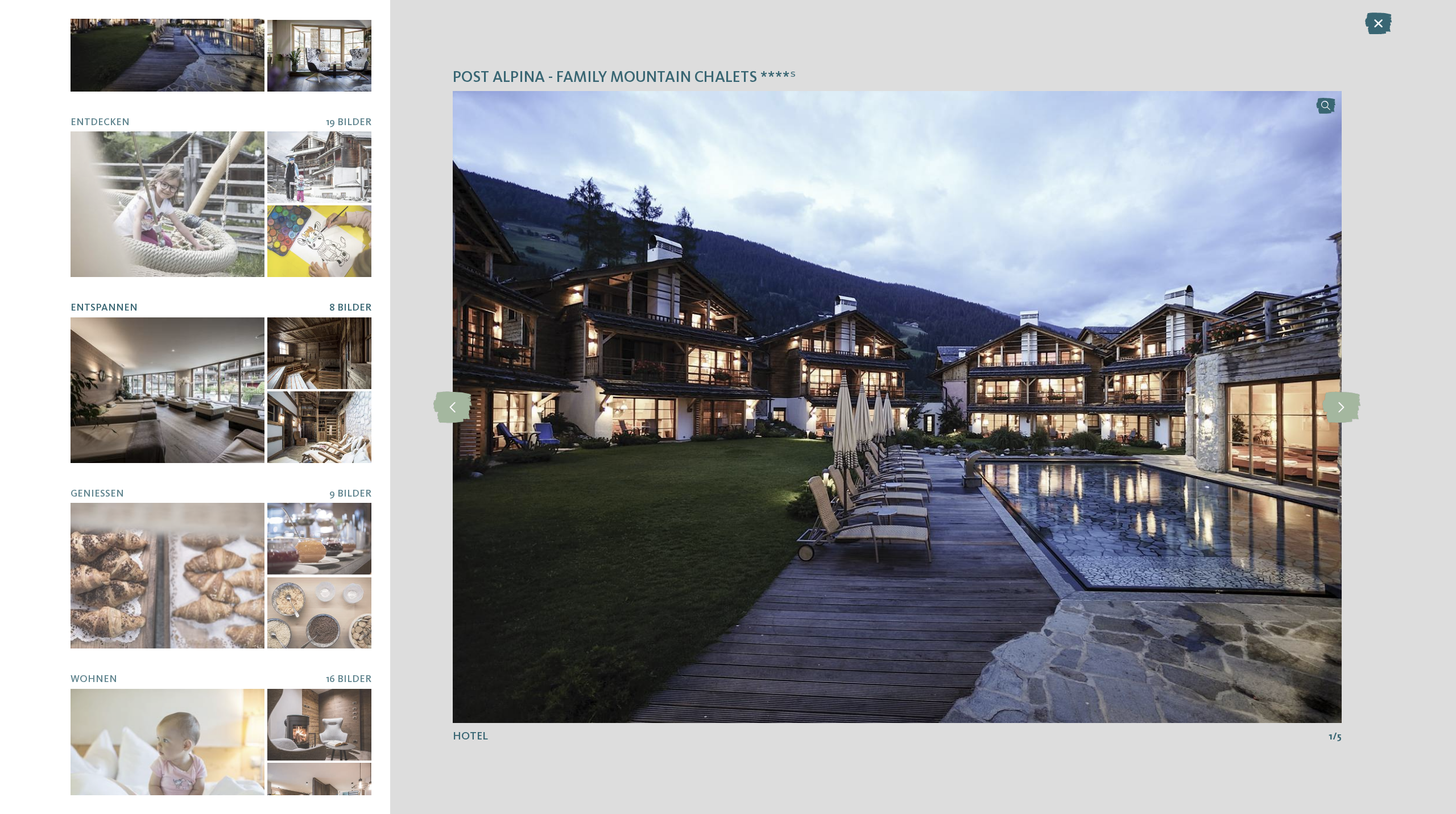
scroll to position [114, 0]
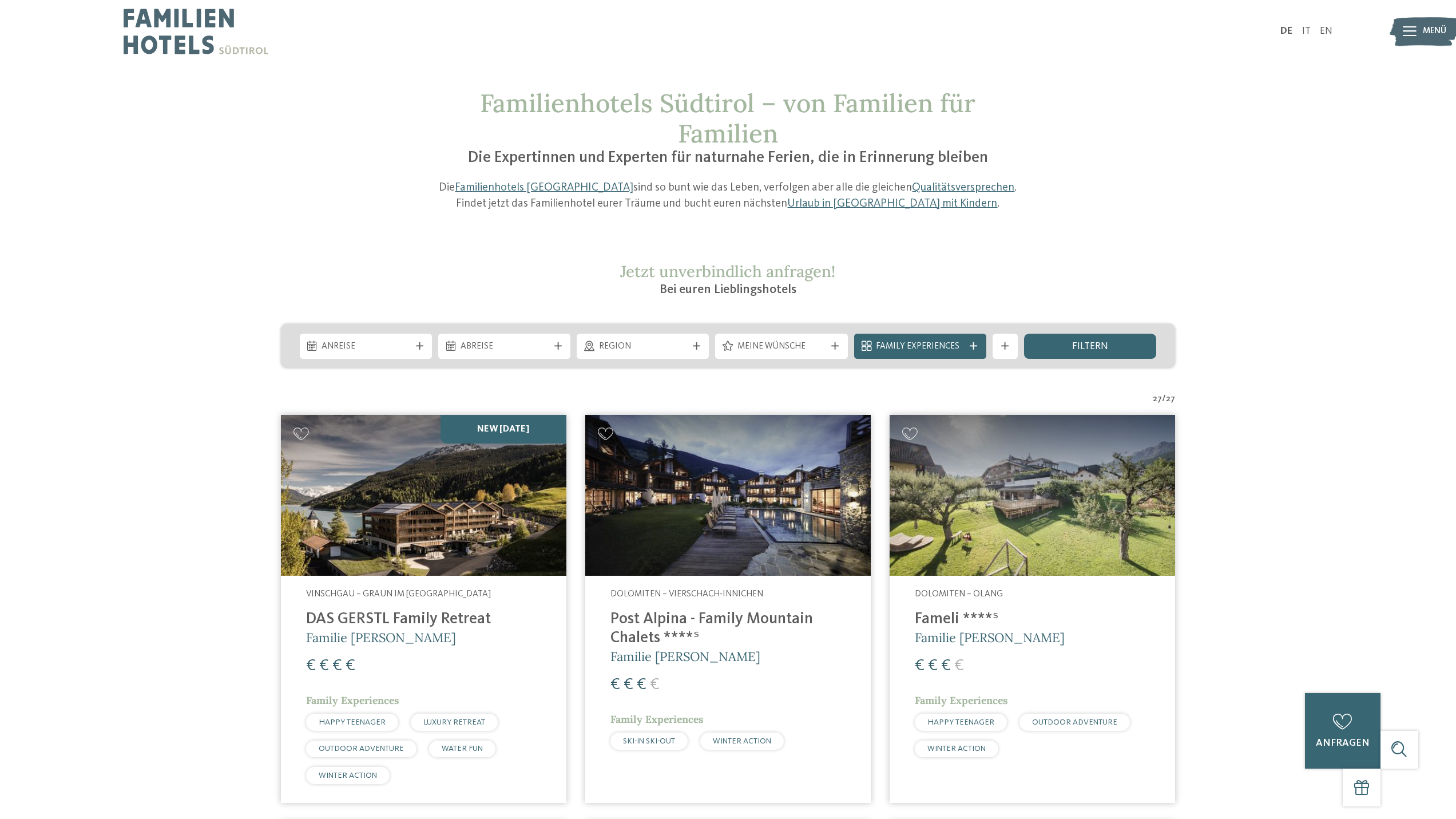
click at [424, 536] on img at bounding box center [423, 495] width 285 height 161
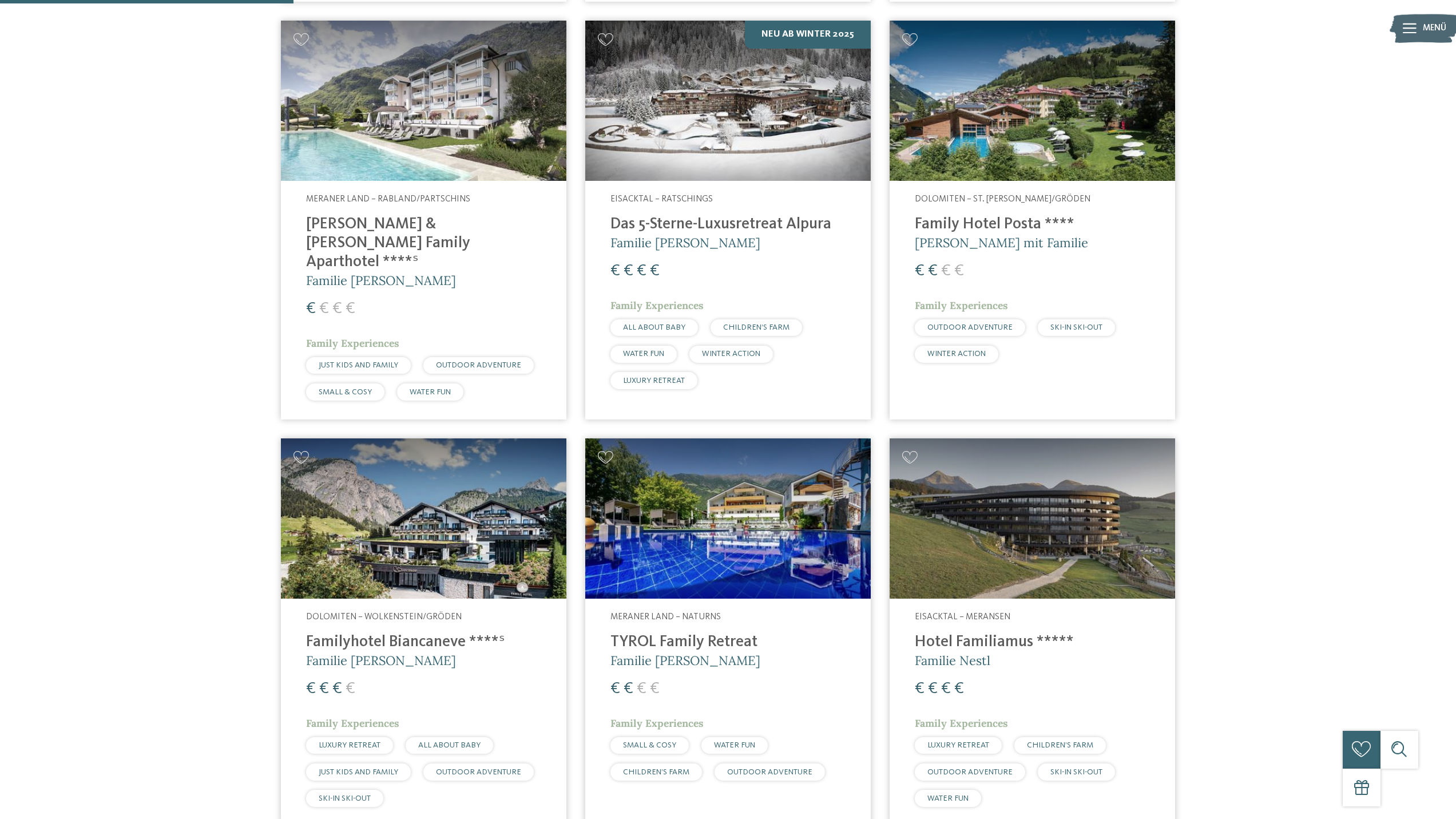
scroll to position [1068, 0]
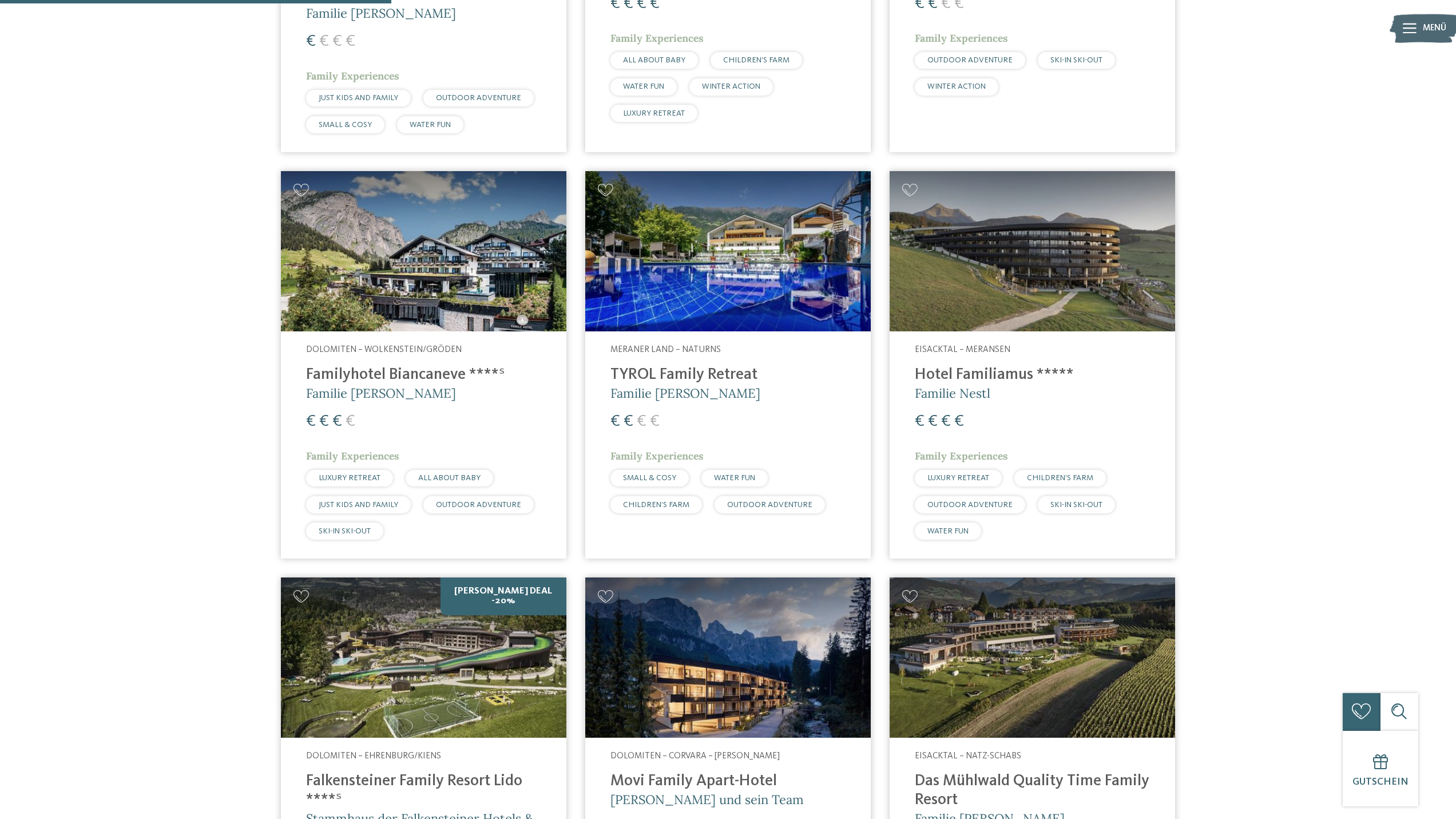
click at [974, 242] on img at bounding box center [1032, 251] width 285 height 161
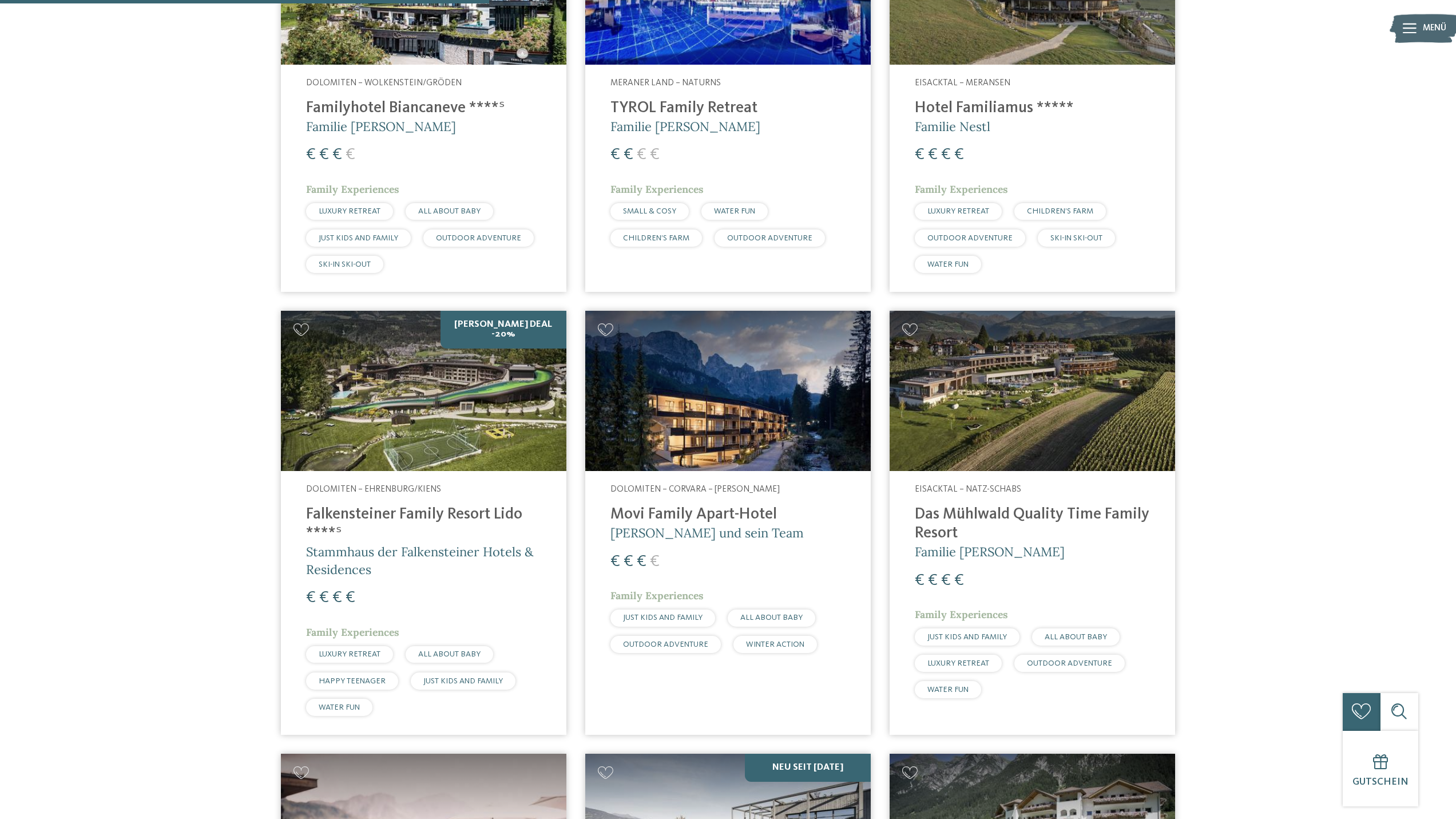
click at [438, 439] on img at bounding box center [423, 391] width 285 height 161
click at [1016, 402] on img at bounding box center [1032, 391] width 285 height 161
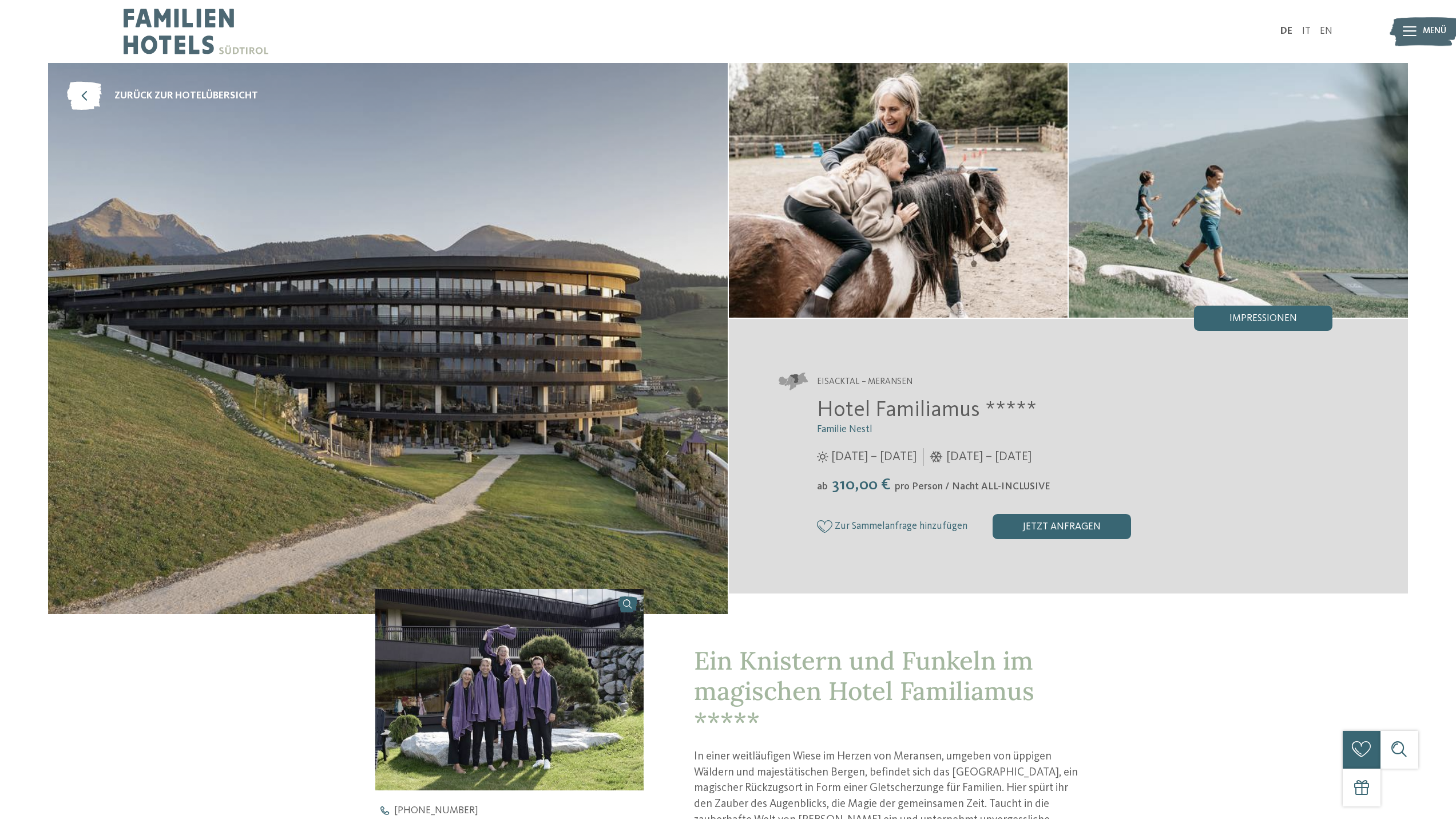
scroll to position [267, 0]
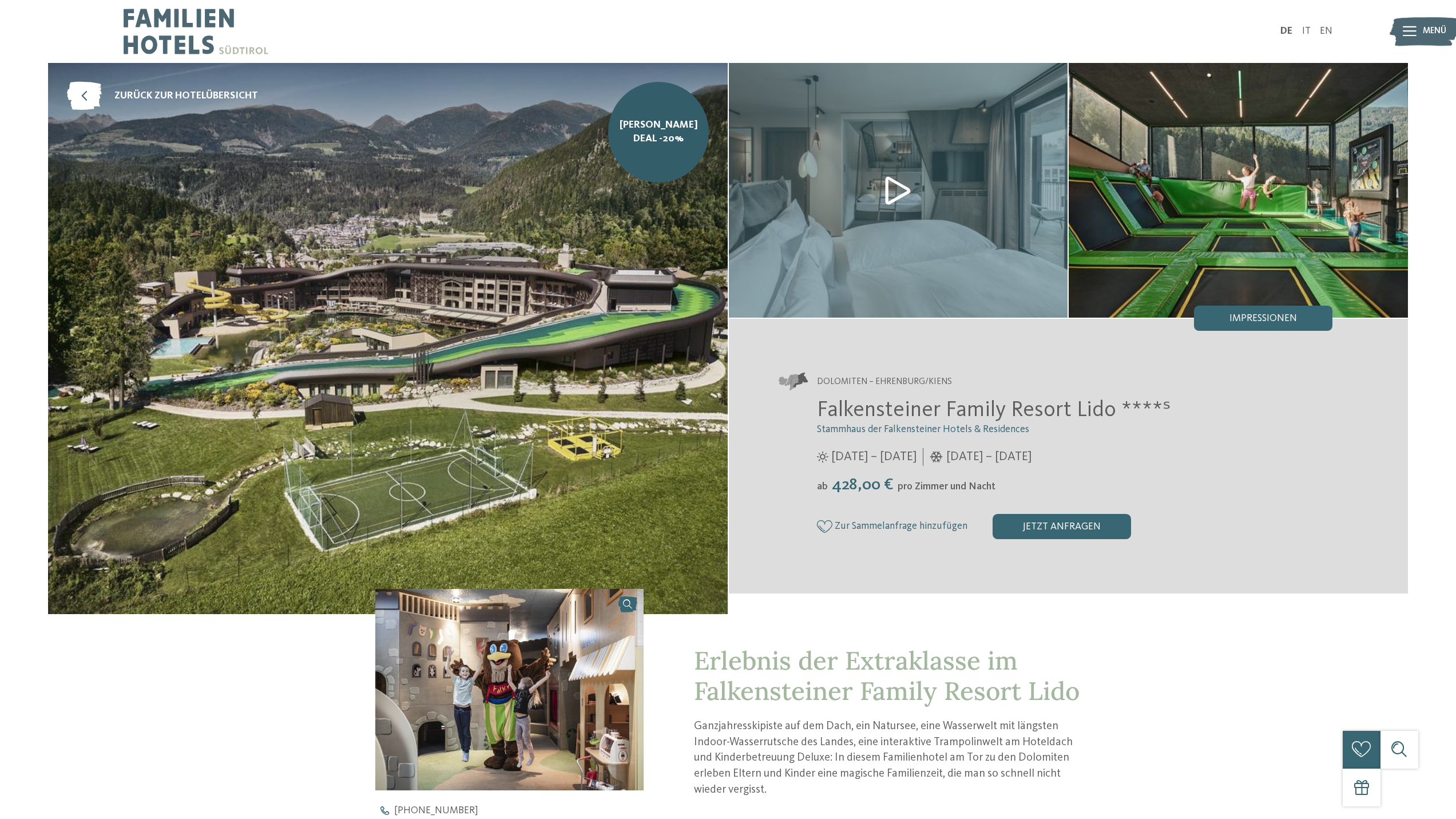
click at [1276, 331] on section "Dolomiten – Ehrenburg/Kiens Falkensteiner Family Resort Lido ****ˢ Stammhaus de…" at bounding box center [1068, 456] width 679 height 275
click at [1264, 313] on div "Impressionen" at bounding box center [1263, 318] width 139 height 25
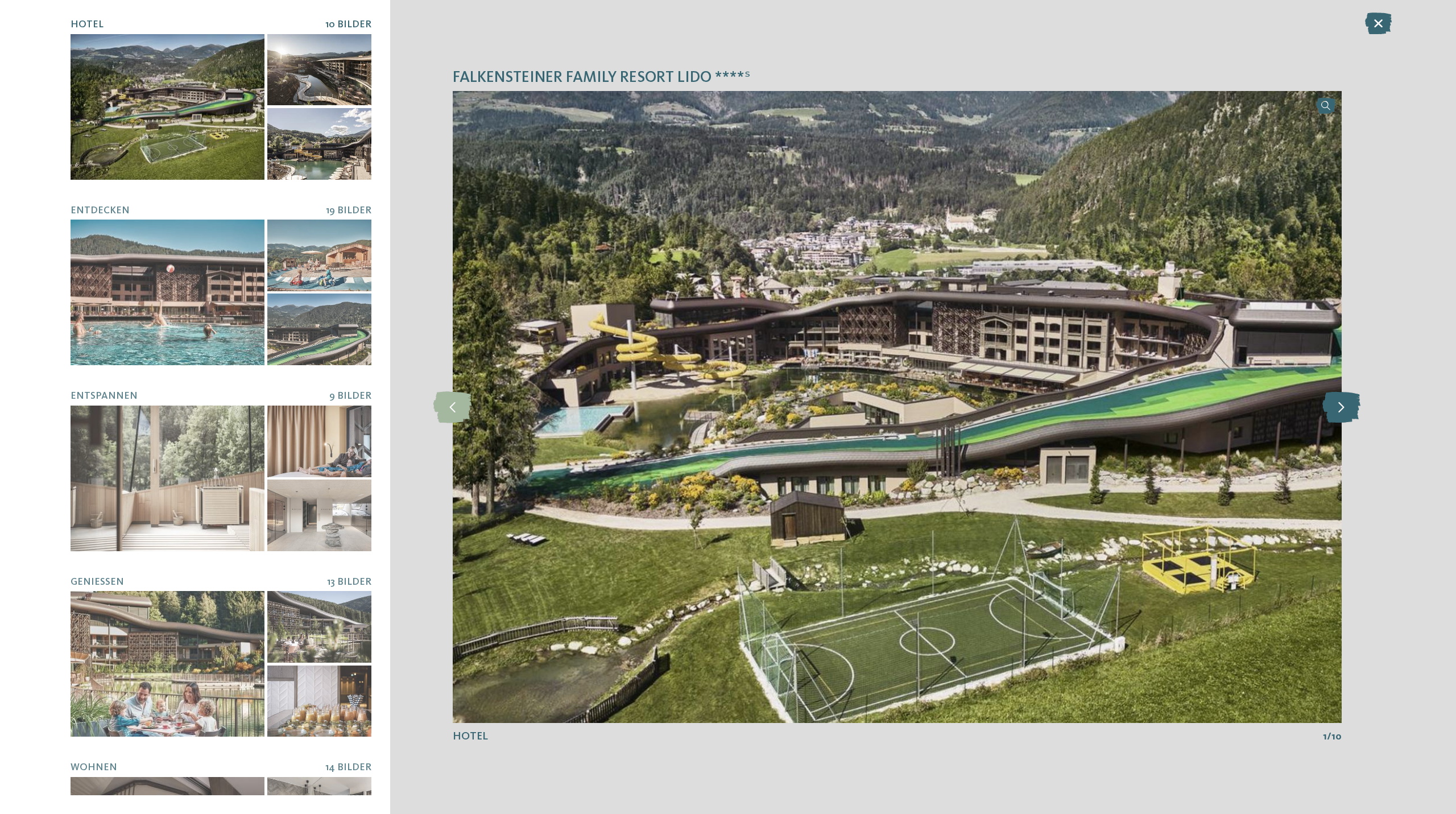
click at [1331, 408] on icon at bounding box center [1341, 407] width 38 height 31
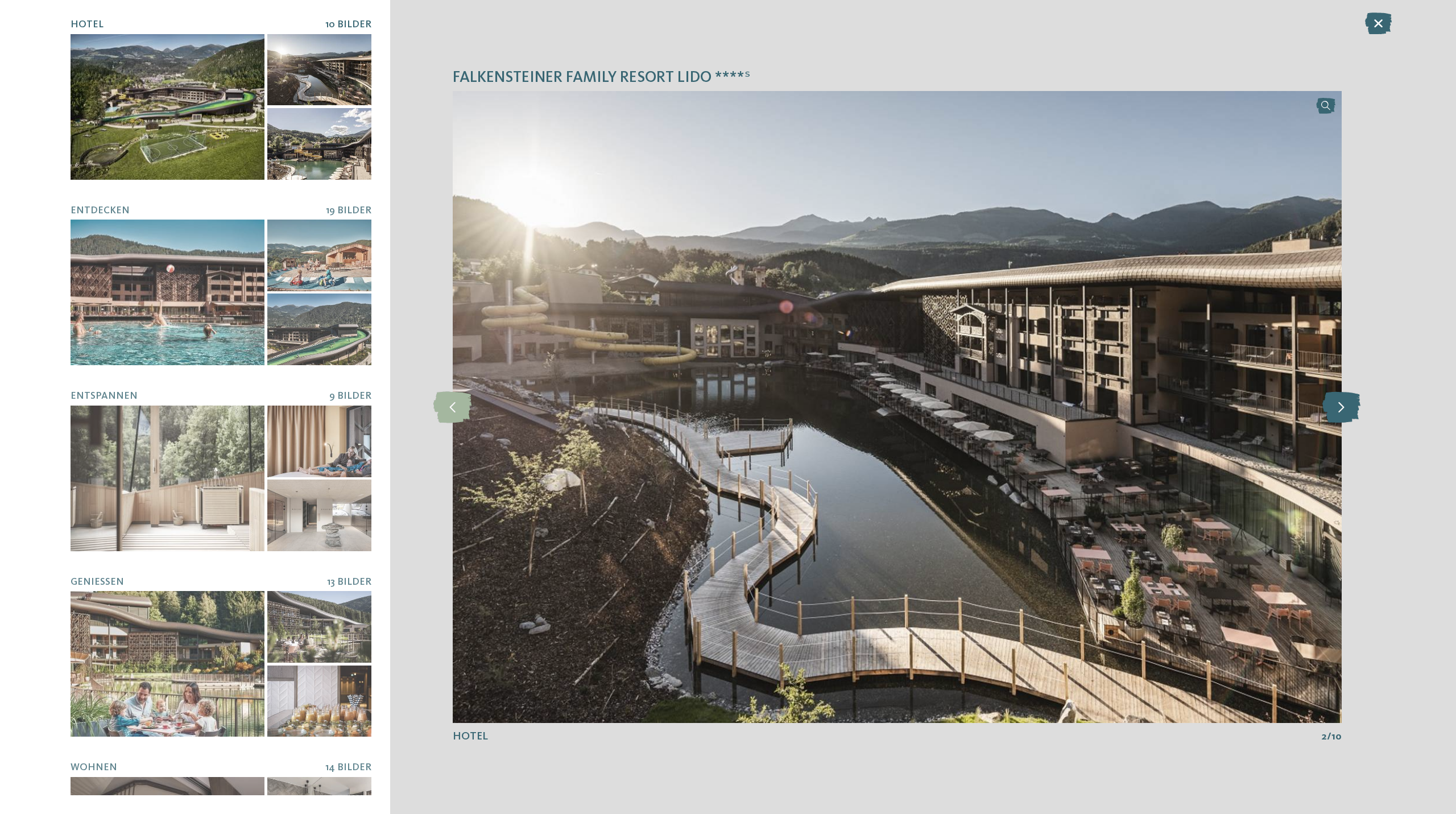
click at [1331, 408] on icon at bounding box center [1341, 407] width 38 height 31
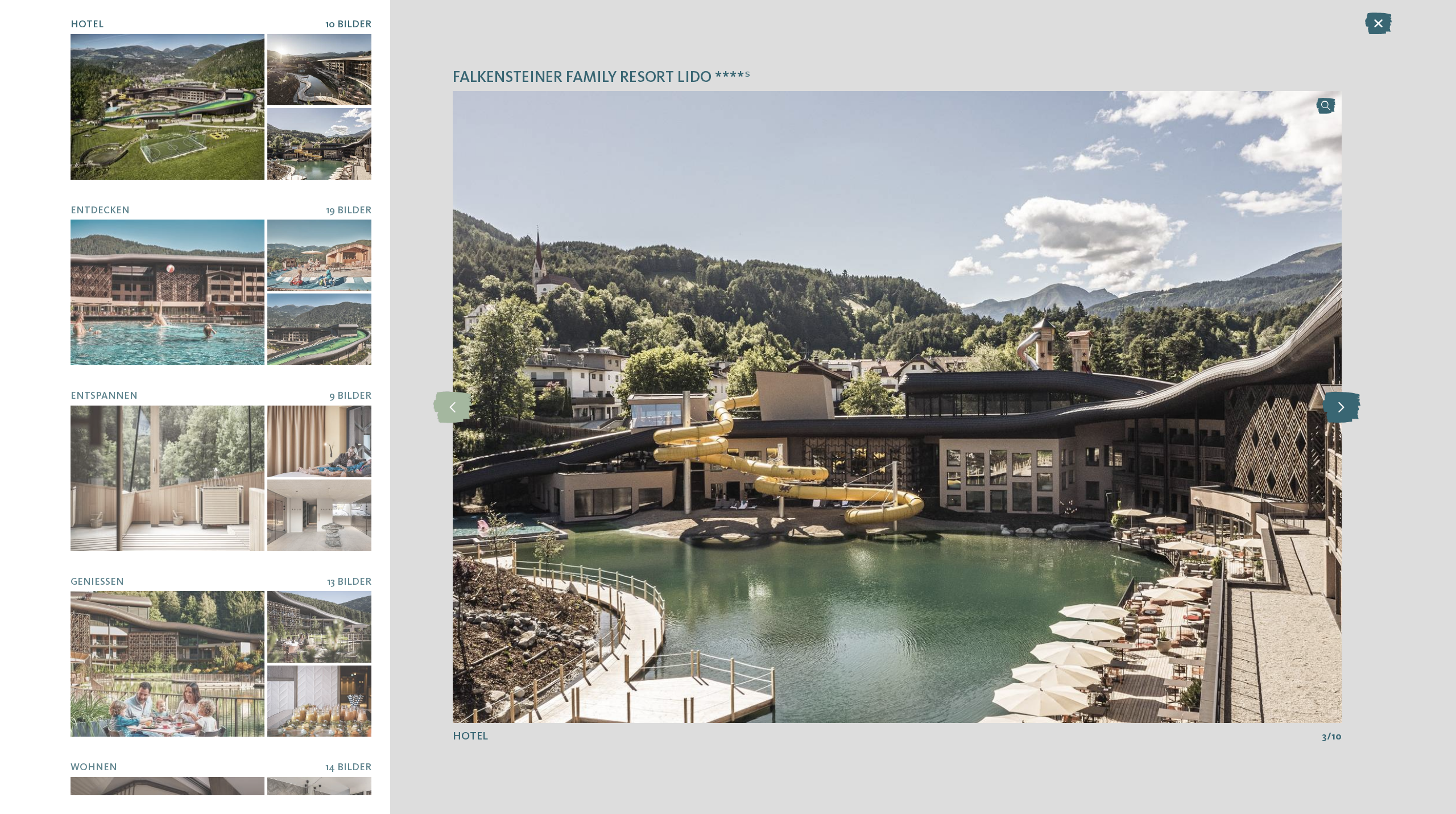
click at [1331, 408] on icon at bounding box center [1341, 407] width 38 height 31
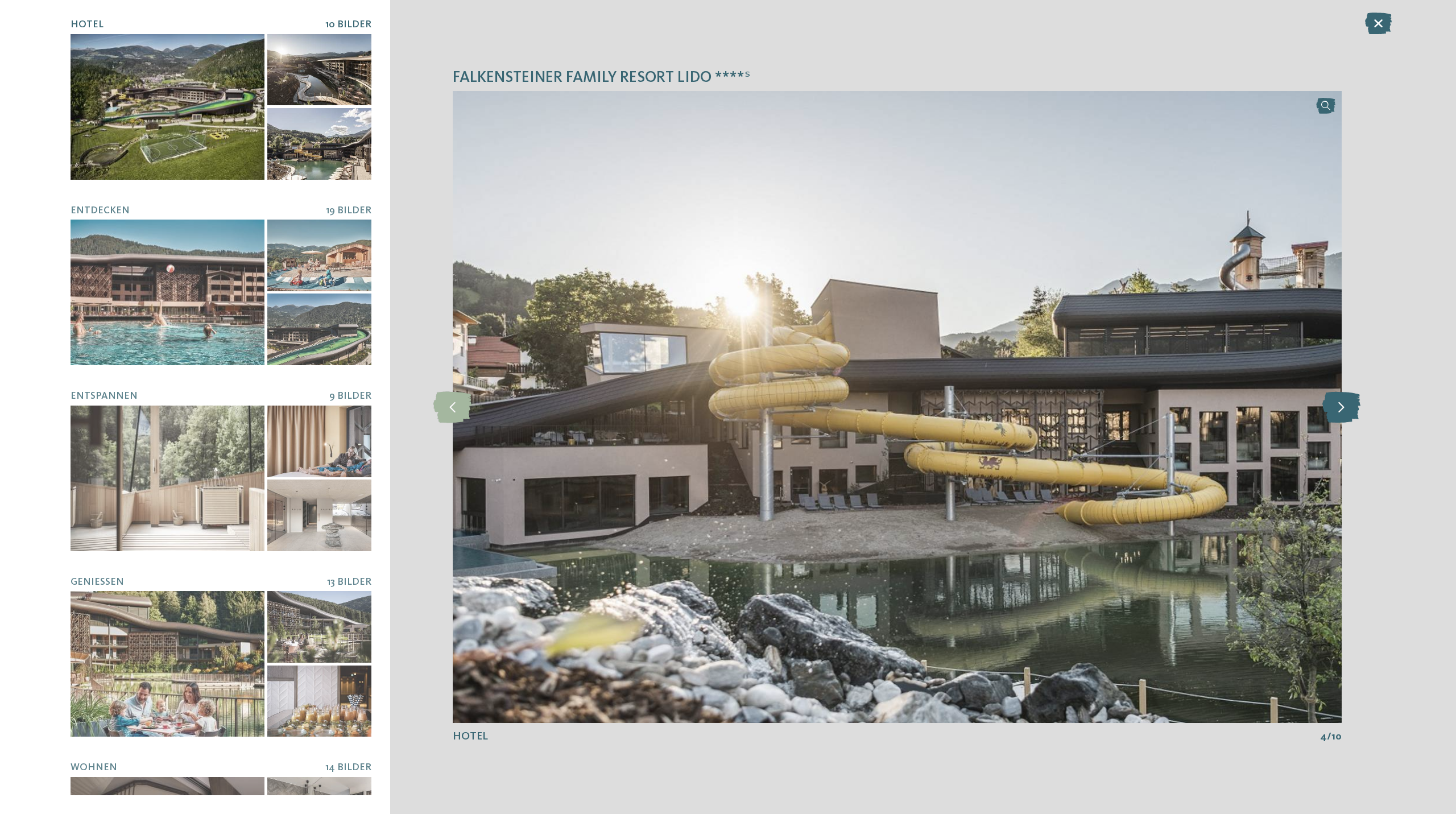
click at [1331, 408] on icon at bounding box center [1341, 407] width 38 height 31
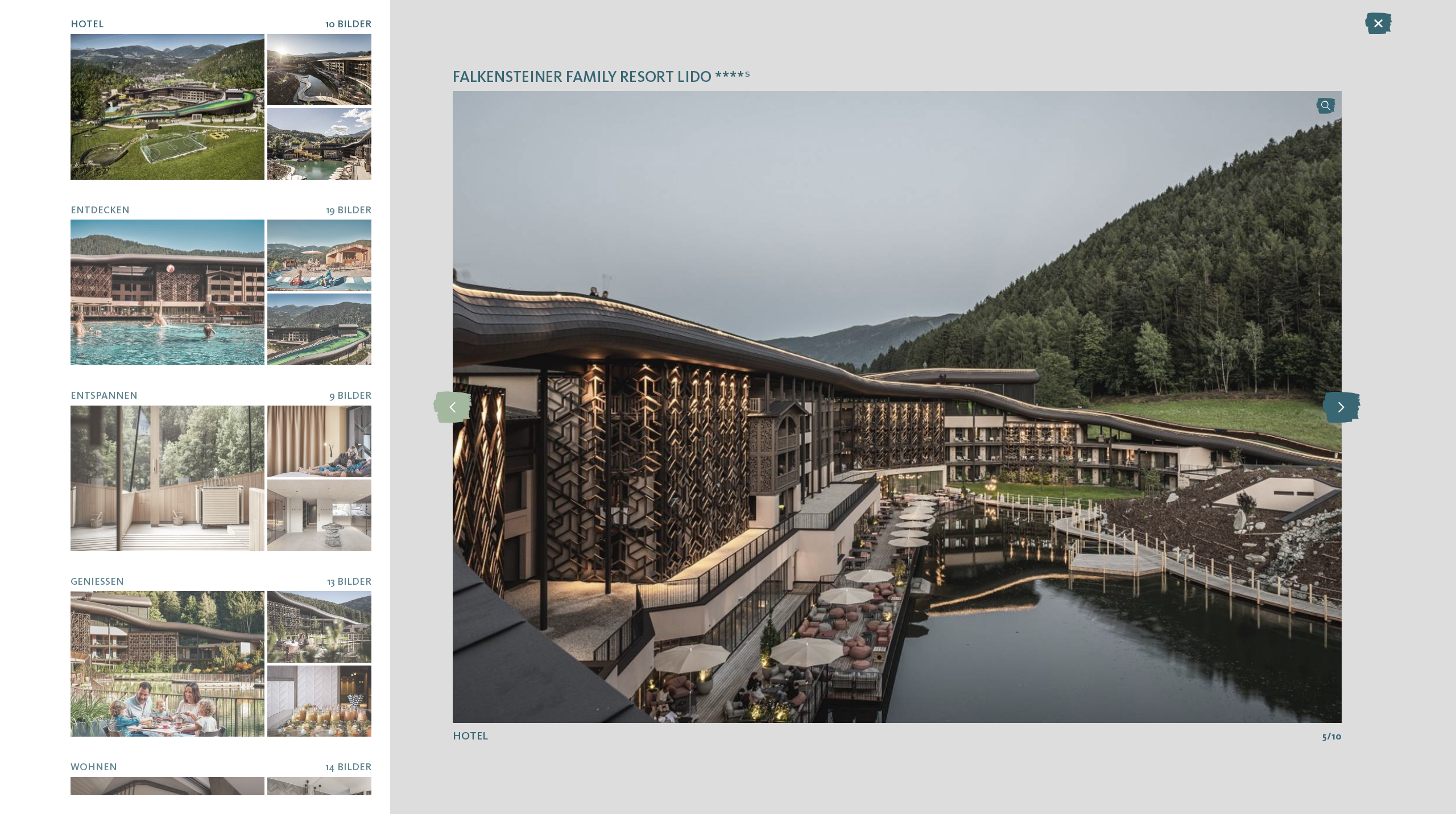
click at [1331, 408] on icon at bounding box center [1341, 407] width 38 height 31
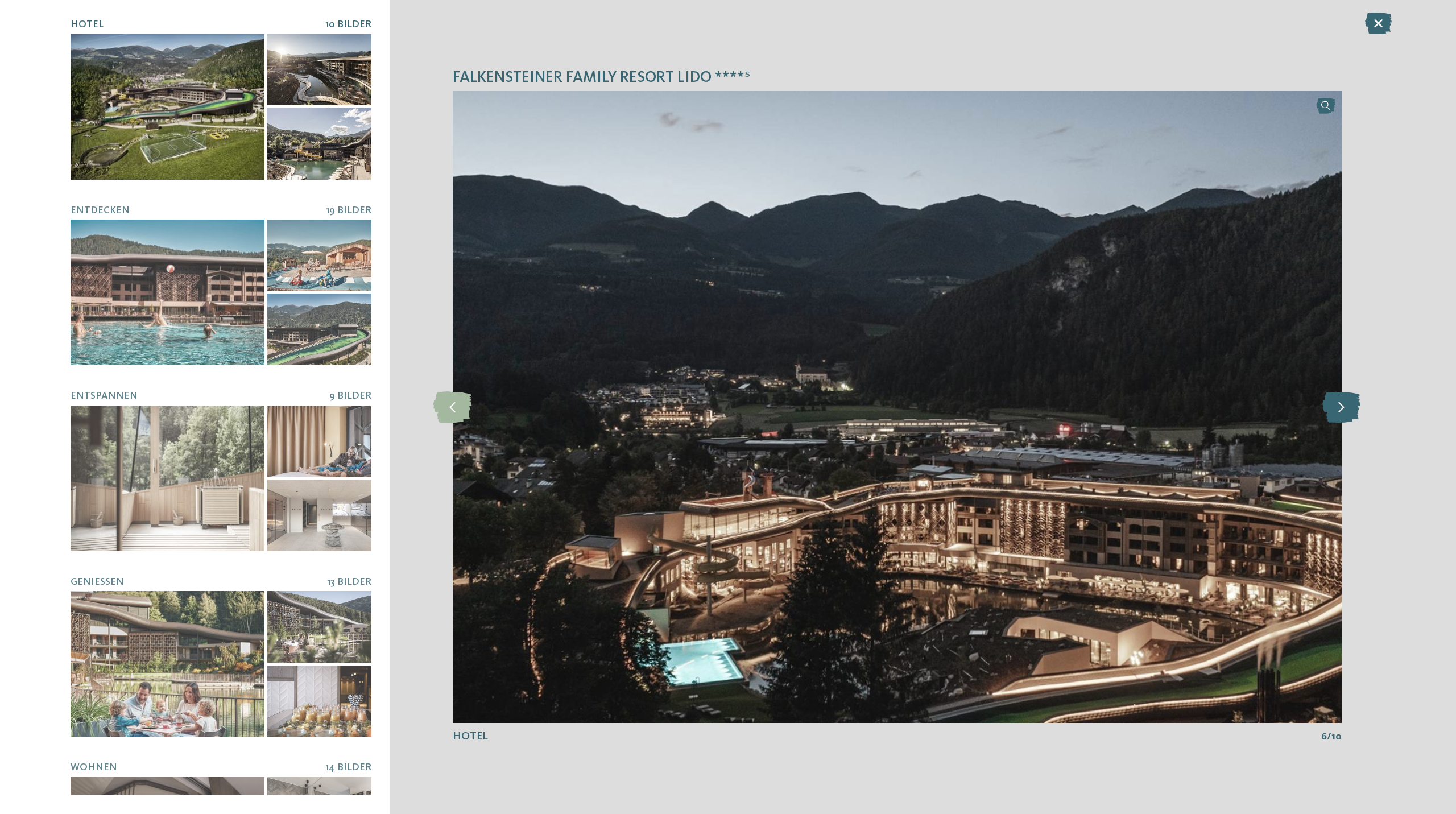
click at [1331, 408] on icon at bounding box center [1341, 407] width 38 height 31
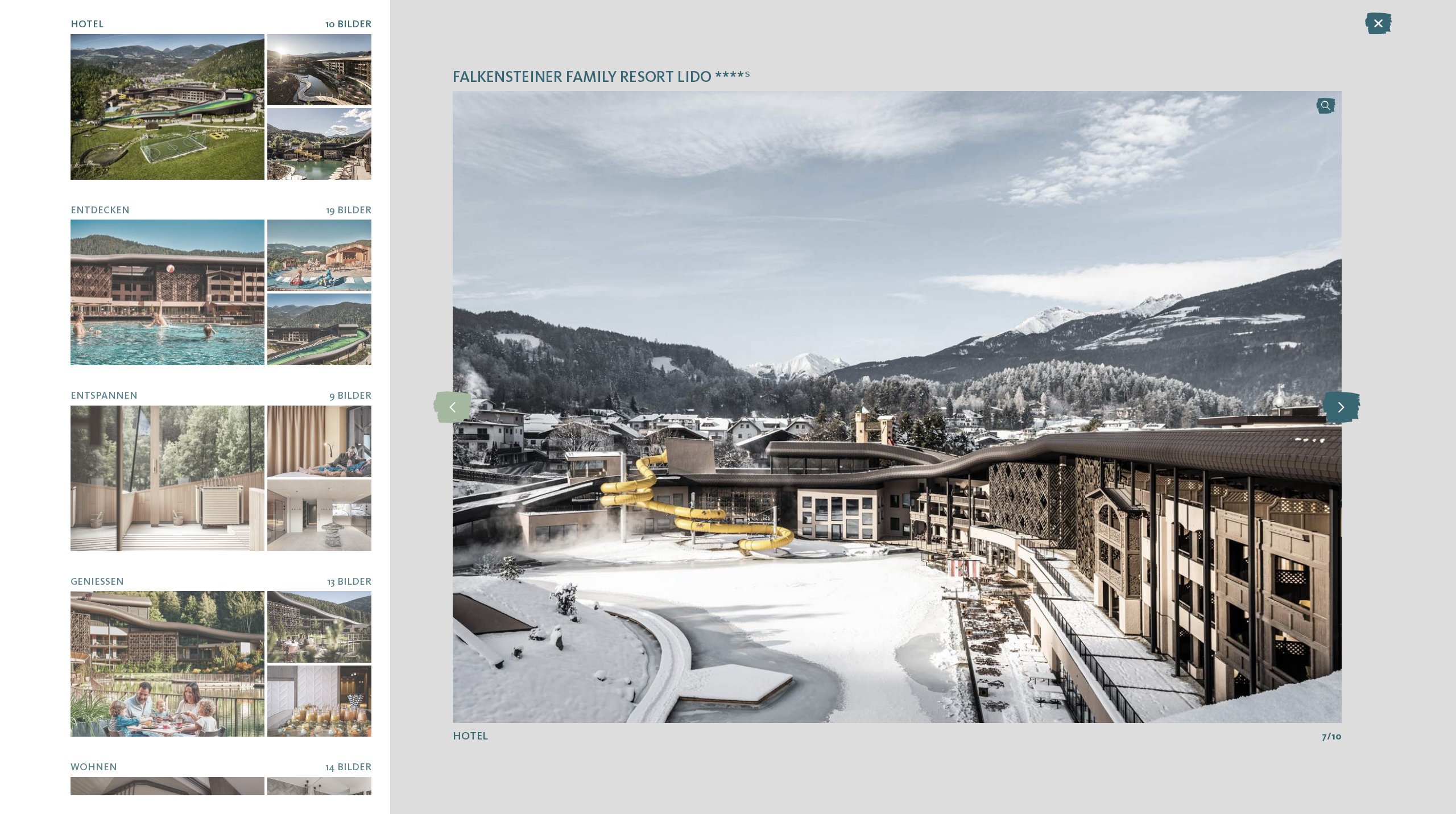
click at [1331, 408] on icon at bounding box center [1341, 407] width 38 height 31
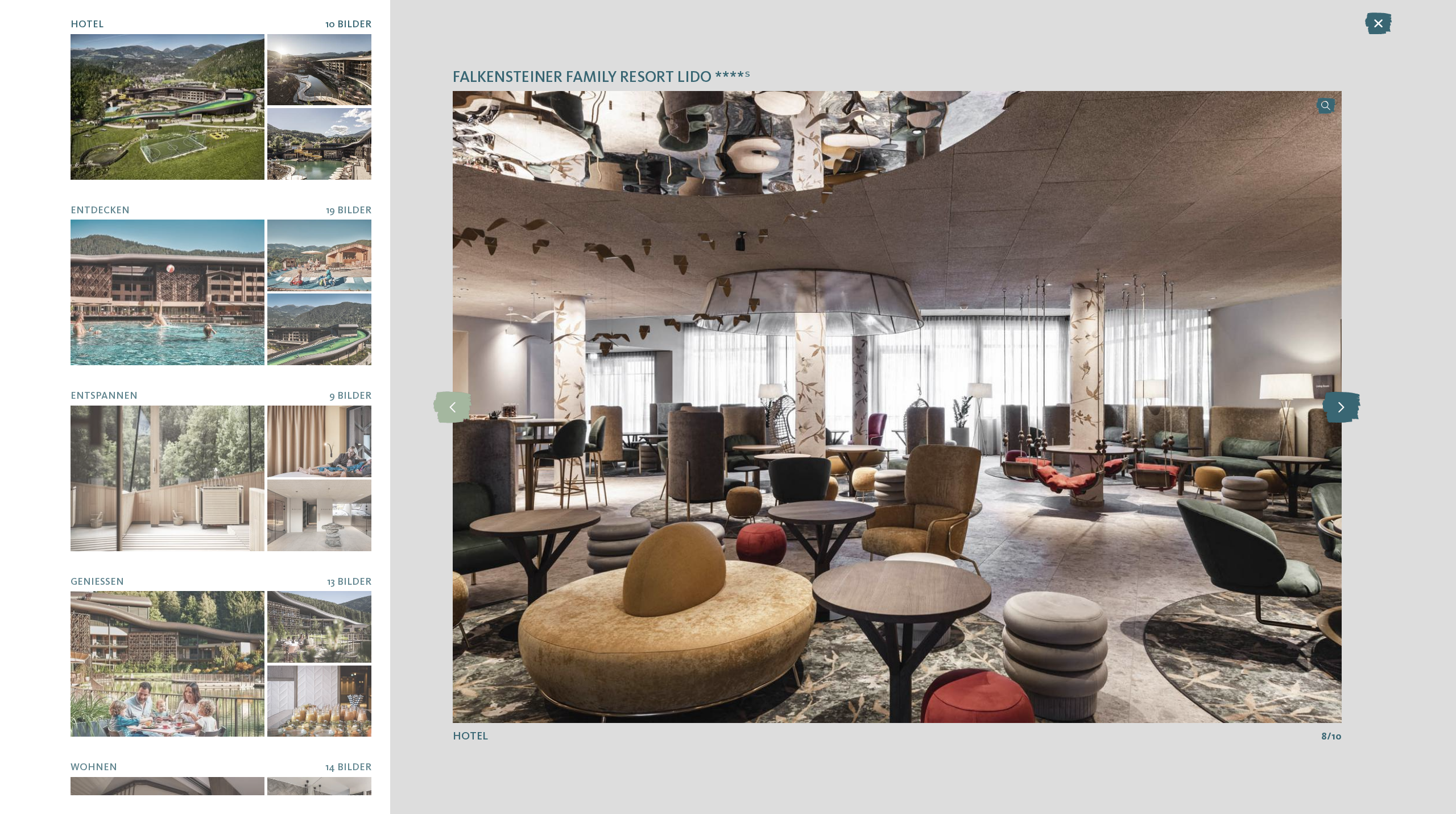
click at [1331, 408] on icon at bounding box center [1341, 407] width 38 height 31
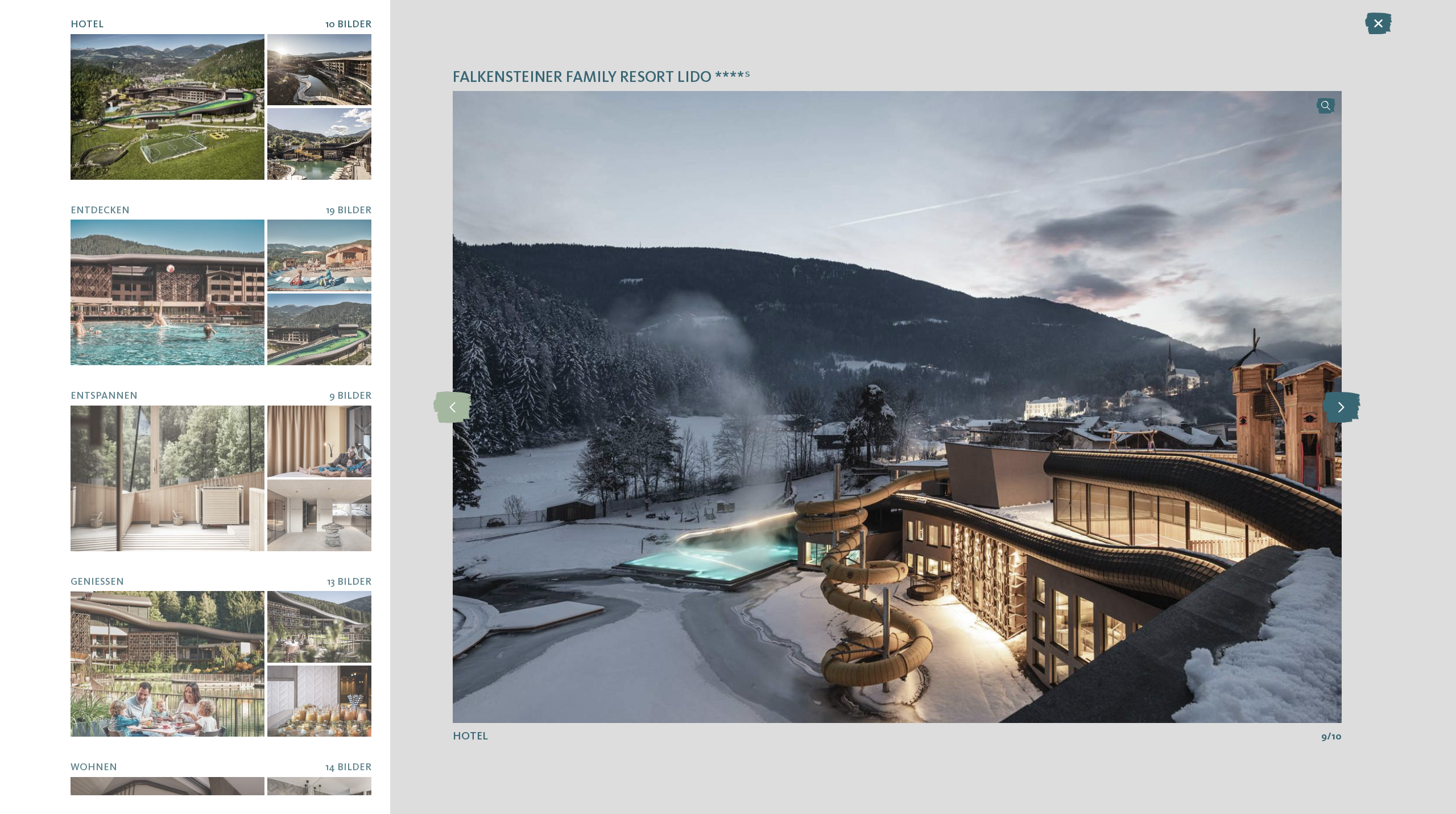
click at [1331, 408] on icon at bounding box center [1341, 407] width 38 height 31
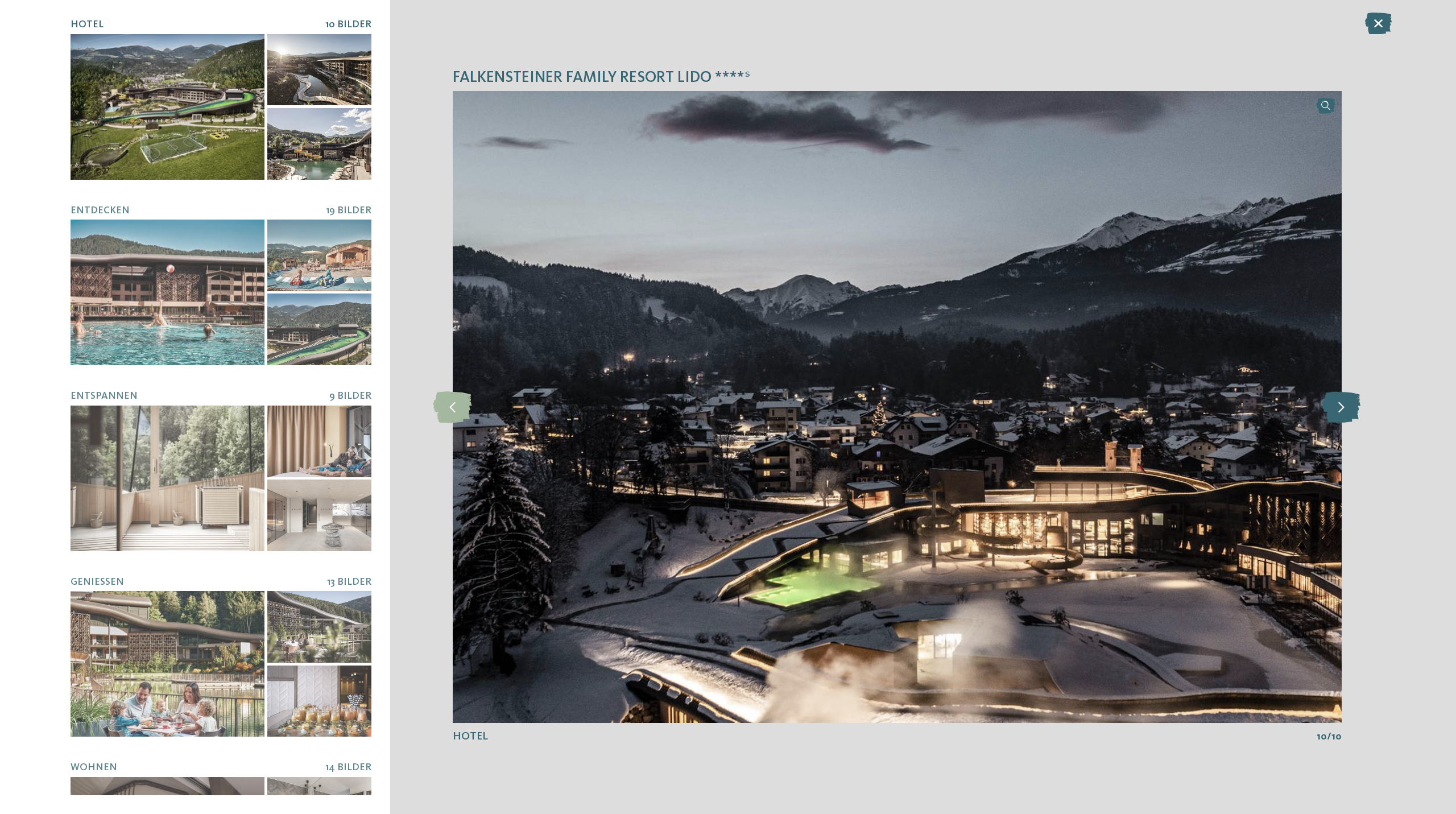
click at [1331, 408] on icon at bounding box center [1341, 407] width 38 height 31
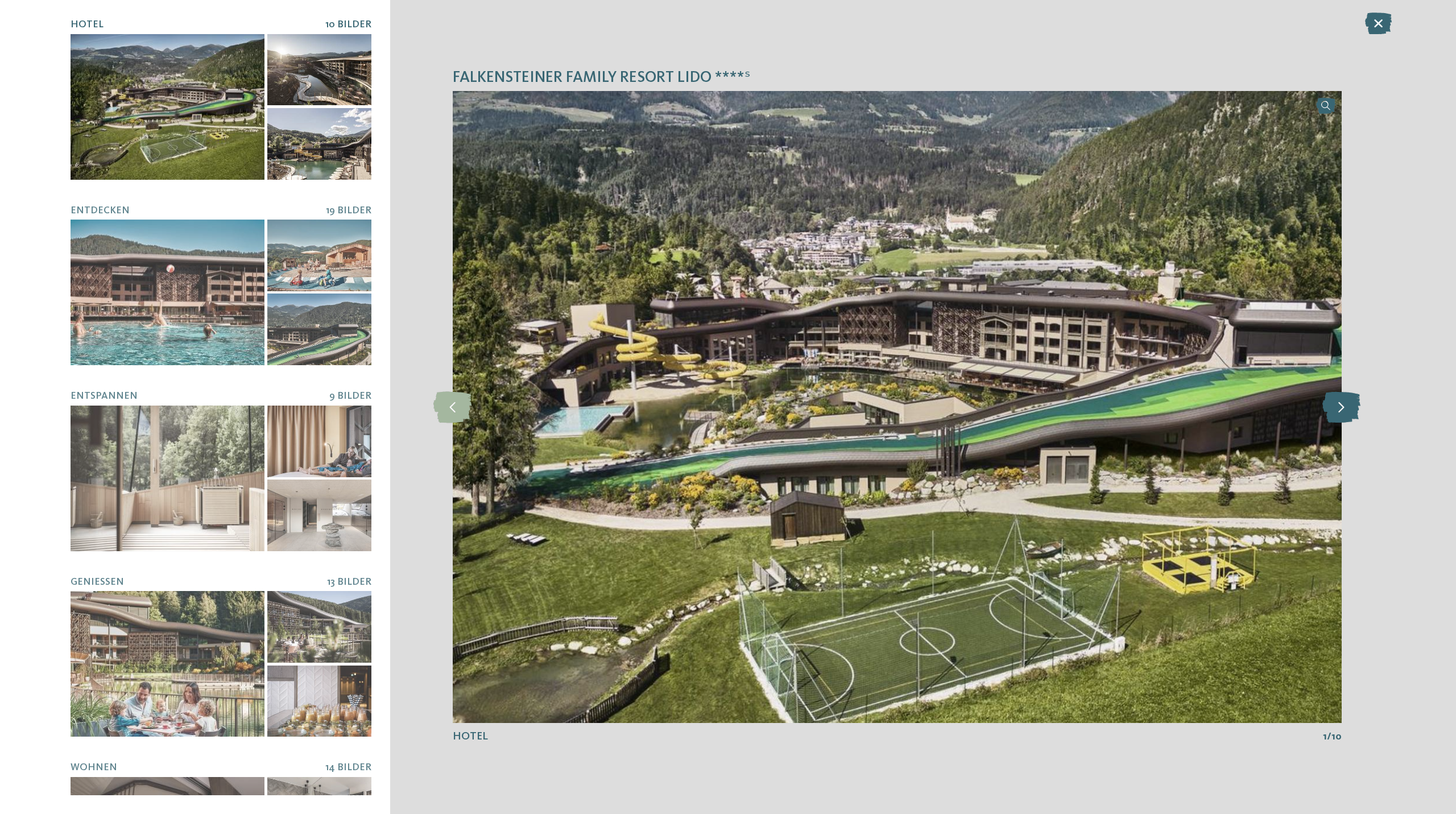
click at [1331, 408] on icon at bounding box center [1341, 407] width 38 height 31
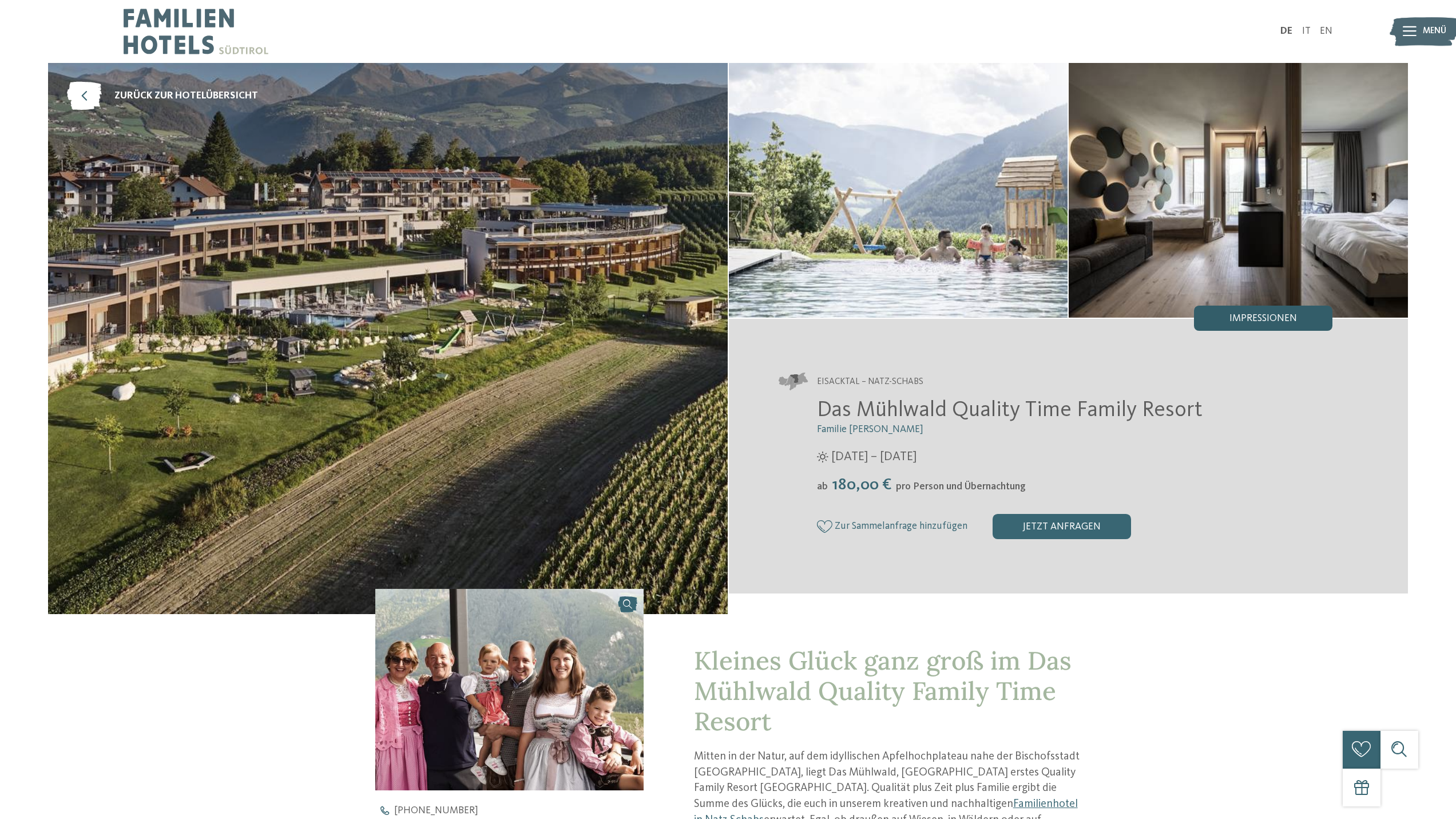
click at [1243, 326] on div "Impressionen" at bounding box center [1263, 318] width 139 height 25
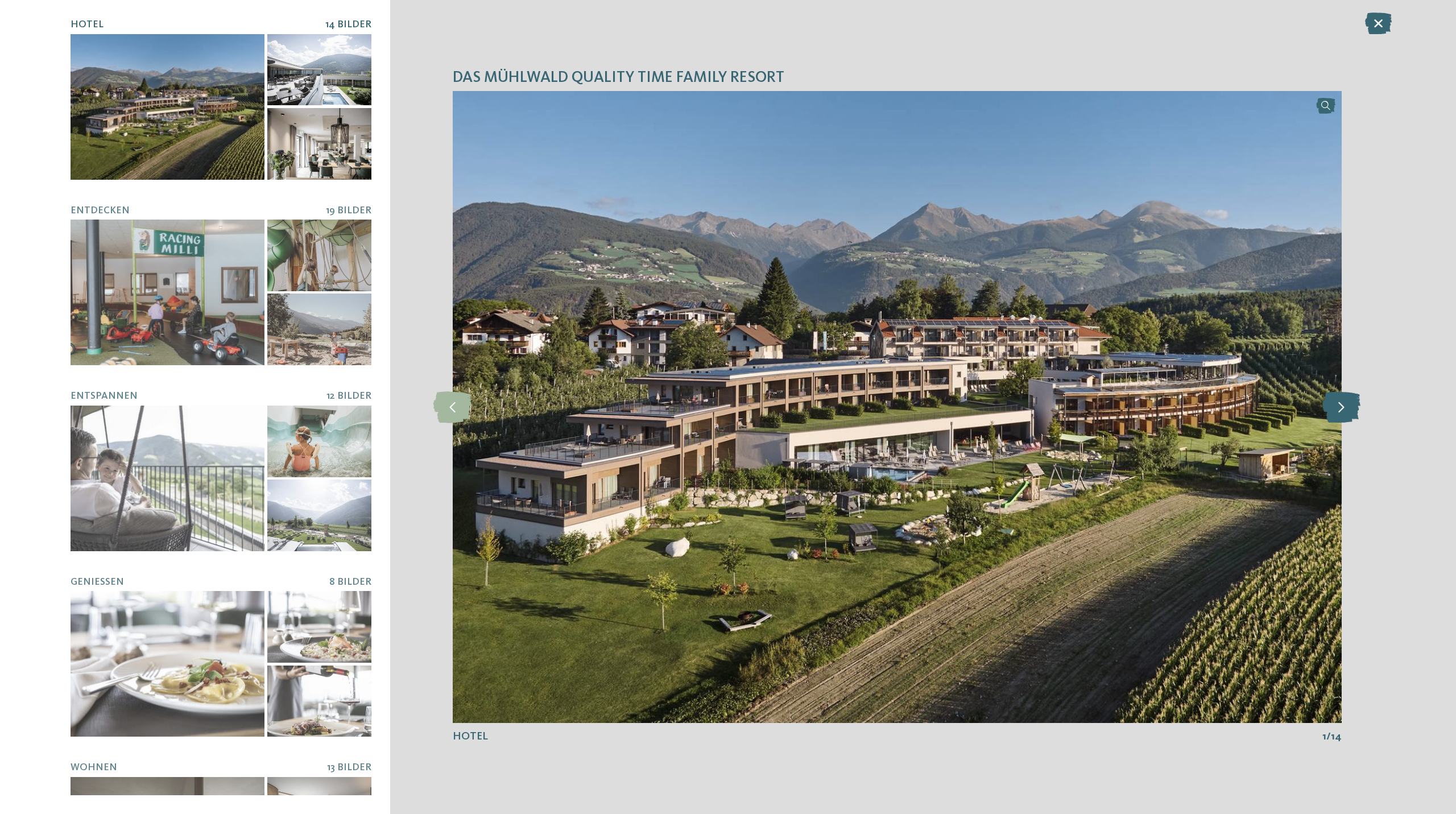
click at [1346, 407] on icon at bounding box center [1341, 407] width 38 height 31
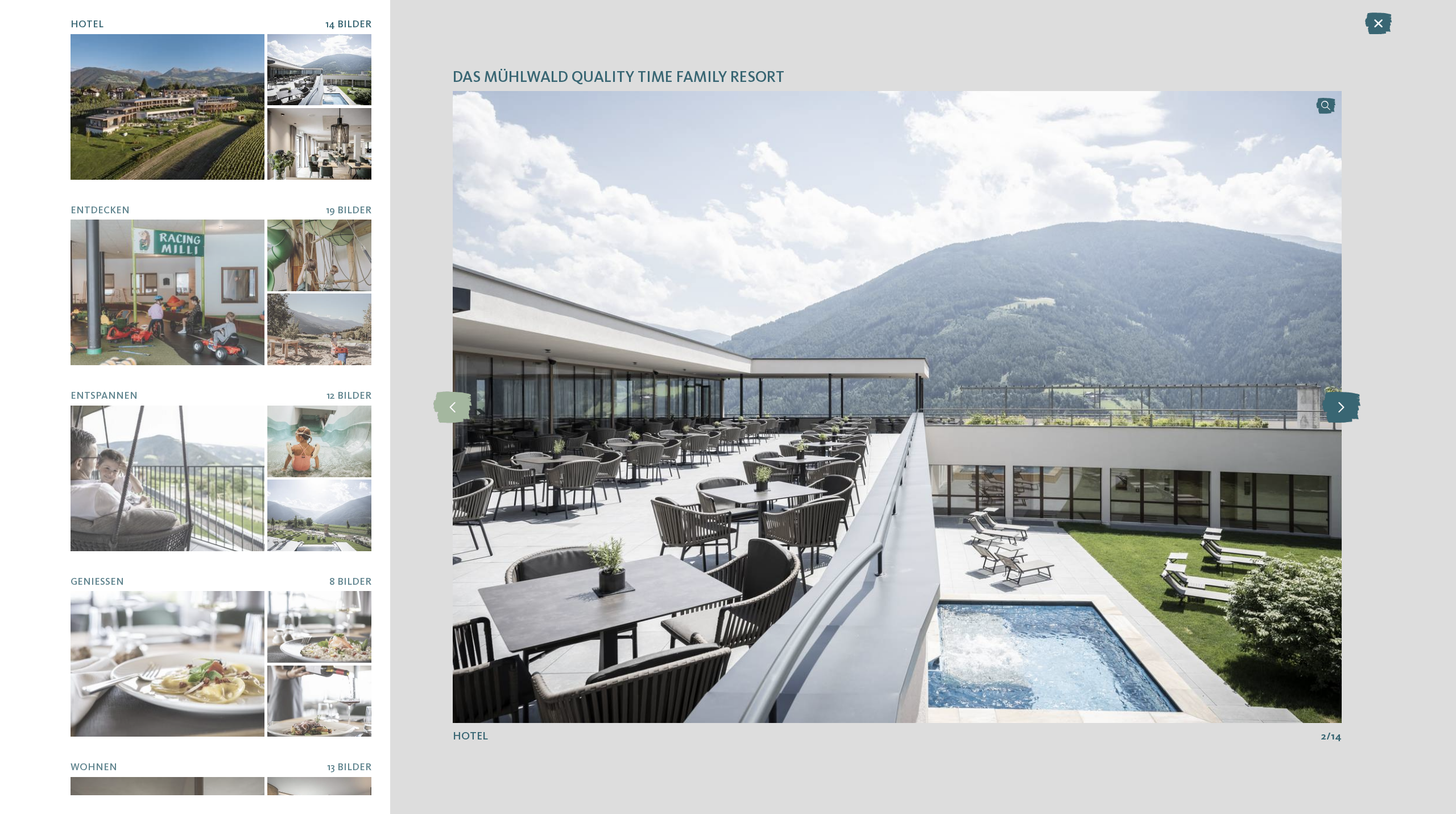
click at [1346, 407] on icon at bounding box center [1341, 407] width 38 height 31
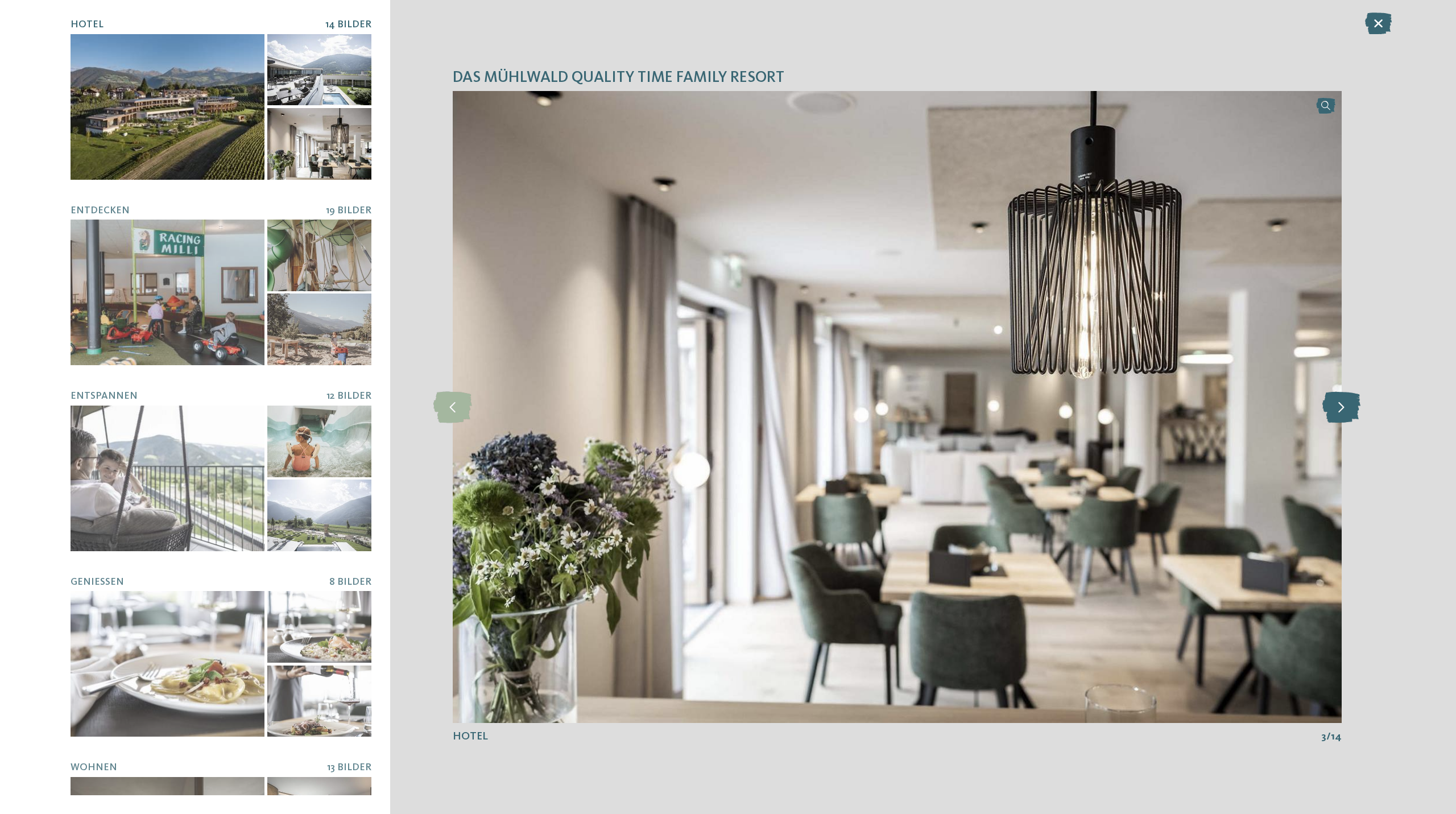
click at [1346, 407] on icon at bounding box center [1341, 407] width 38 height 31
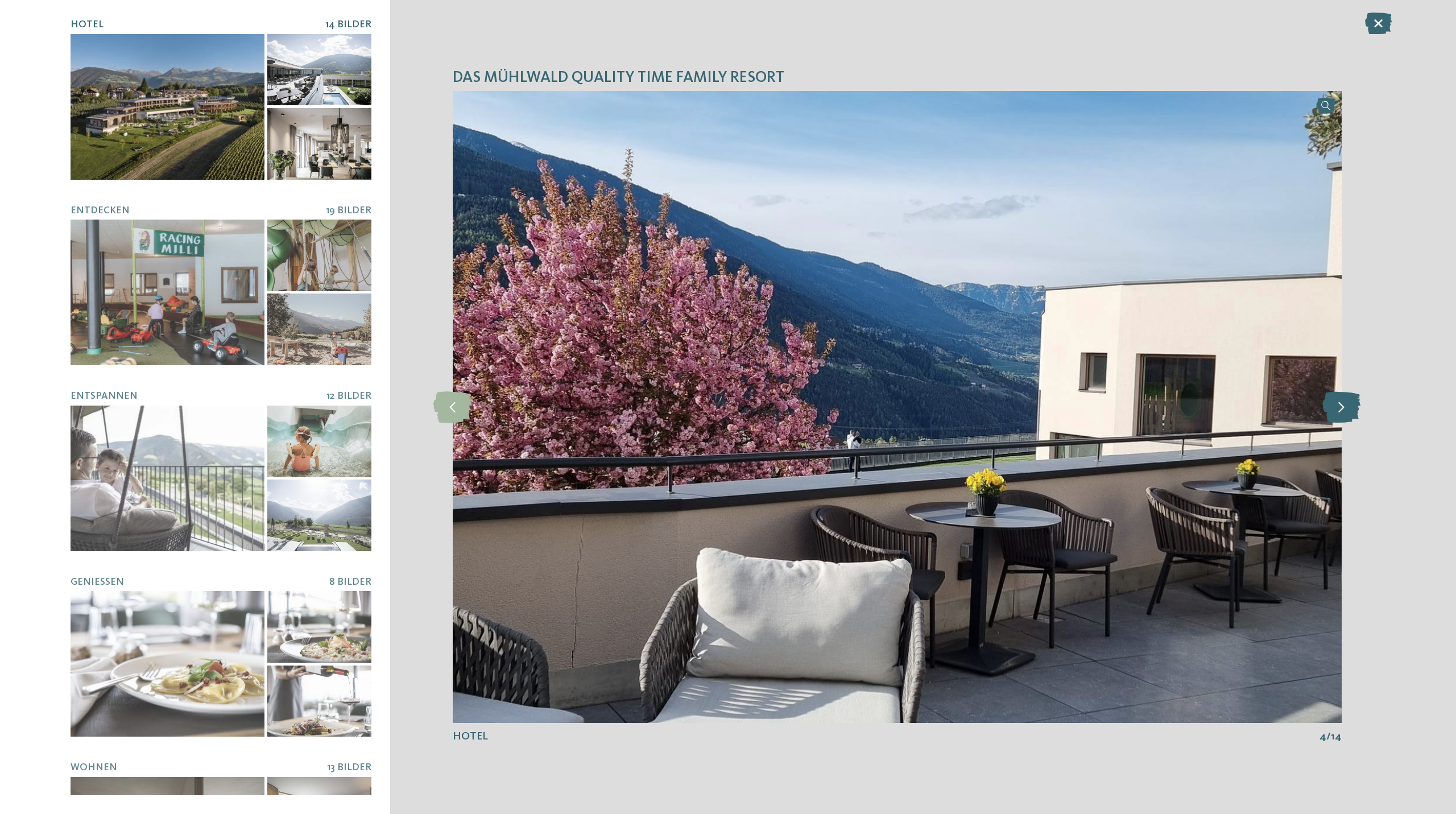
click at [1346, 407] on icon at bounding box center [1341, 407] width 38 height 31
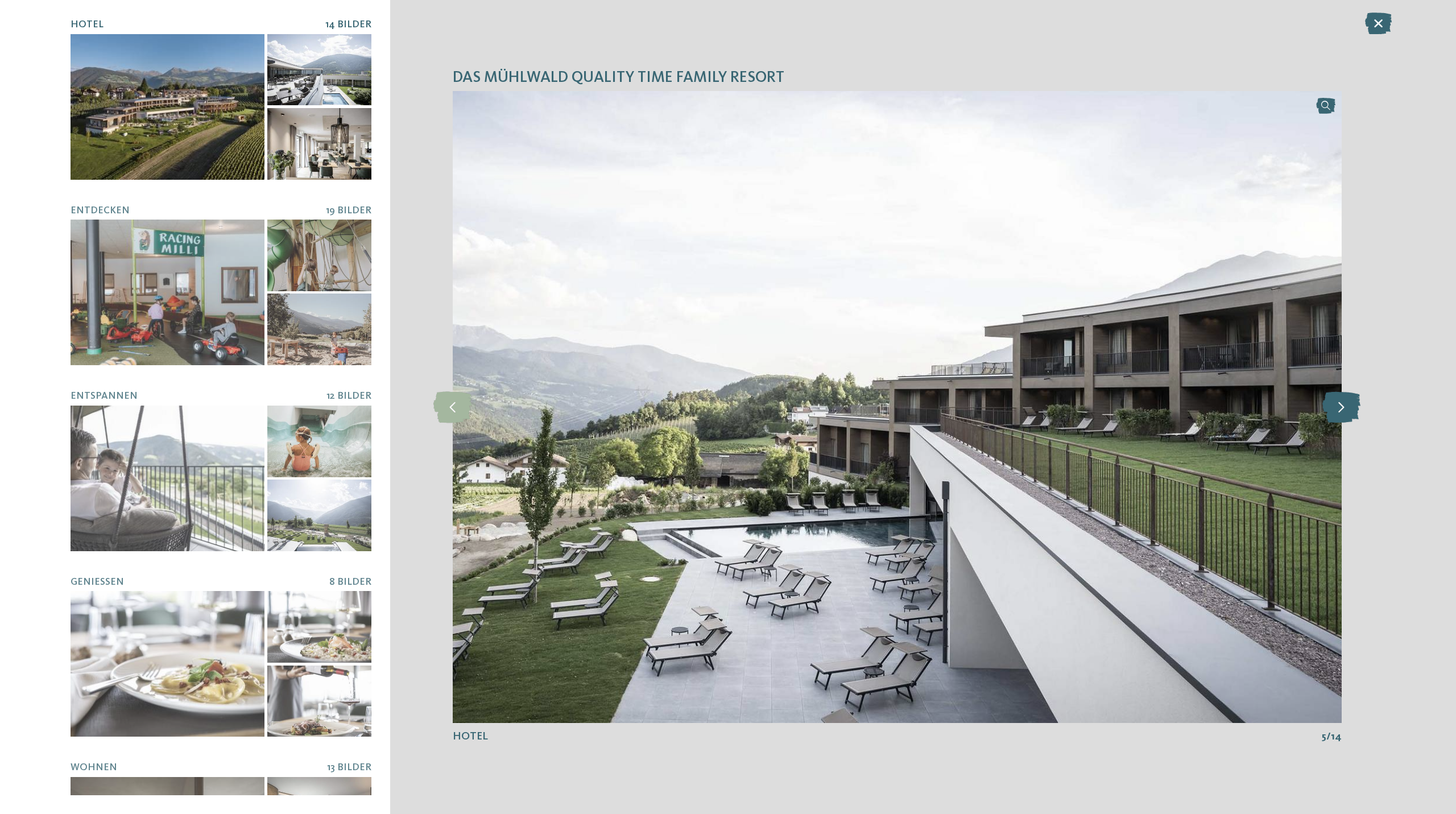
click at [1346, 407] on icon at bounding box center [1341, 407] width 38 height 31
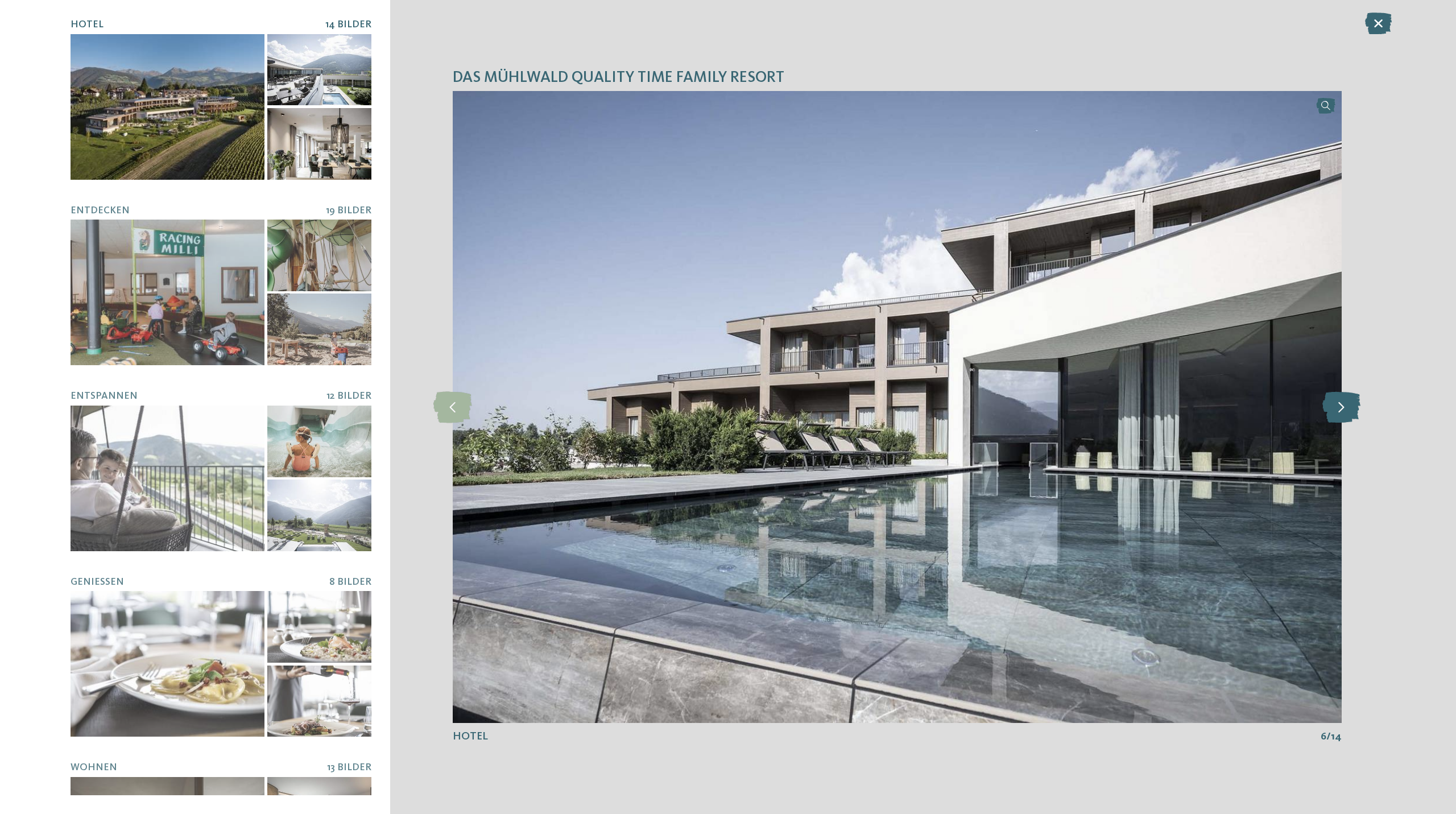
click at [1346, 407] on icon at bounding box center [1341, 407] width 38 height 31
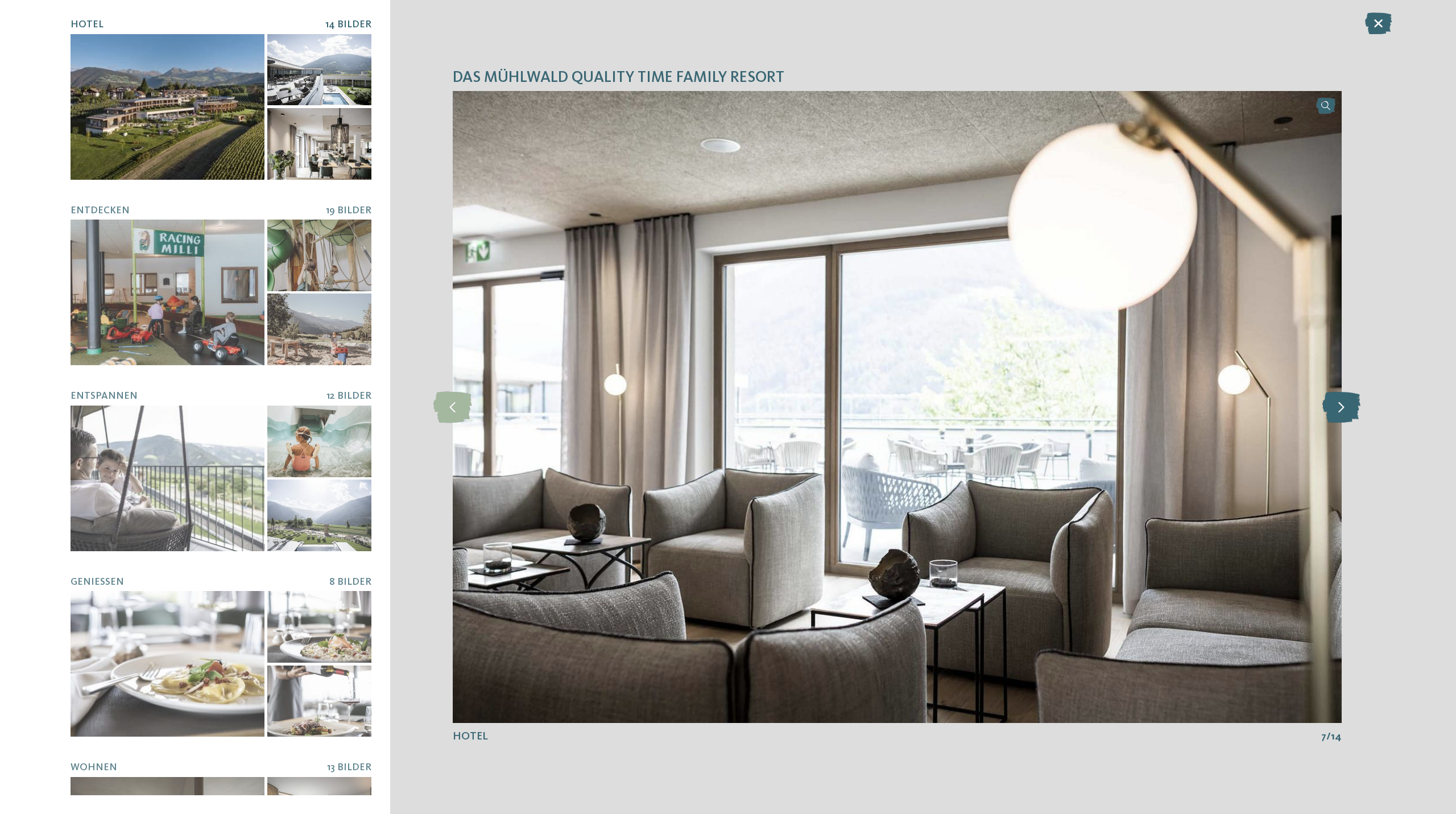
click at [1346, 407] on icon at bounding box center [1341, 407] width 38 height 31
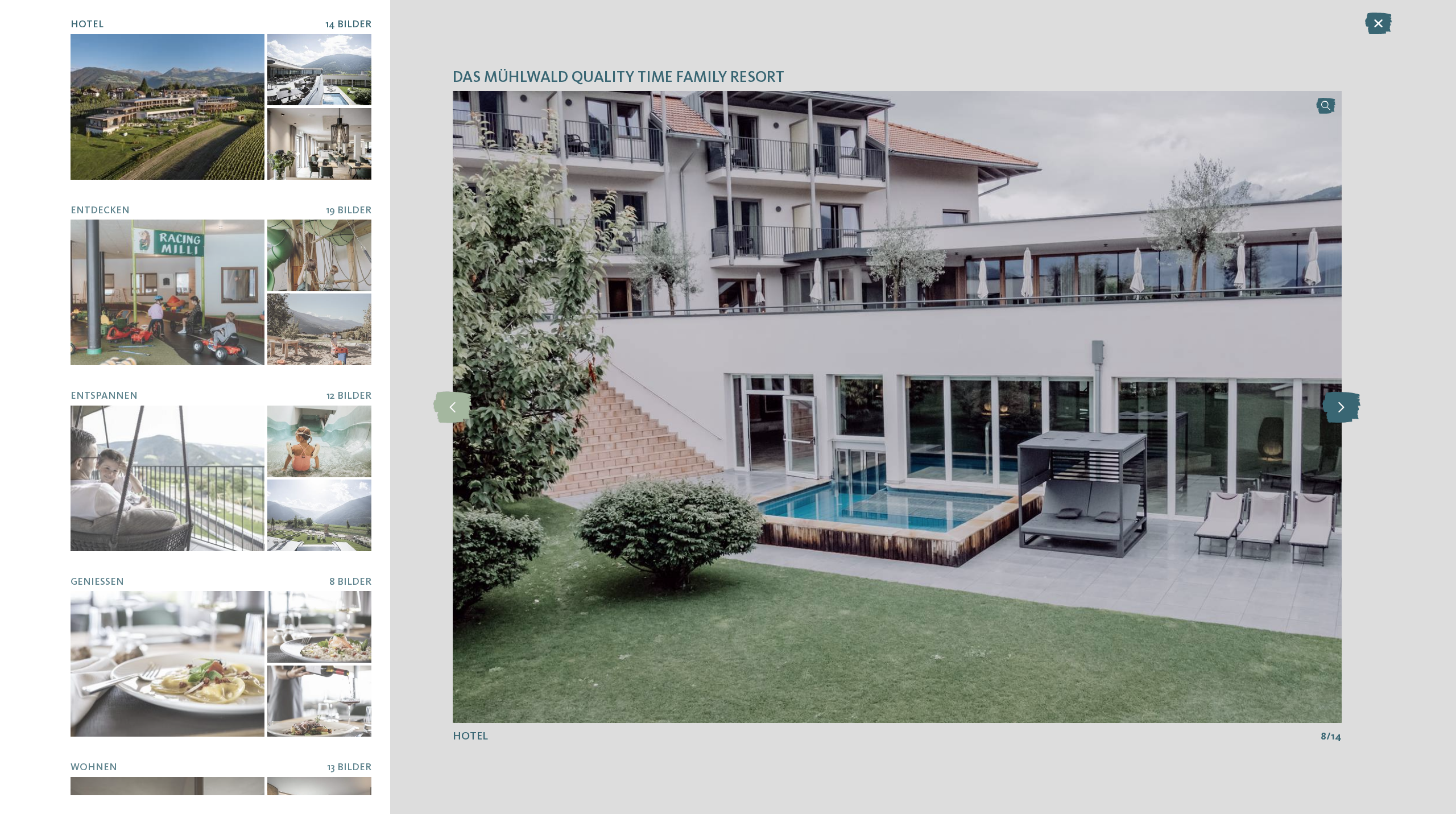
click at [1346, 407] on icon at bounding box center [1341, 407] width 38 height 31
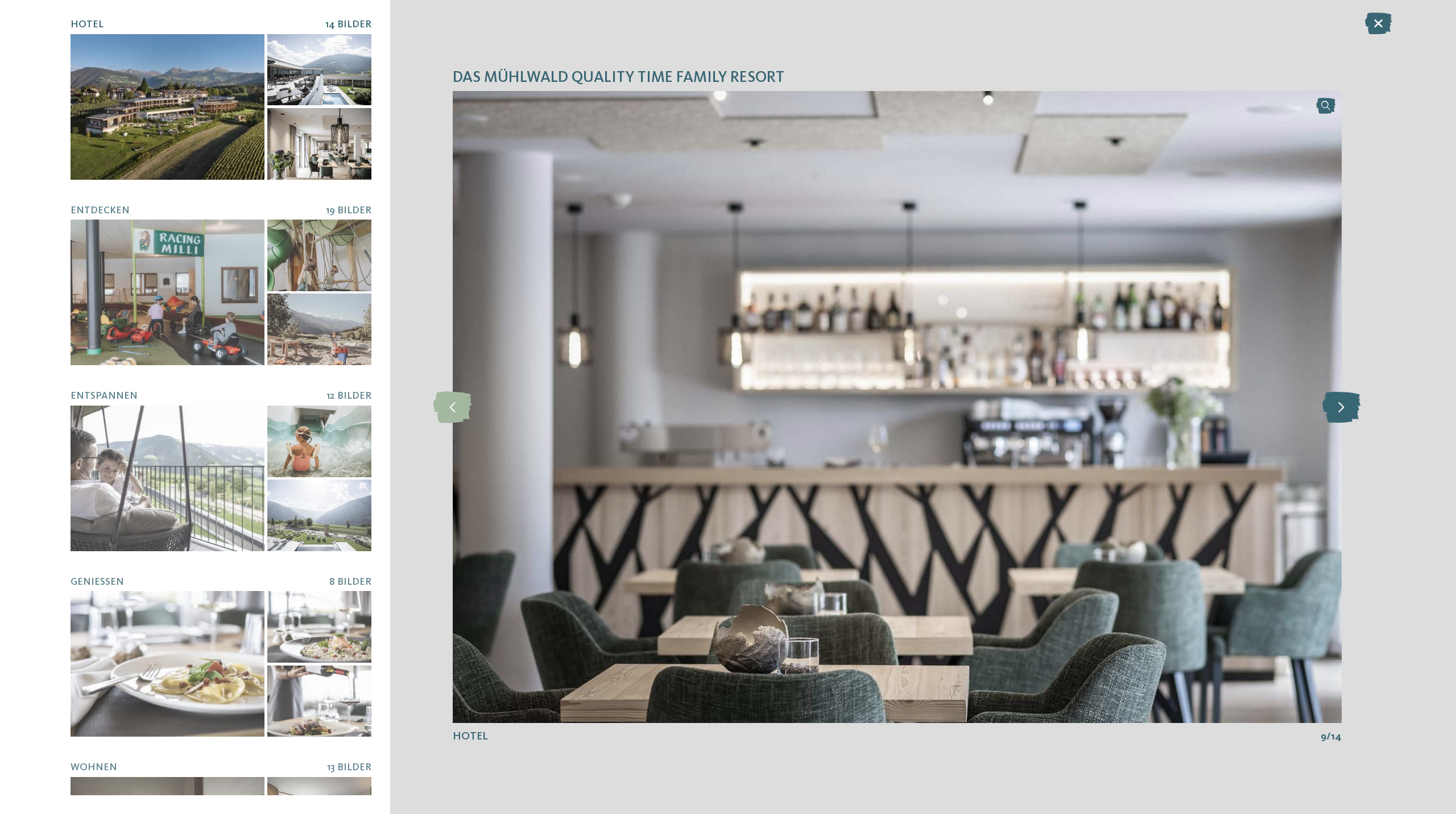
click at [1346, 407] on icon at bounding box center [1341, 407] width 38 height 31
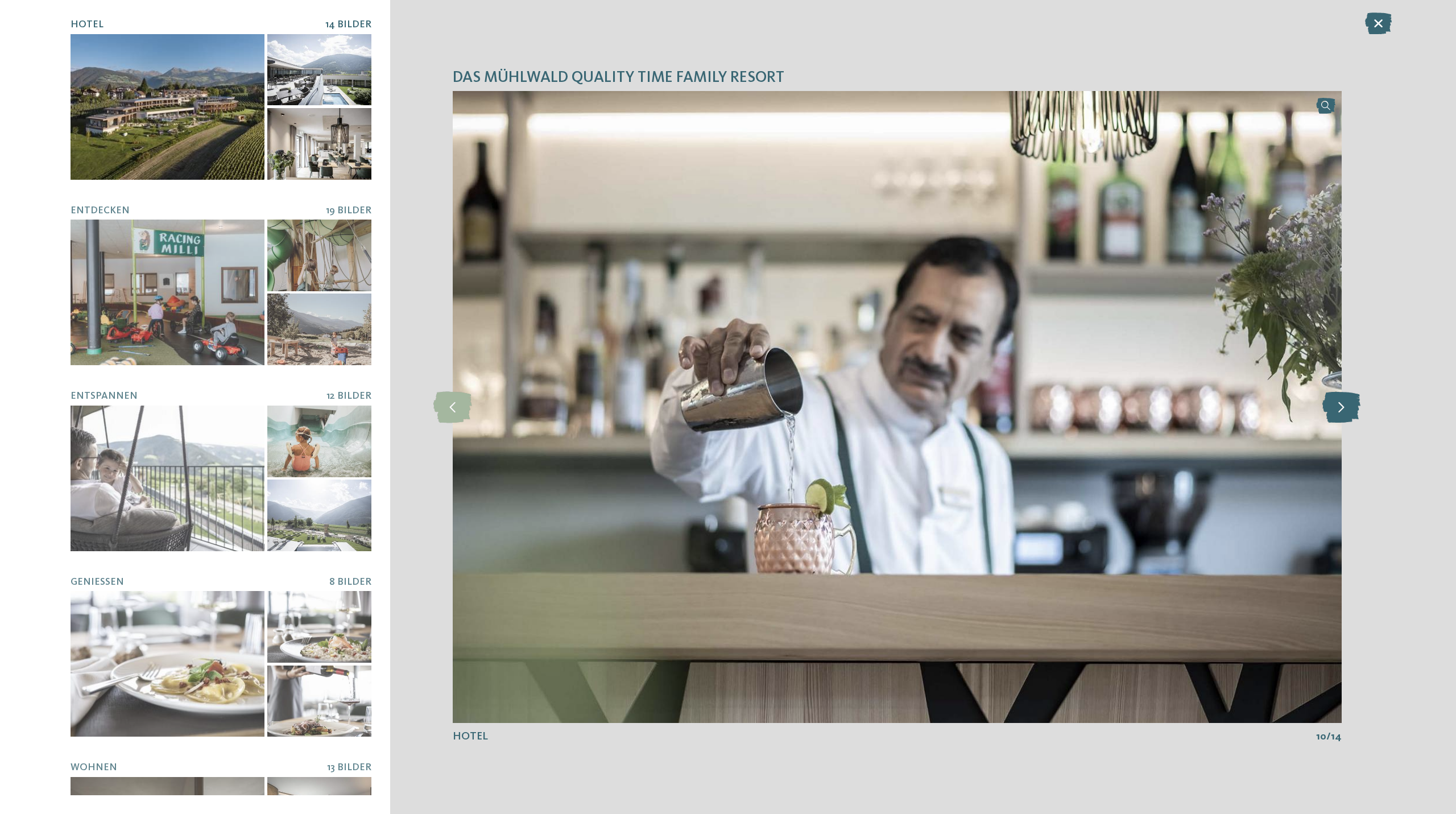
click at [1346, 407] on icon at bounding box center [1341, 407] width 38 height 31
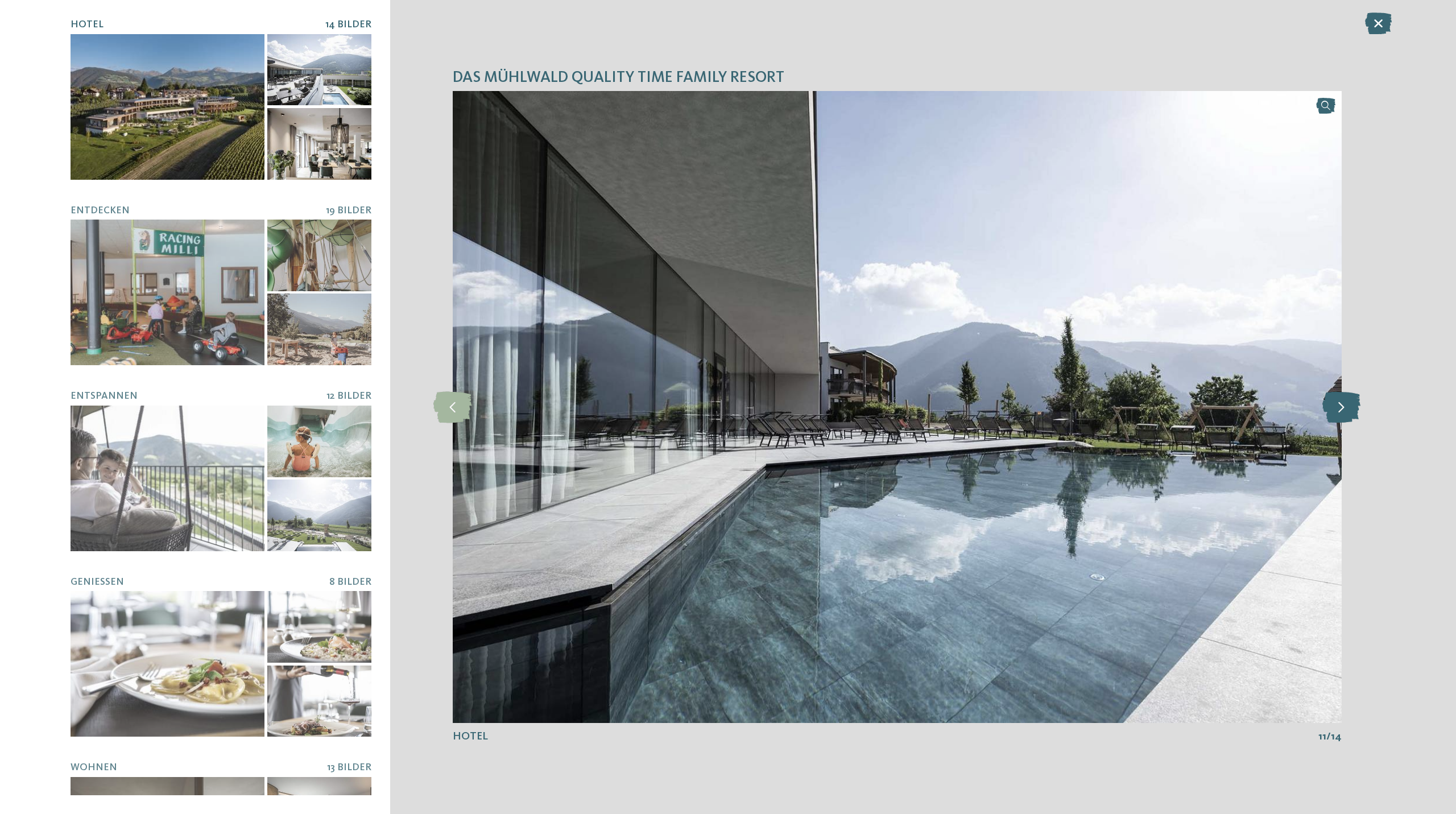
click at [1346, 407] on icon at bounding box center [1341, 407] width 38 height 31
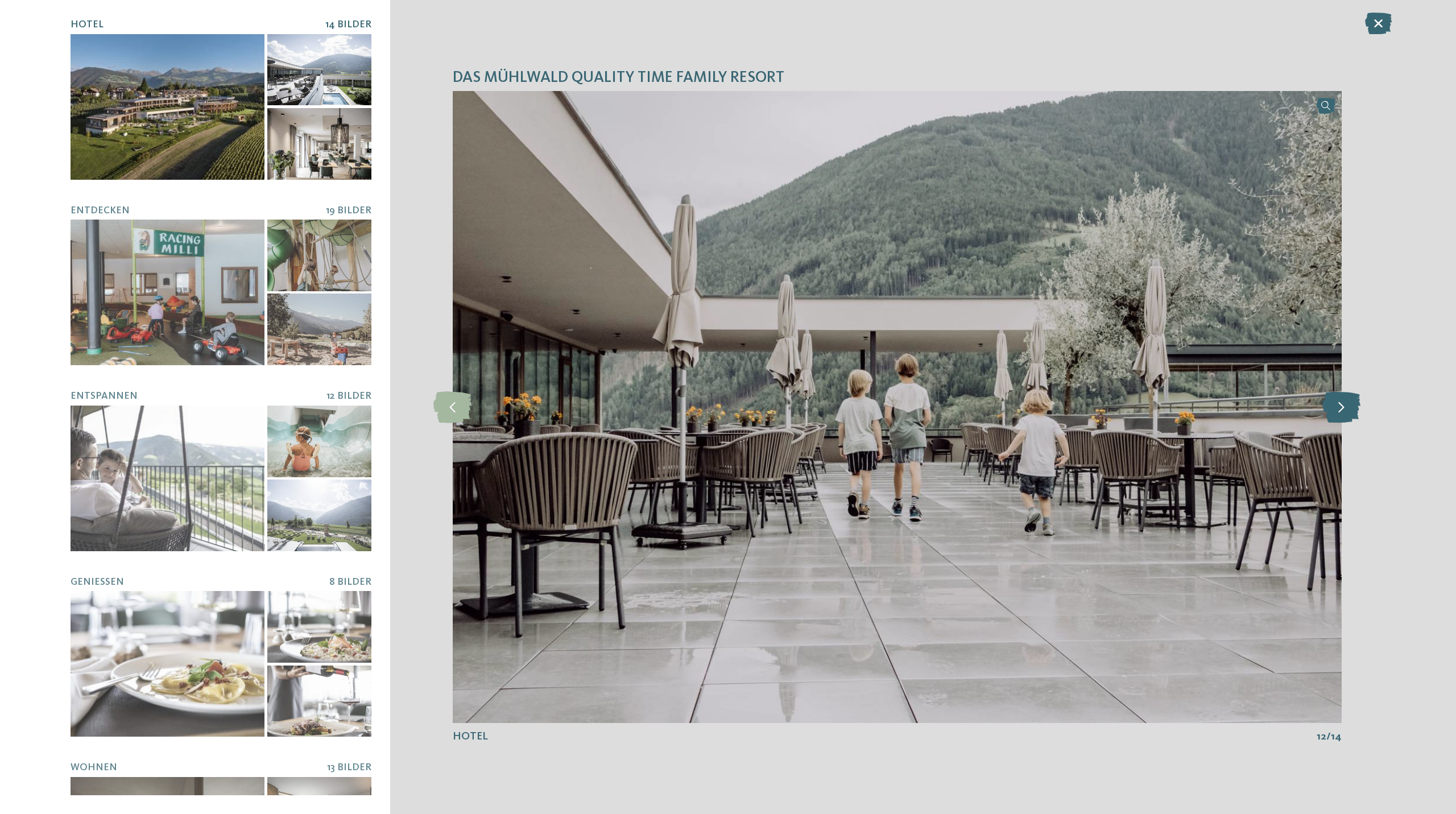
click at [1346, 407] on icon at bounding box center [1341, 407] width 38 height 31
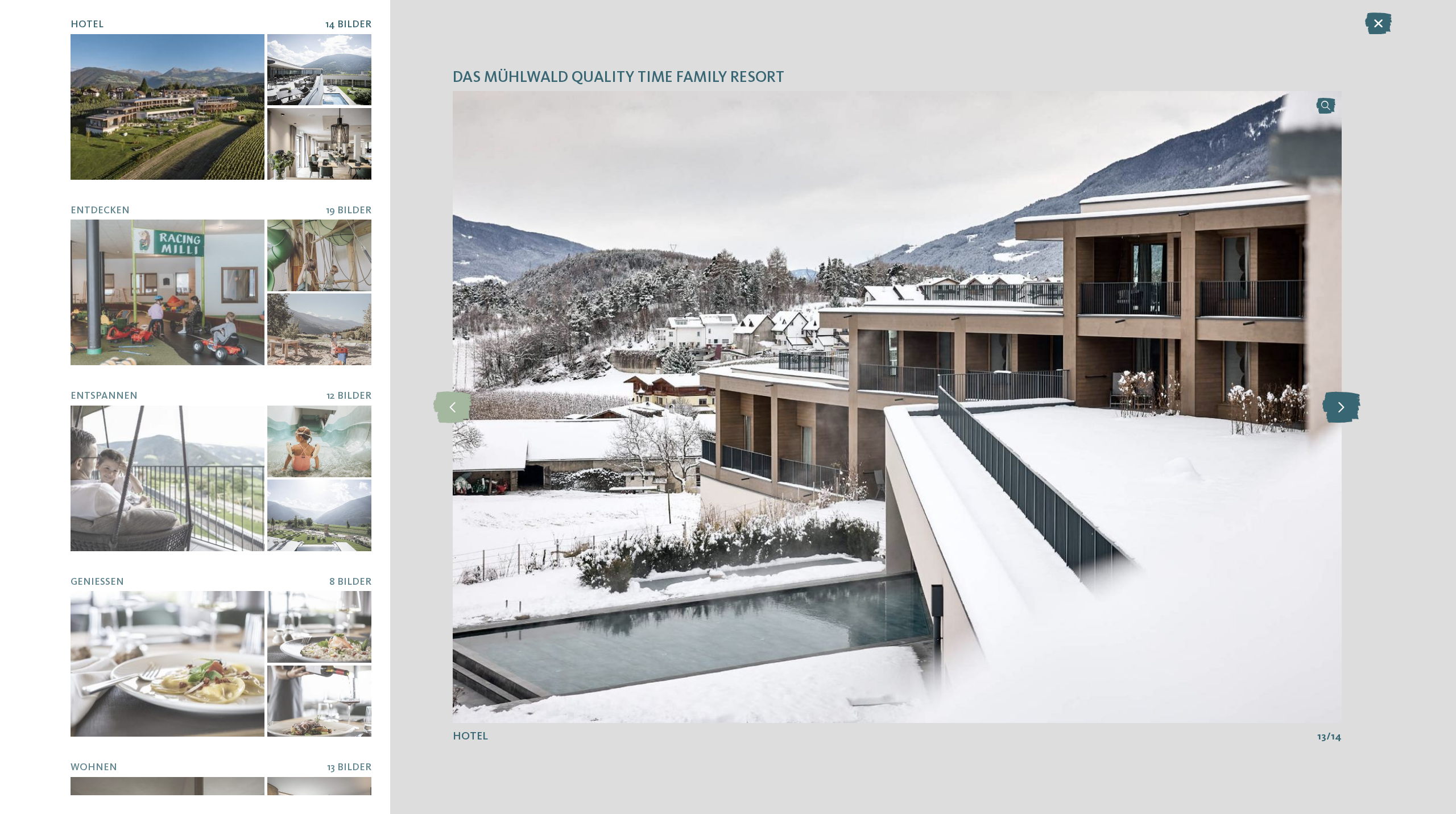
click at [1346, 407] on icon at bounding box center [1341, 407] width 38 height 31
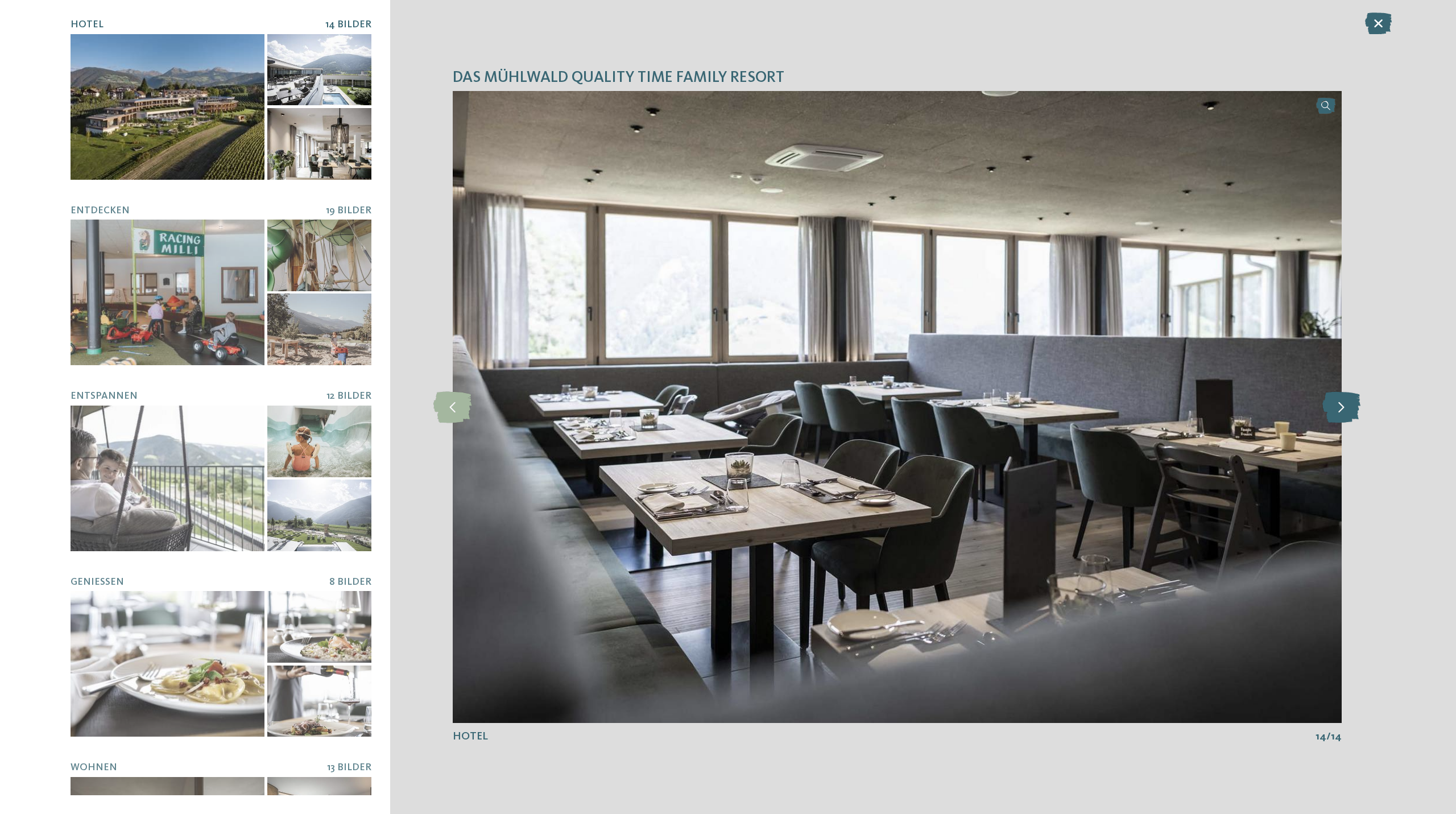
click at [1346, 407] on icon at bounding box center [1341, 407] width 38 height 31
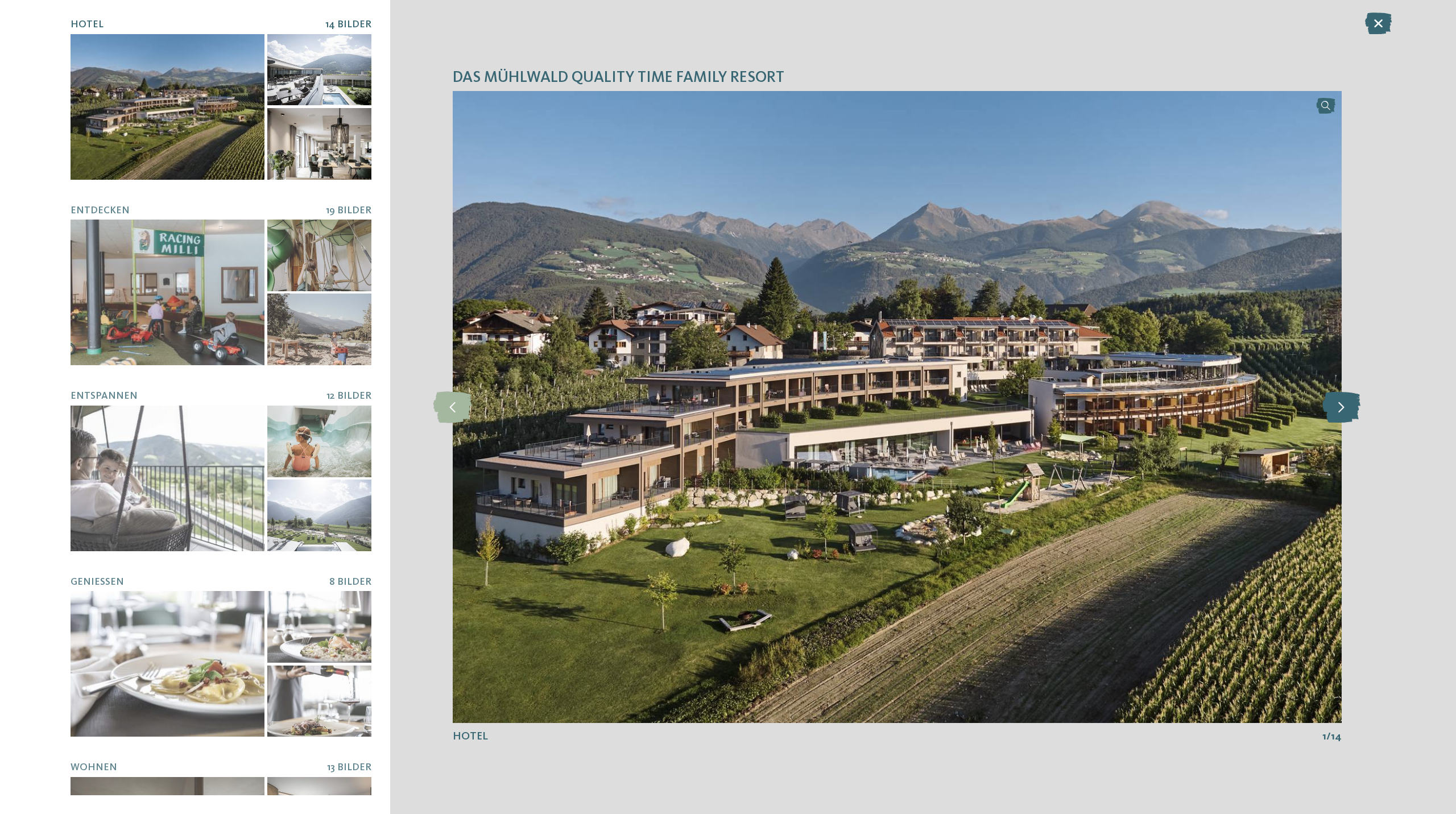
click at [1346, 406] on icon at bounding box center [1341, 407] width 38 height 31
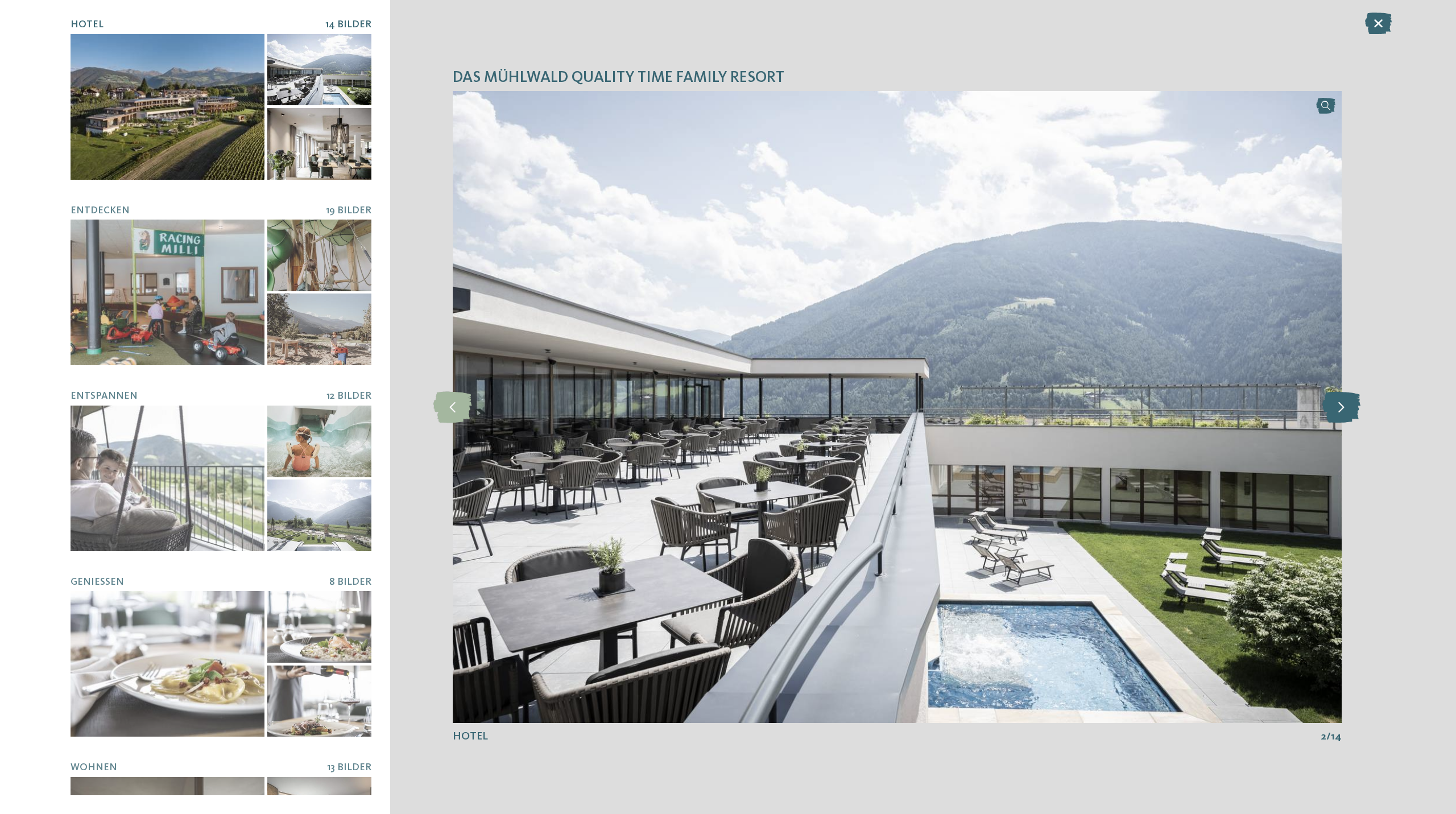
click at [1346, 406] on icon at bounding box center [1341, 407] width 38 height 31
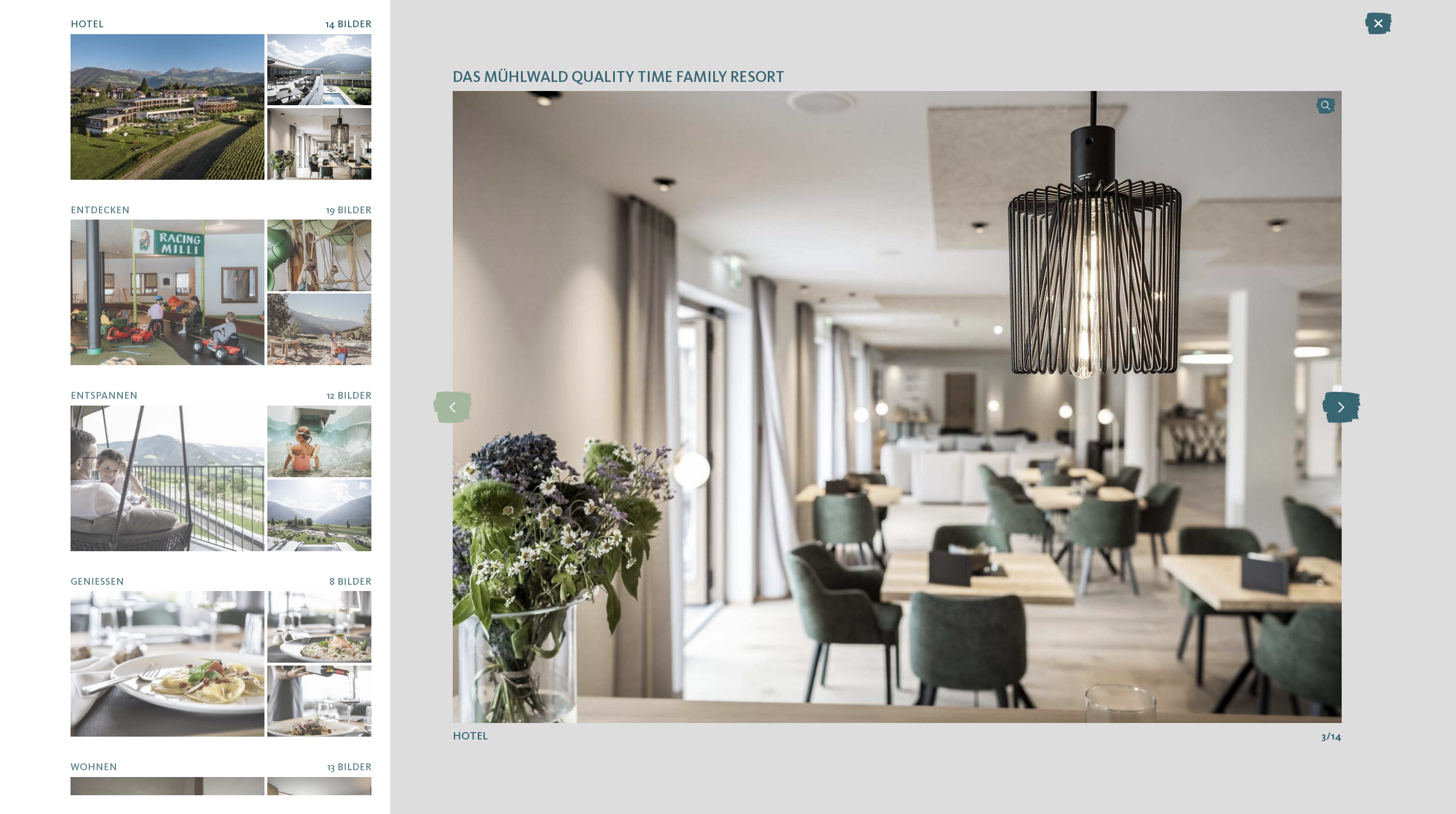
click at [1346, 406] on icon at bounding box center [1341, 407] width 38 height 31
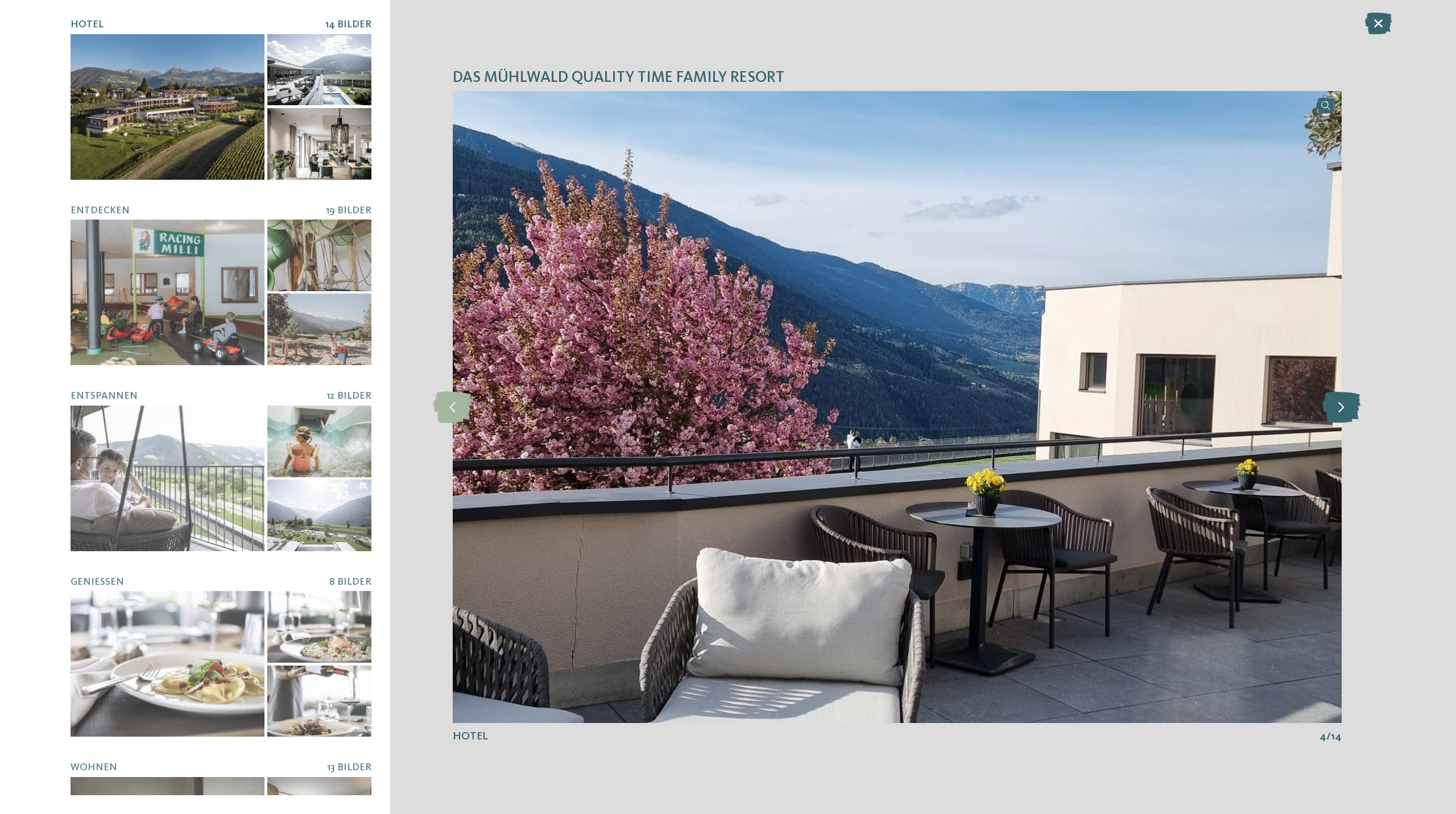
click at [1341, 406] on icon at bounding box center [1341, 407] width 38 height 31
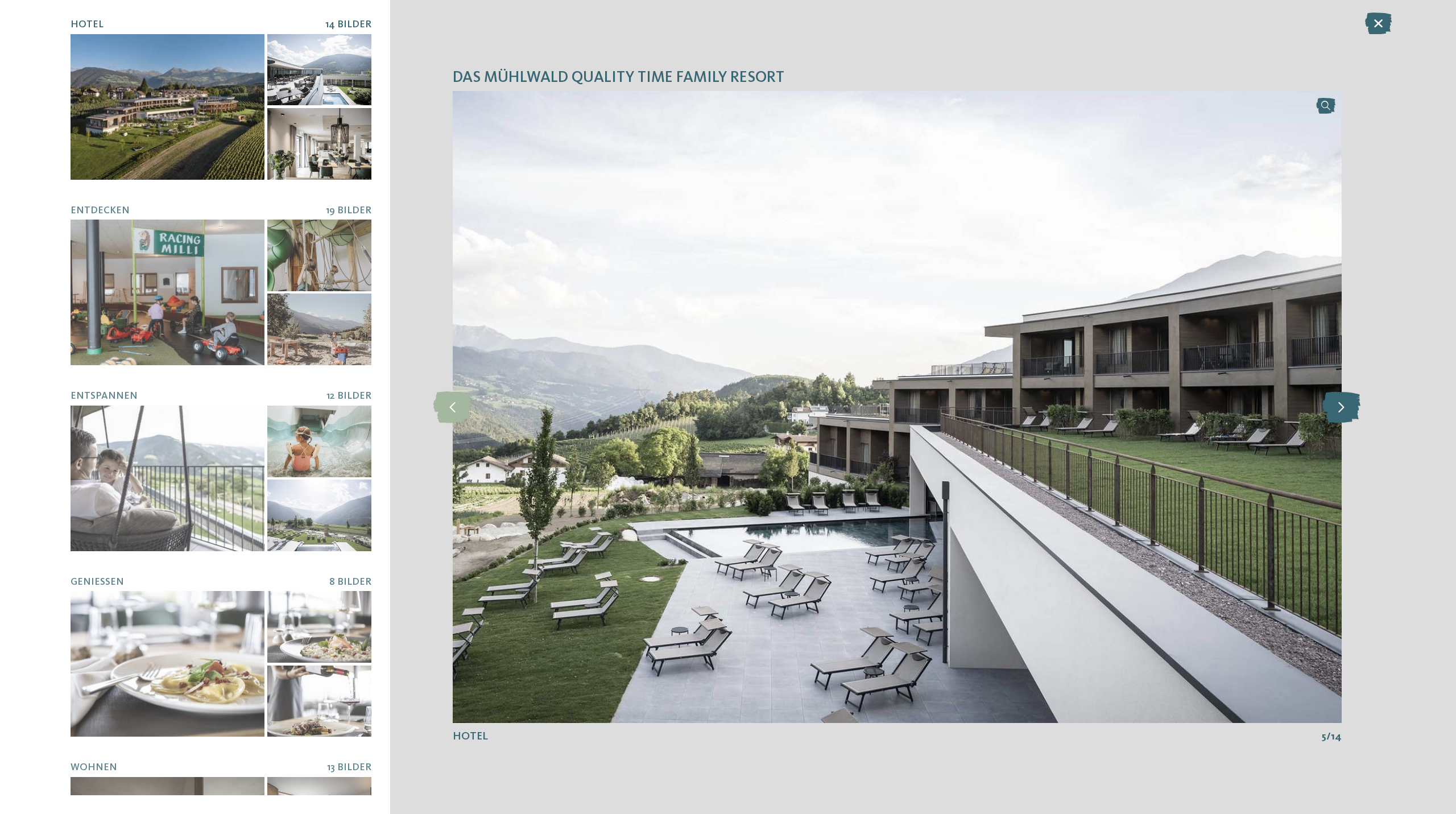
click at [1341, 406] on icon at bounding box center [1341, 407] width 38 height 31
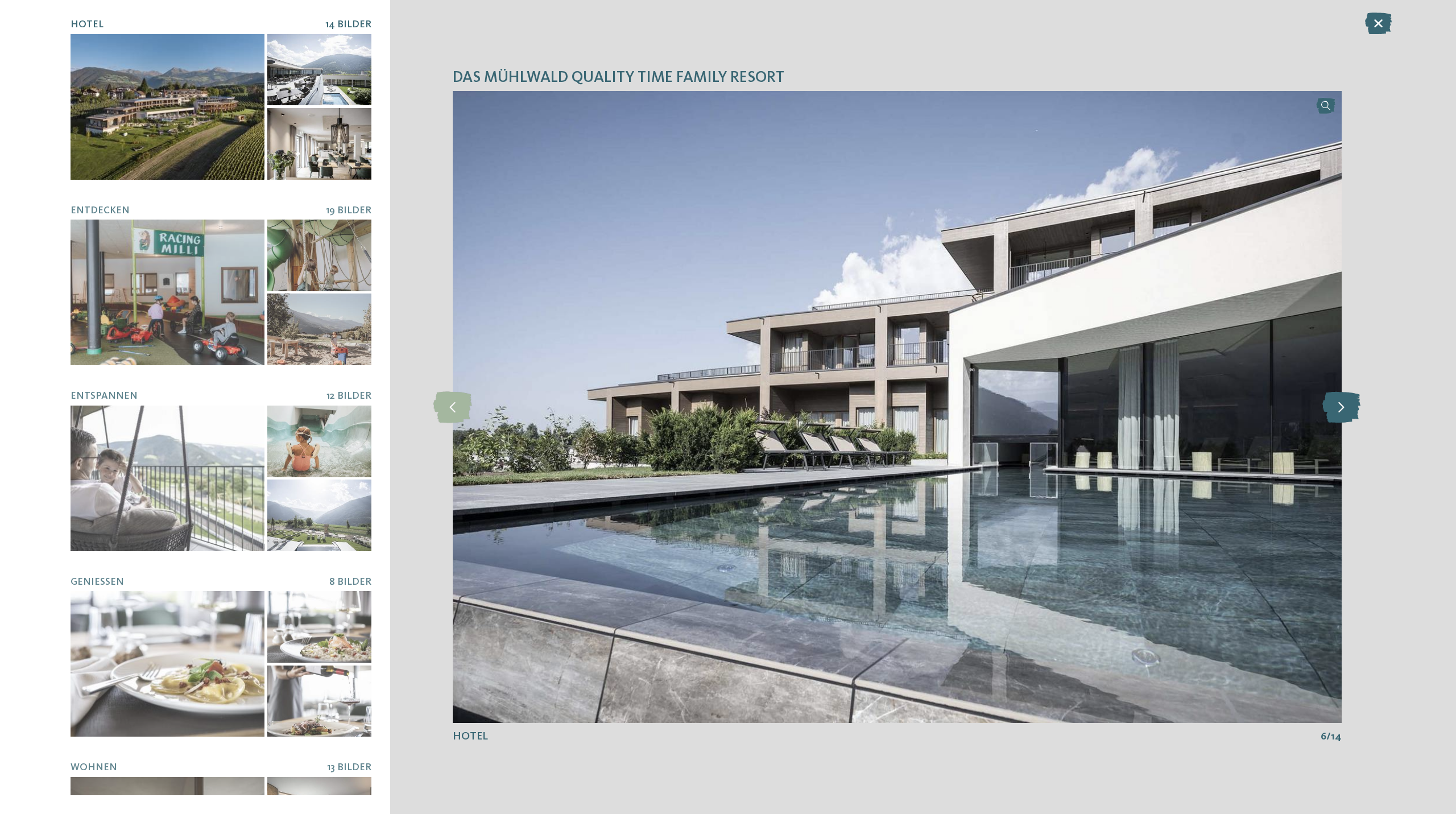
click at [1341, 406] on icon at bounding box center [1341, 407] width 38 height 31
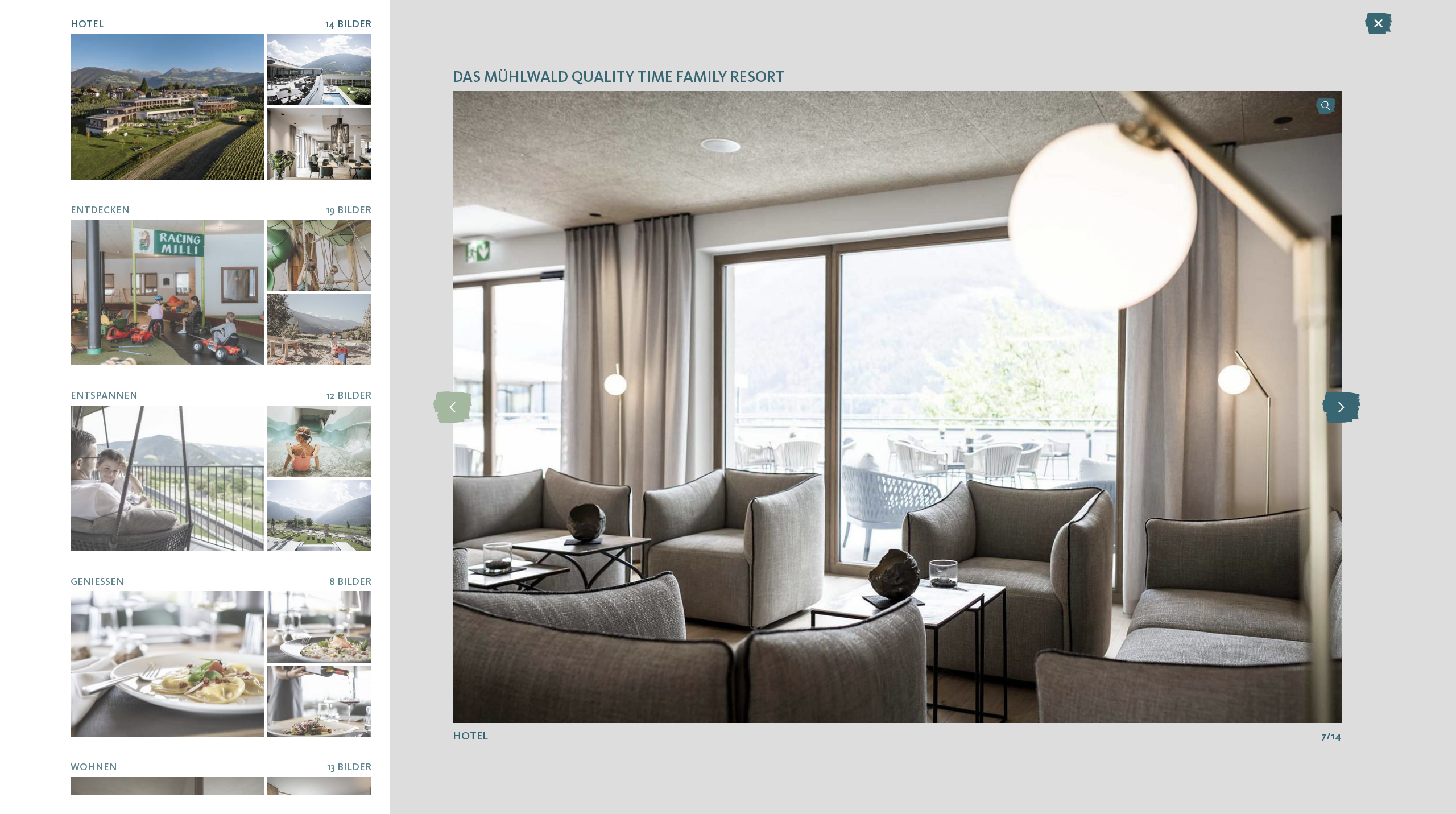
click at [1341, 406] on icon at bounding box center [1341, 407] width 38 height 31
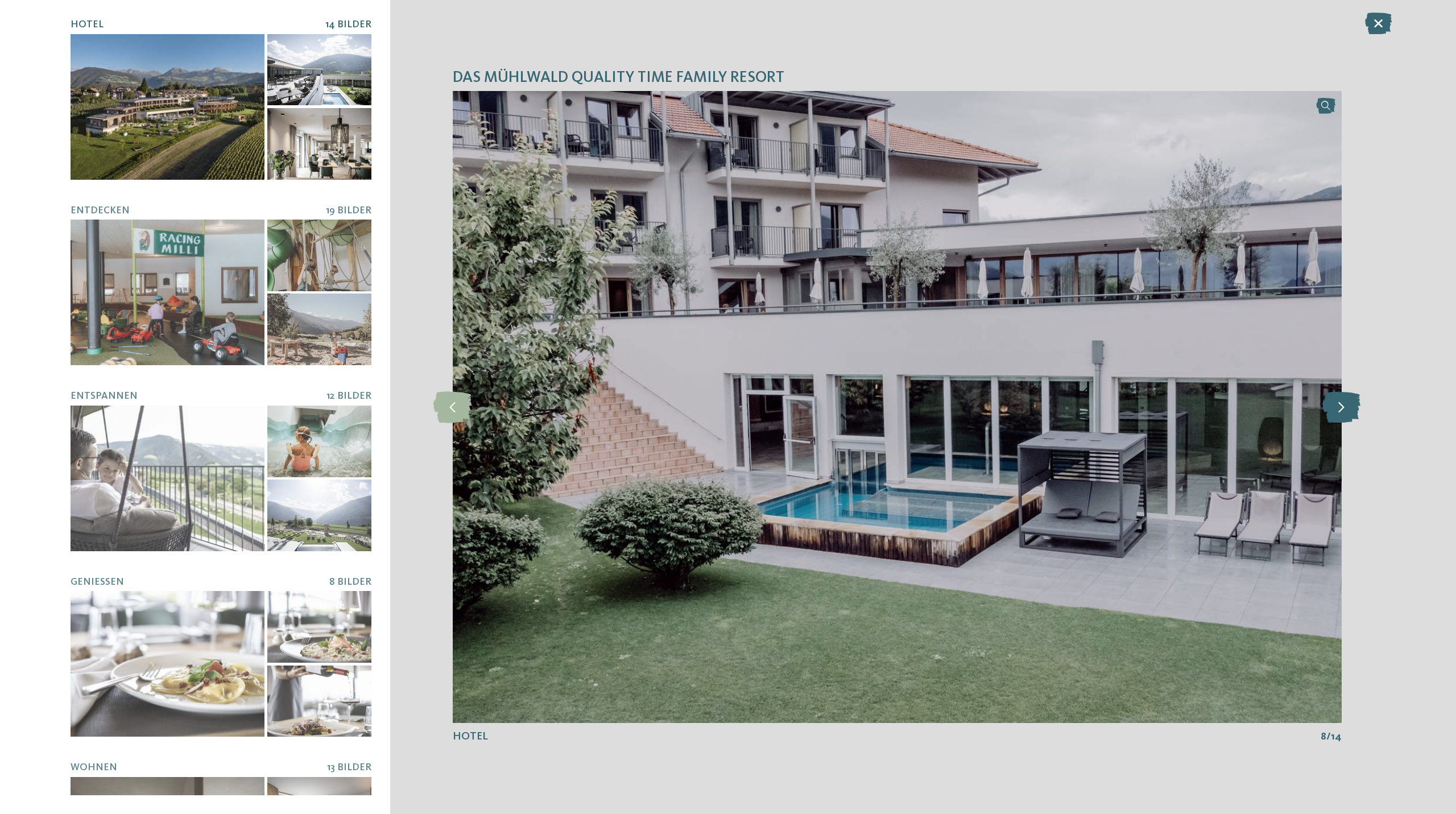
click at [1341, 406] on icon at bounding box center [1341, 407] width 38 height 31
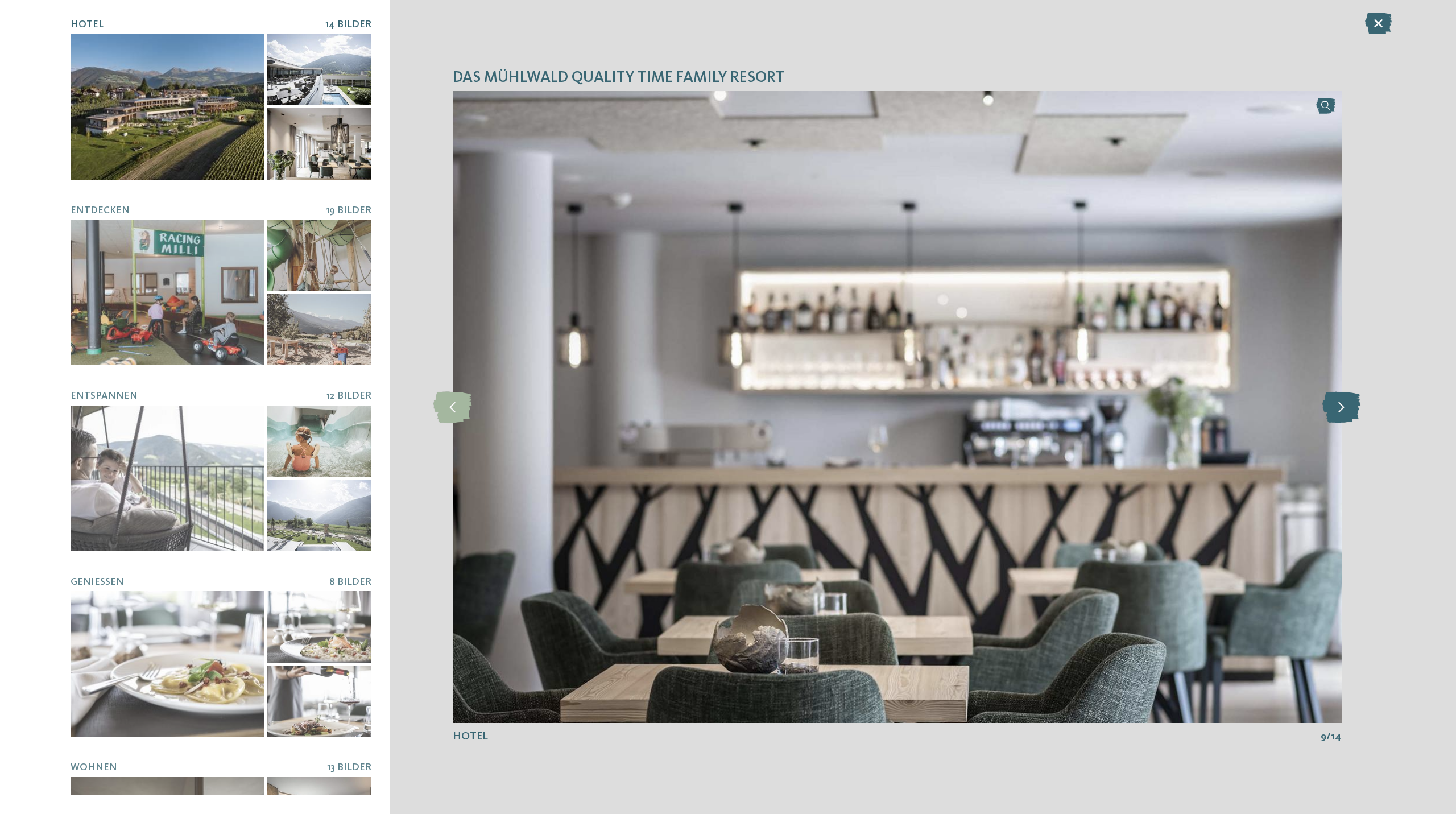
click at [1341, 406] on icon at bounding box center [1341, 407] width 38 height 31
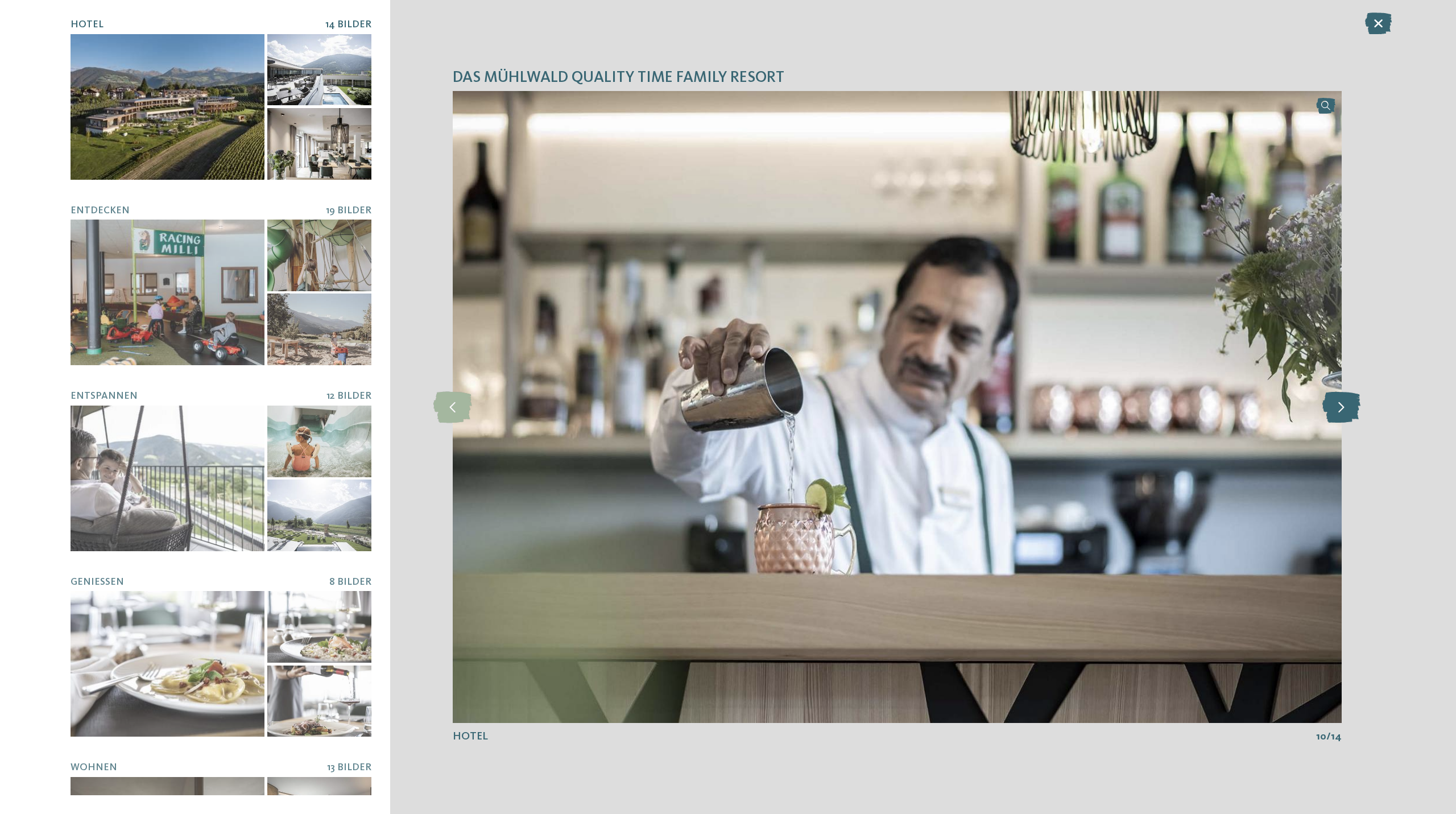
click at [1341, 406] on icon at bounding box center [1341, 407] width 38 height 31
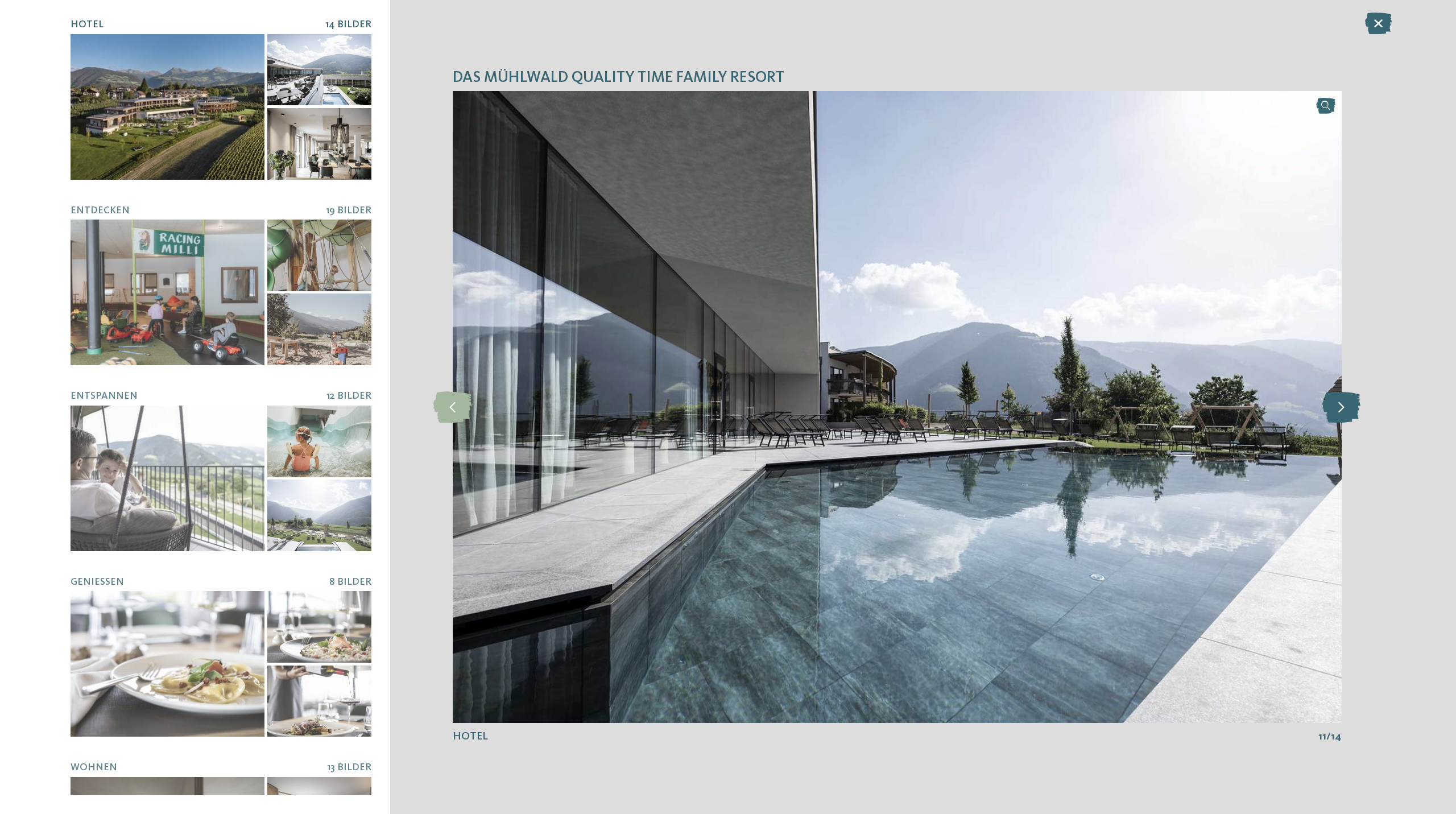
click at [1341, 406] on icon at bounding box center [1341, 407] width 38 height 31
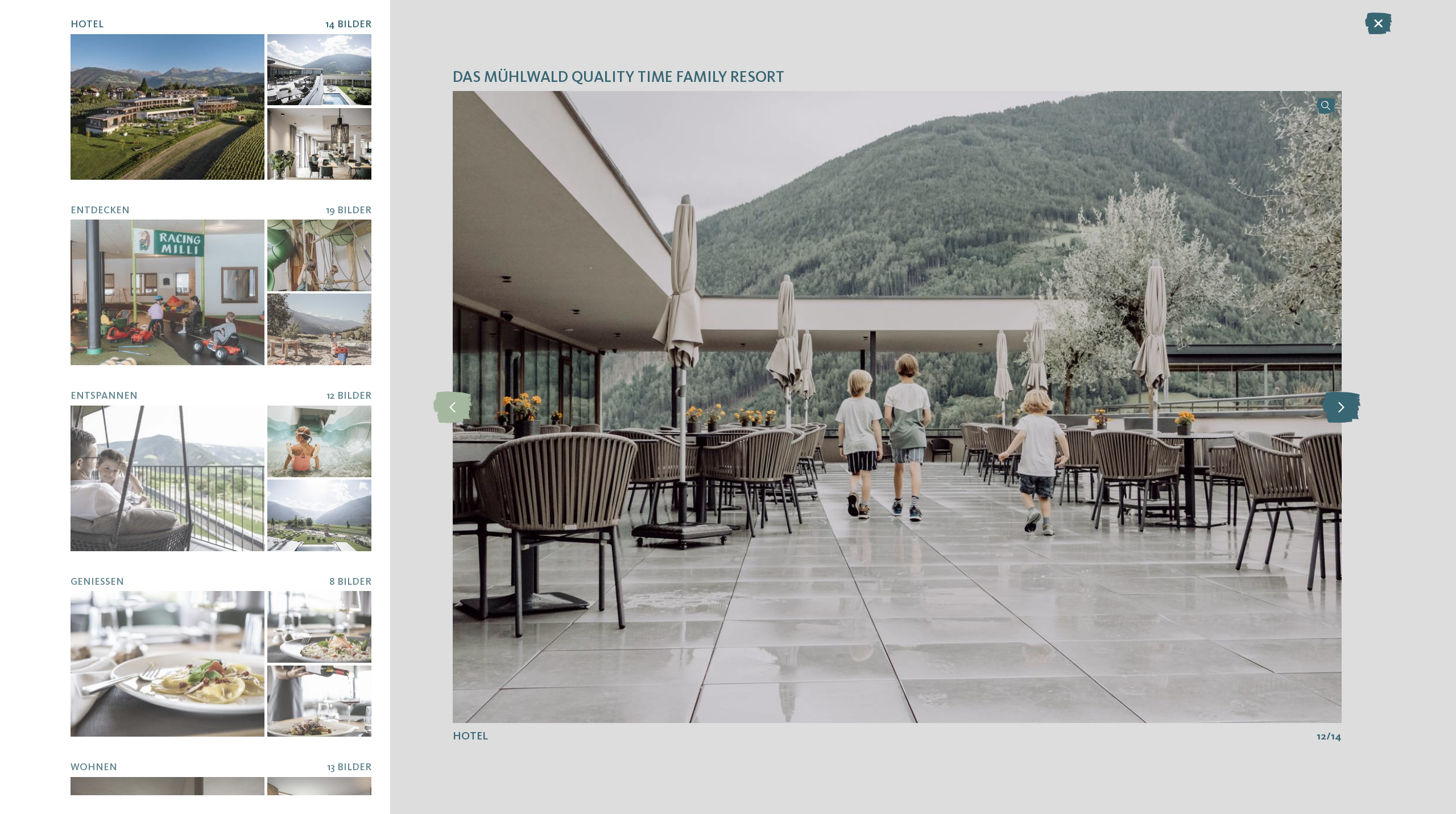
click at [1341, 406] on icon at bounding box center [1341, 407] width 38 height 31
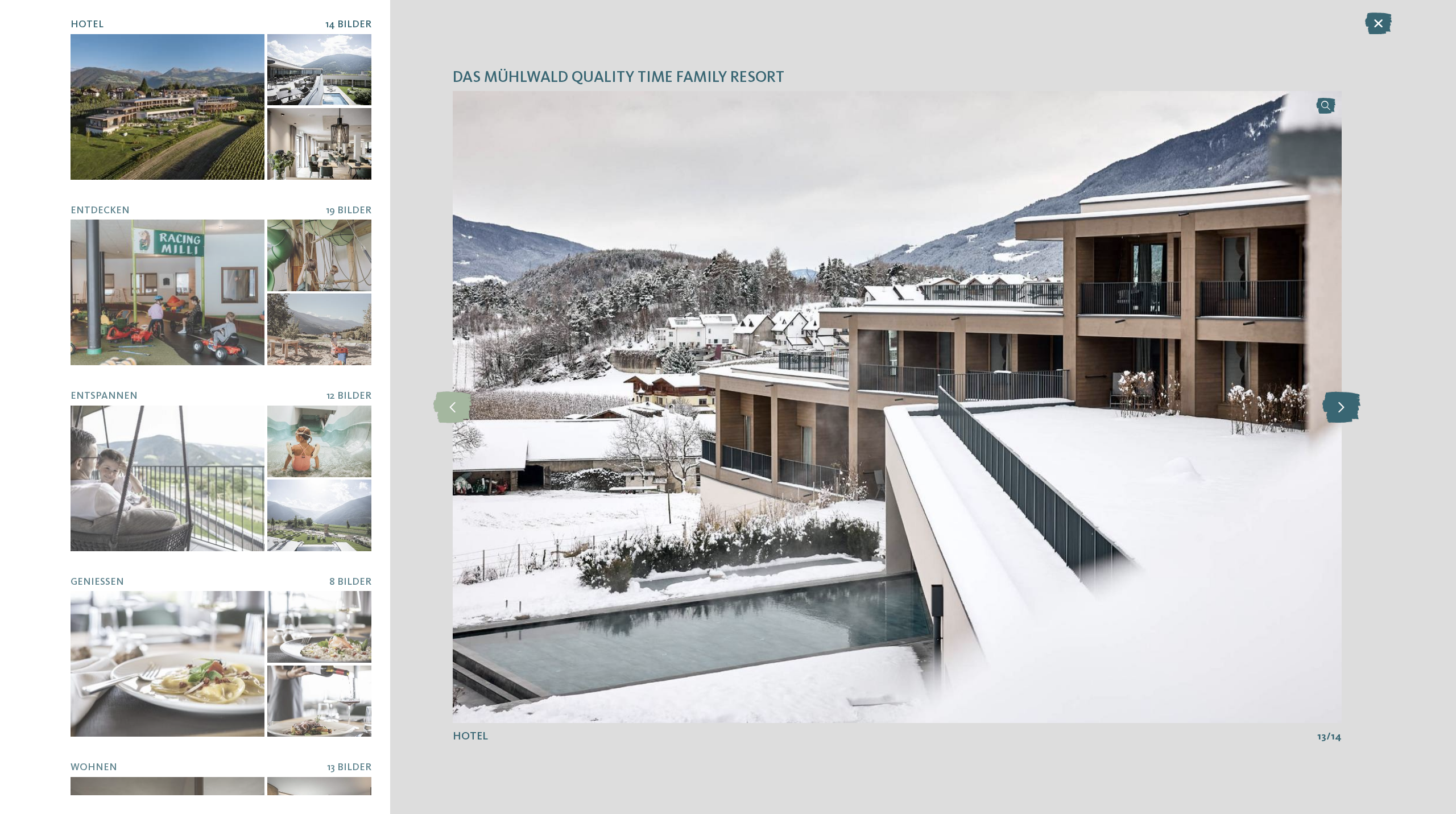
click at [1341, 406] on icon at bounding box center [1341, 407] width 38 height 31
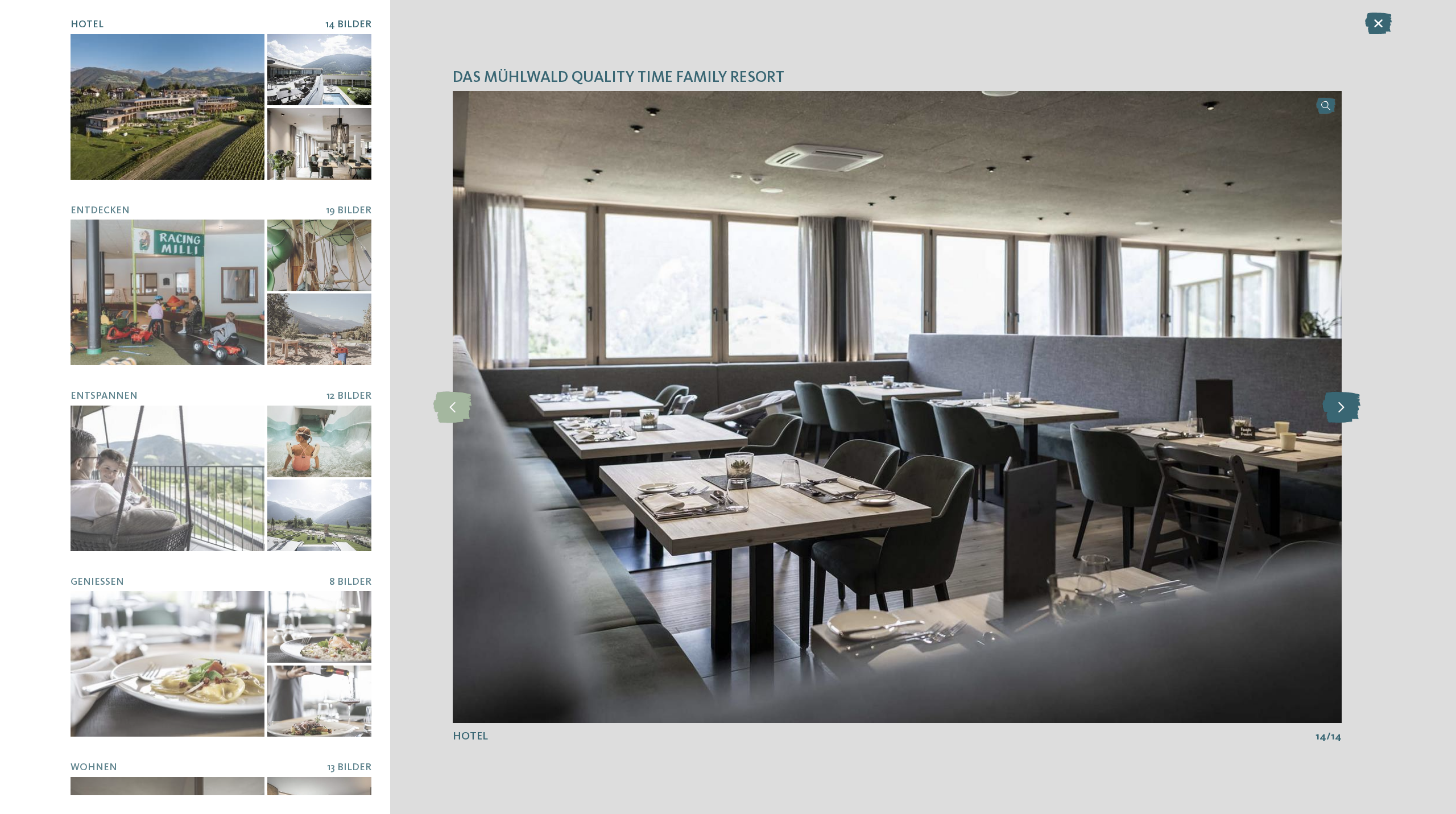
click at [1341, 406] on icon at bounding box center [1341, 407] width 38 height 31
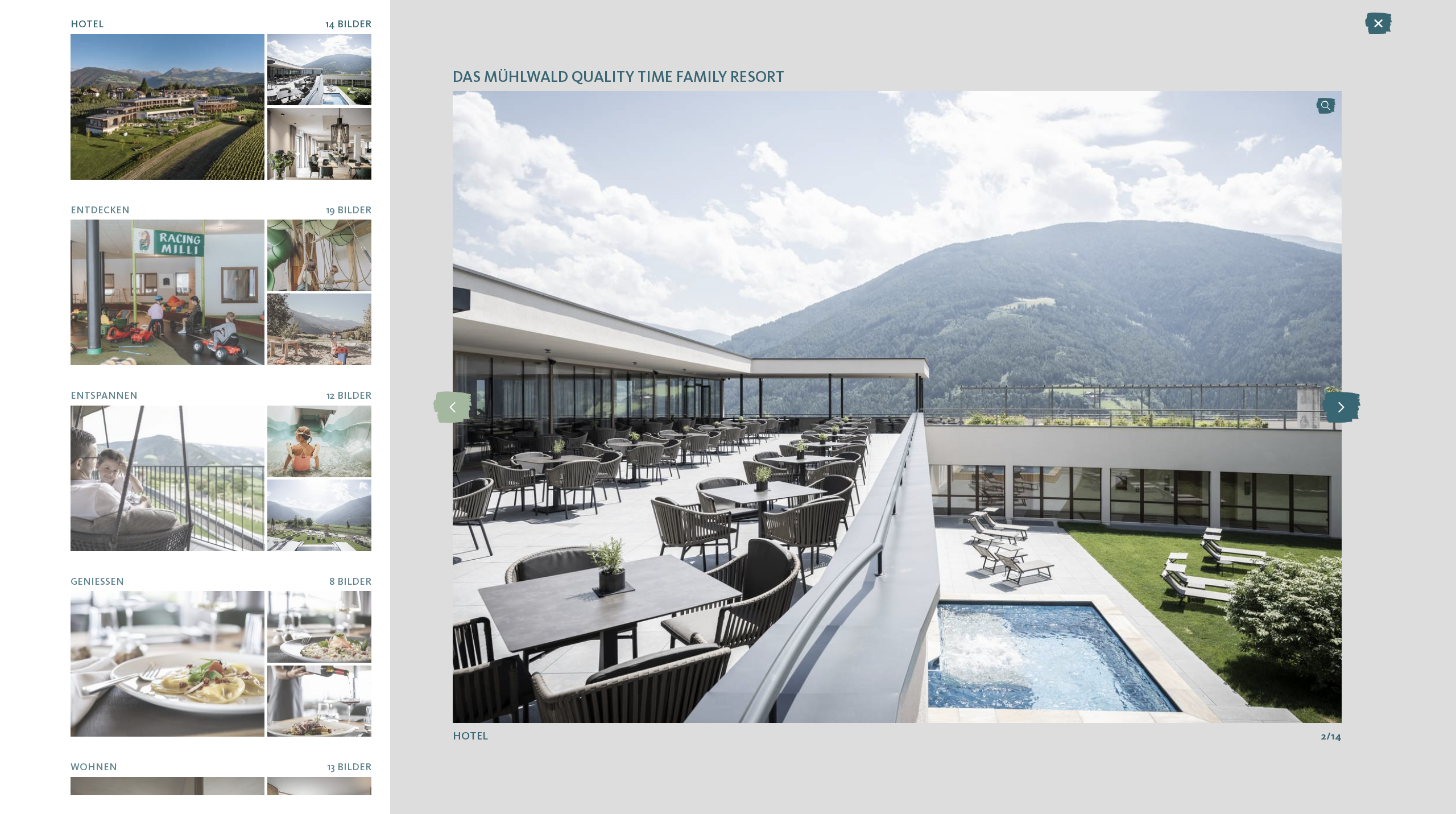
click at [1341, 406] on icon at bounding box center [1341, 407] width 38 height 31
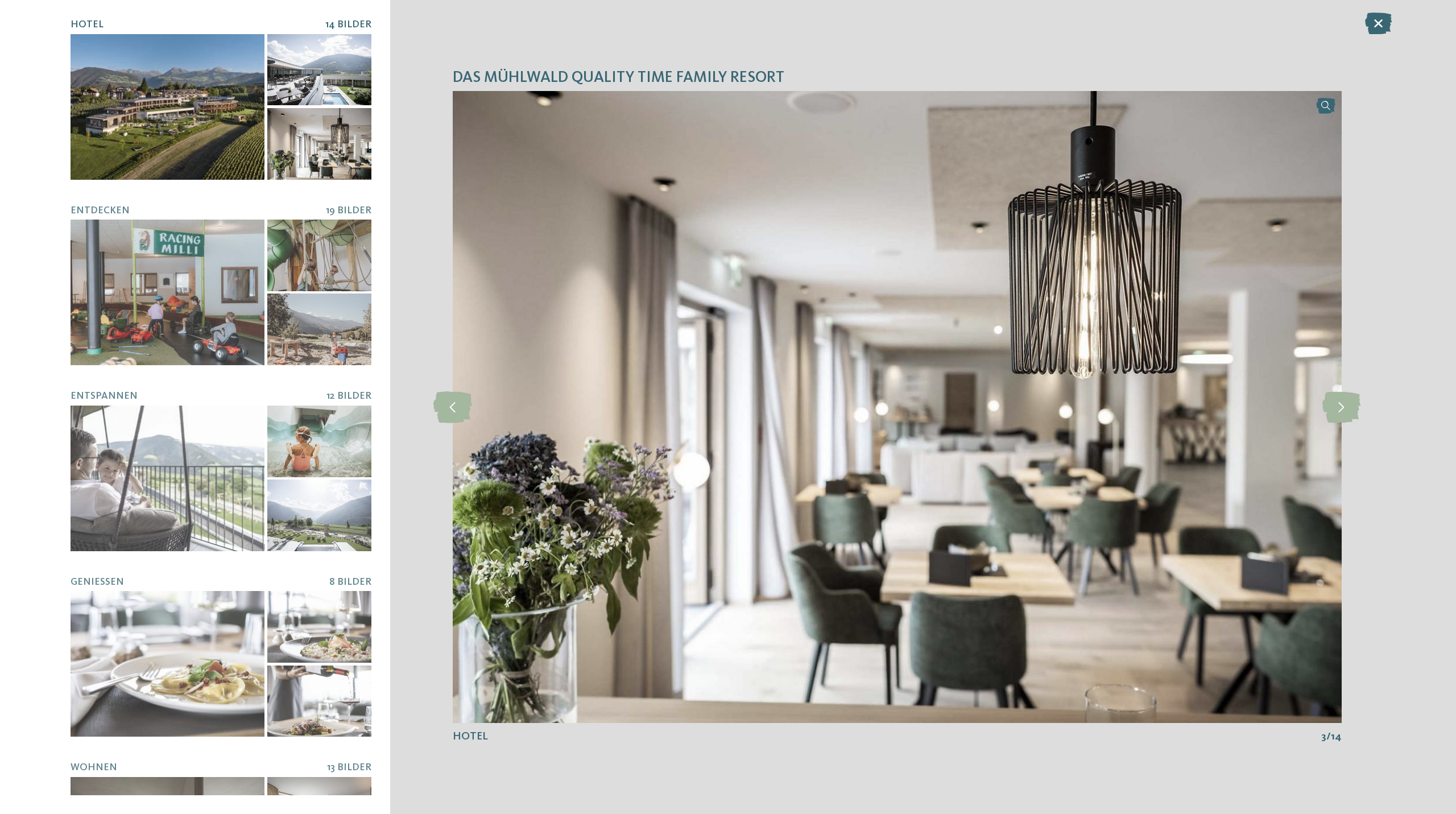
click at [329, 118] on div at bounding box center [319, 144] width 104 height 72
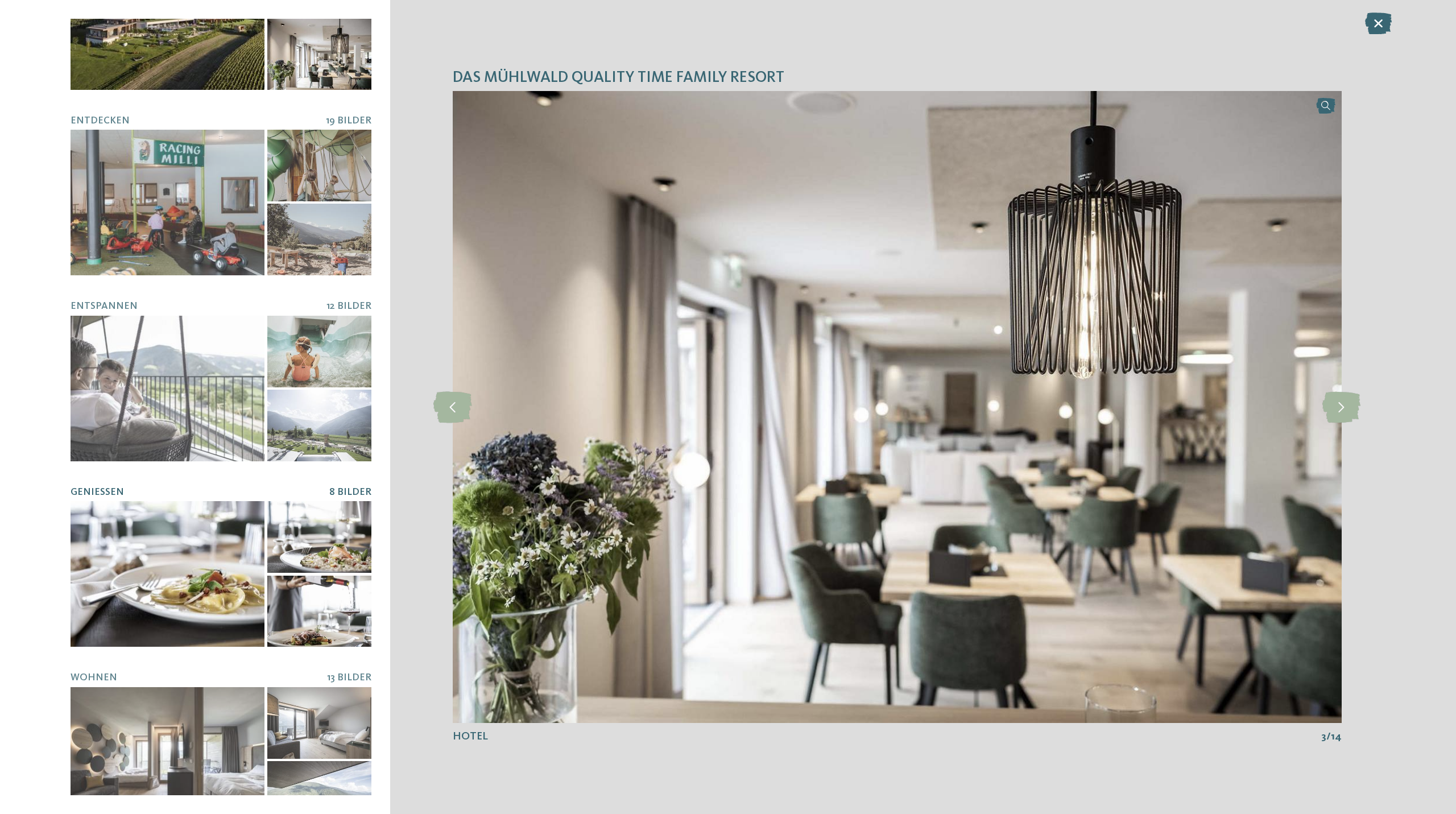
scroll to position [114, 0]
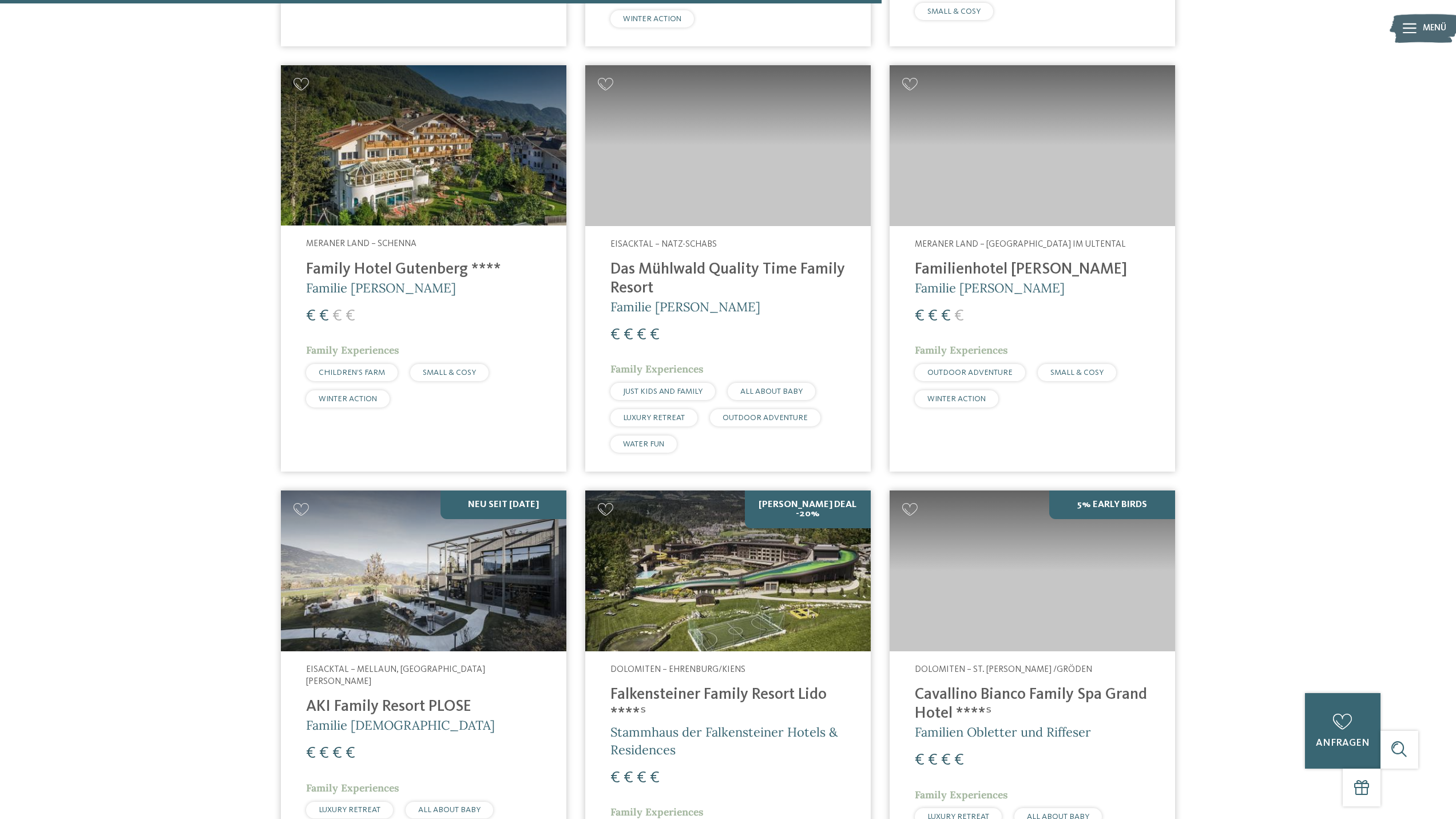
scroll to position [2671, 0]
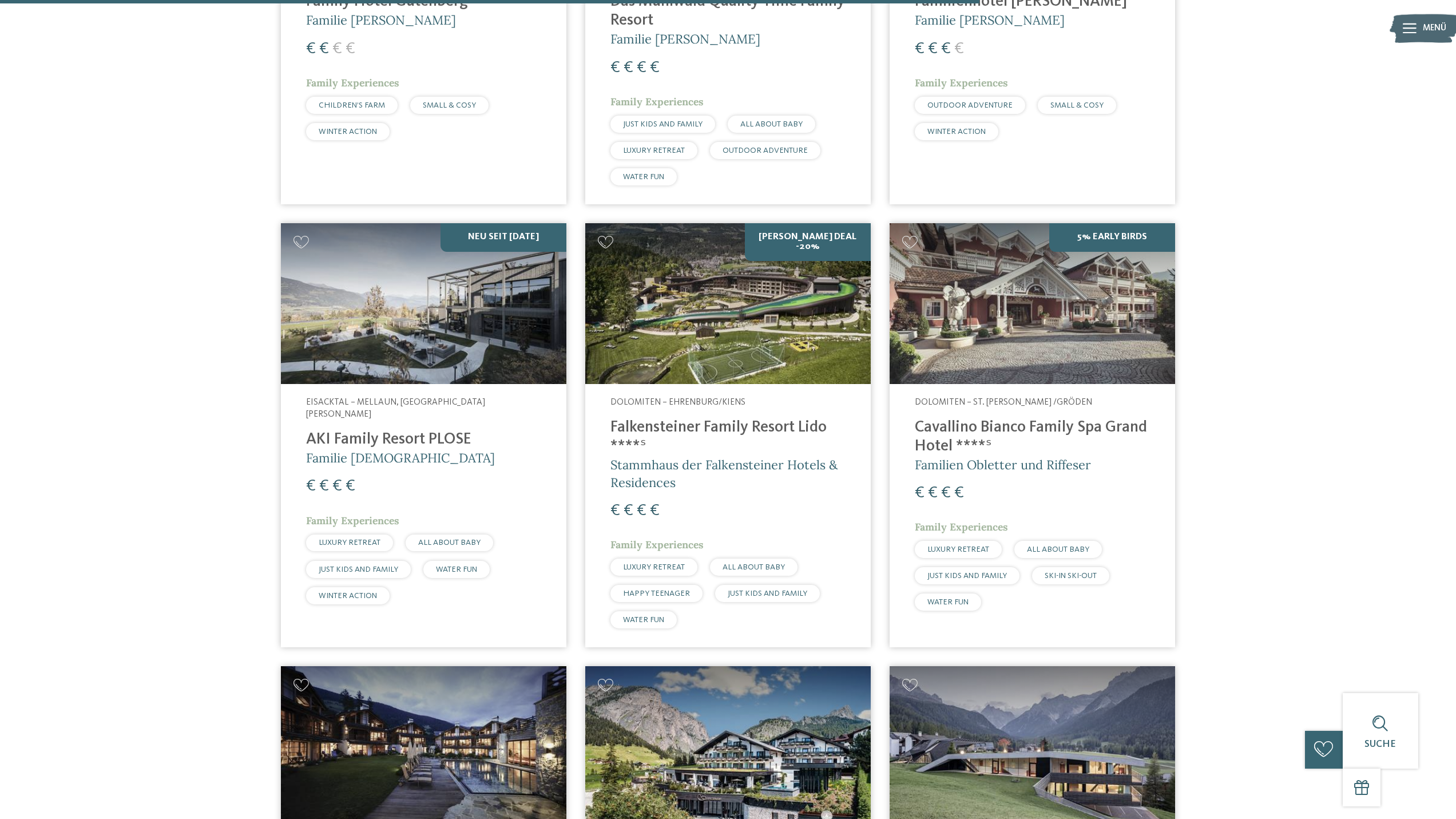
click at [490, 345] on img at bounding box center [423, 303] width 285 height 161
